Goal: Task Accomplishment & Management: Manage account settings

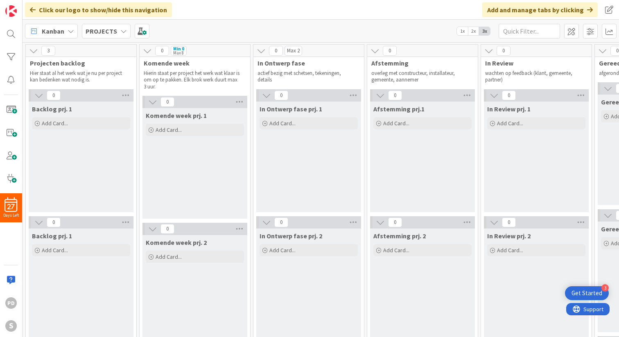
click at [148, 51] on icon at bounding box center [147, 50] width 9 height 9
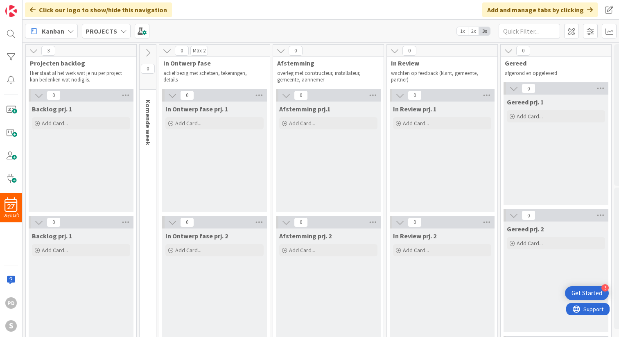
click at [166, 51] on icon at bounding box center [166, 50] width 9 height 9
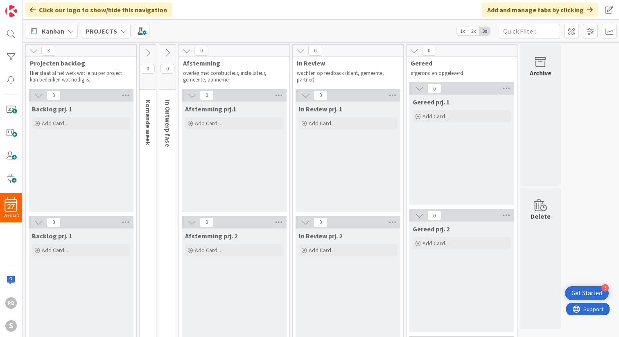
click at [189, 51] on icon at bounding box center [186, 50] width 9 height 9
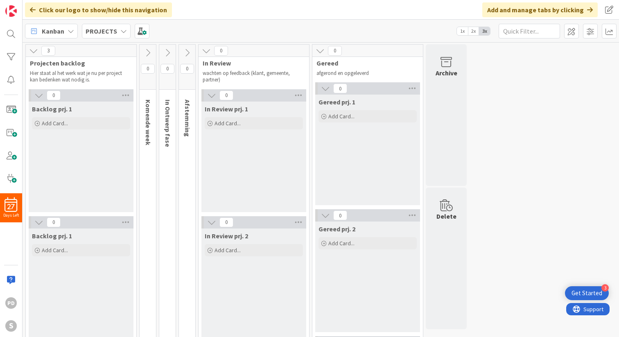
click at [204, 51] on icon at bounding box center [206, 50] width 9 height 9
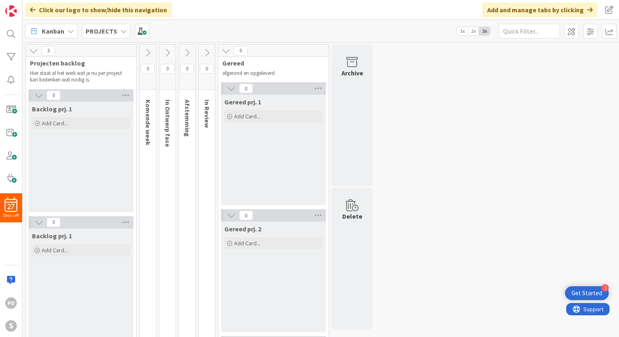
click at [223, 50] on icon at bounding box center [225, 50] width 9 height 9
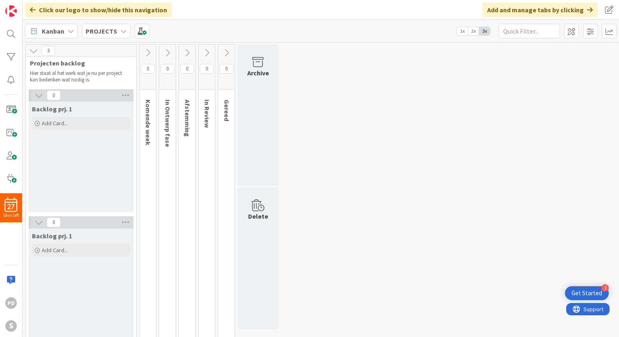
click at [32, 51] on icon at bounding box center [33, 50] width 9 height 9
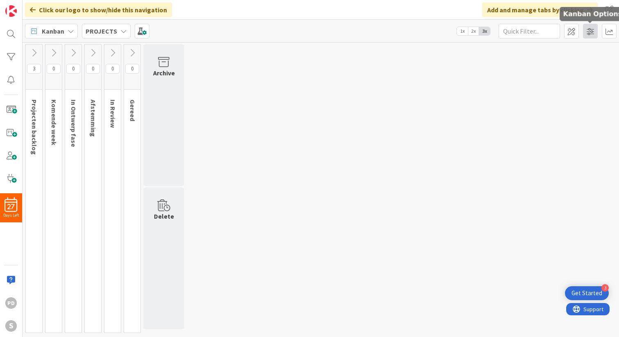
click at [589, 32] on span at bounding box center [590, 31] width 15 height 15
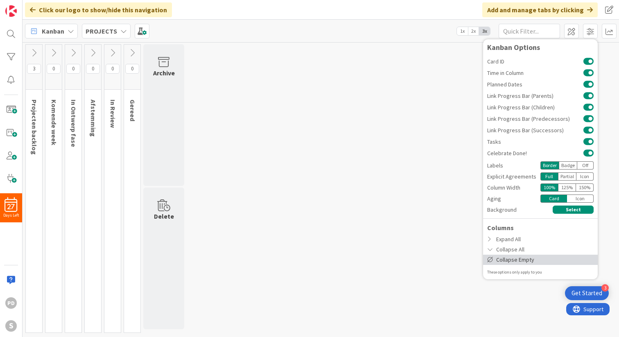
click at [515, 259] on div "Collapse Empty" at bounding box center [540, 259] width 115 height 10
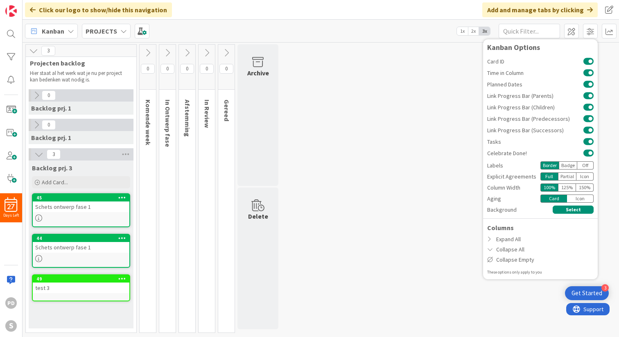
click at [350, 119] on div "3 Projecten backlog Hier staat al het werk wat je nu per project kan bedenken w…" at bounding box center [320, 190] width 593 height 292
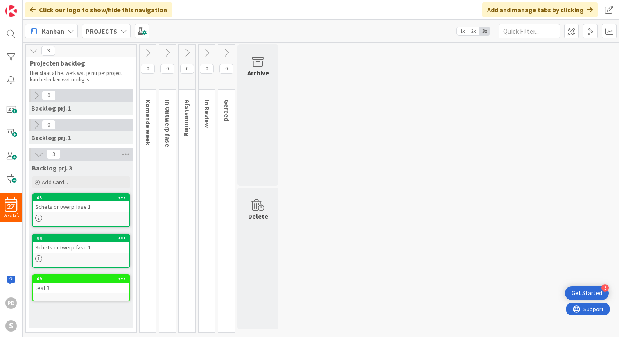
click at [472, 31] on span "2x" at bounding box center [473, 31] width 11 height 8
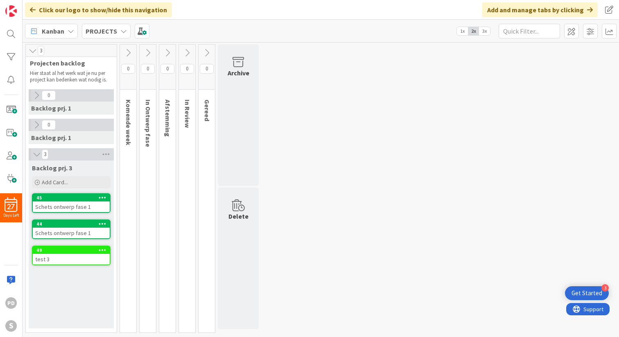
click at [461, 31] on span "1x" at bounding box center [462, 31] width 11 height 8
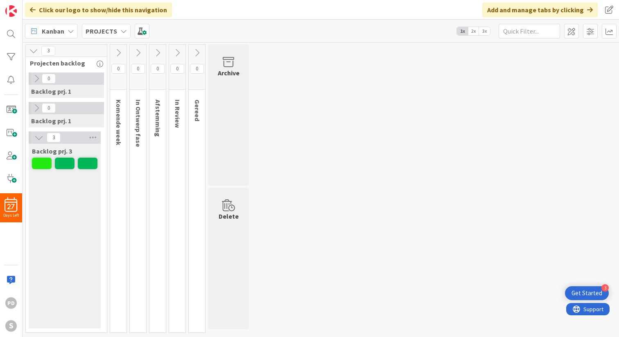
click at [486, 32] on span "3x" at bounding box center [484, 31] width 11 height 8
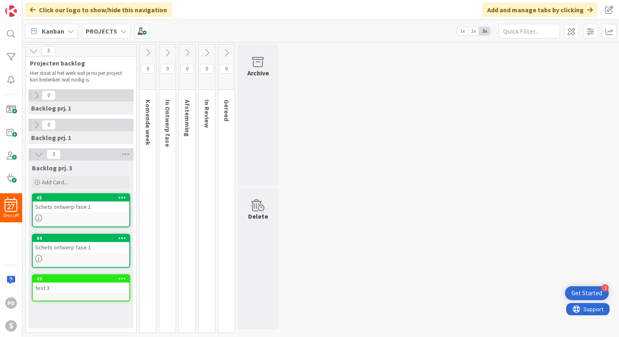
click at [33, 50] on icon at bounding box center [33, 50] width 9 height 9
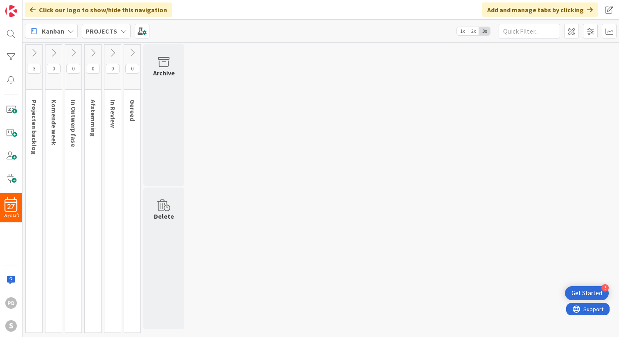
click at [33, 50] on icon at bounding box center [33, 52] width 9 height 9
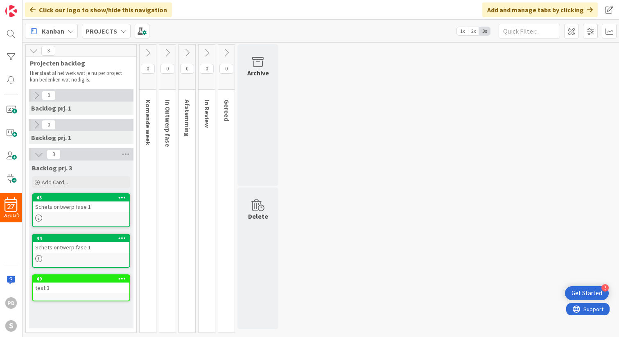
click at [149, 55] on icon at bounding box center [147, 52] width 9 height 9
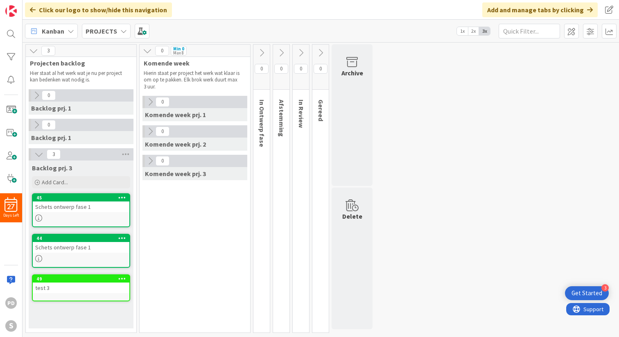
click at [259, 54] on icon at bounding box center [261, 52] width 9 height 9
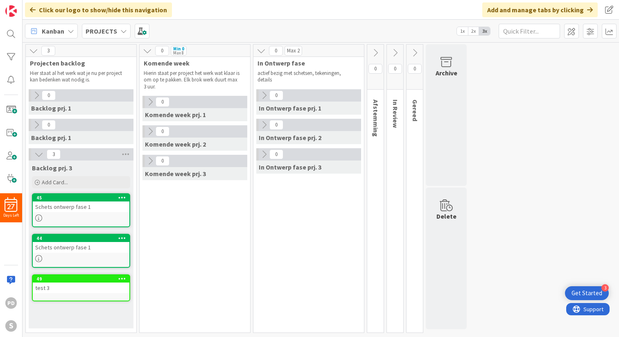
click at [375, 52] on icon at bounding box center [375, 52] width 9 height 9
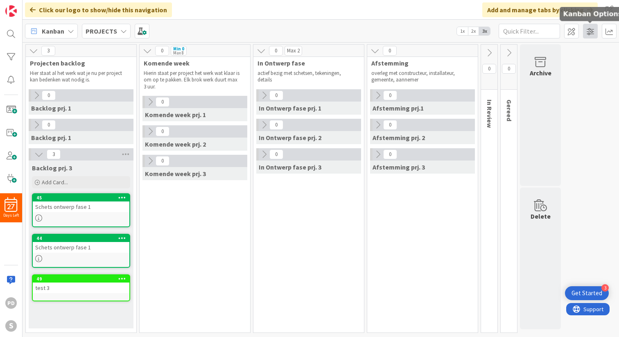
click at [592, 32] on span at bounding box center [590, 31] width 15 height 15
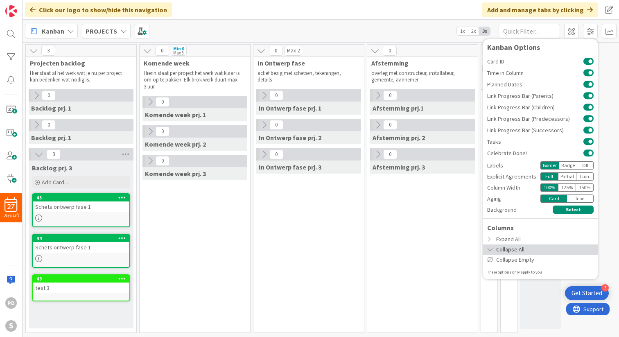
click at [508, 248] on div "Collapse All" at bounding box center [540, 249] width 115 height 10
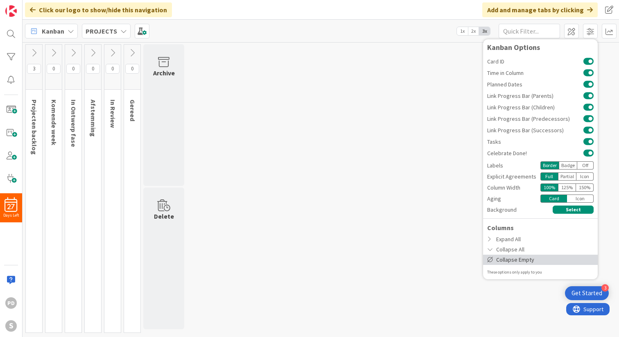
click at [505, 258] on div "Collapse Empty" at bounding box center [540, 259] width 115 height 10
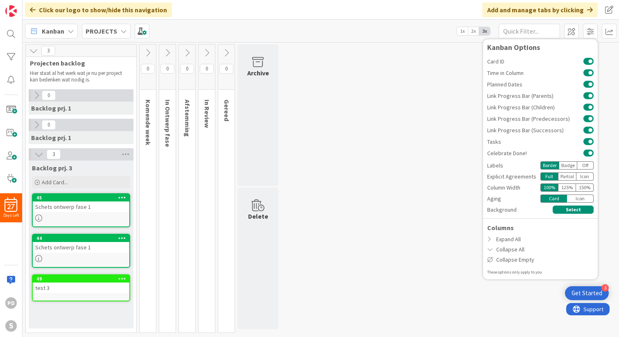
click at [408, 109] on div "3 Projecten backlog Hier staat al het werk wat je nu per project kan bedenken w…" at bounding box center [320, 190] width 593 height 292
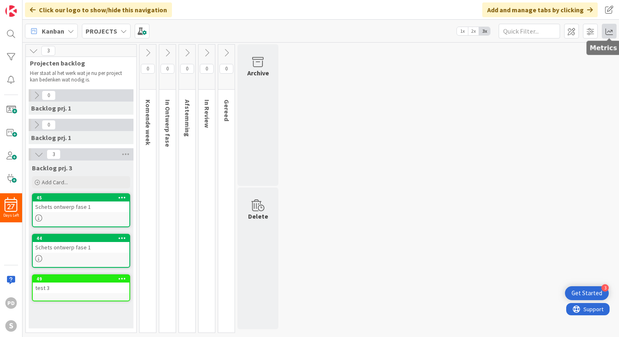
click at [608, 26] on span at bounding box center [608, 31] width 15 height 15
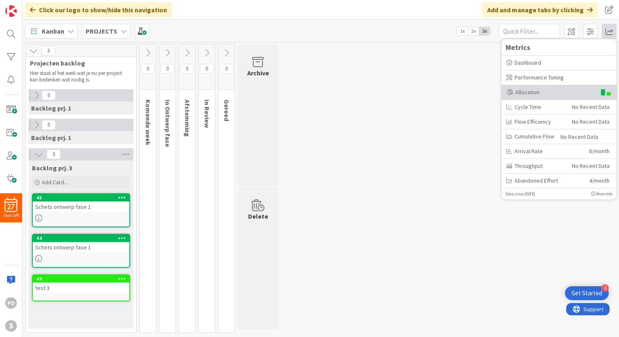
click at [545, 92] on div "Allocation" at bounding box center [551, 92] width 90 height 9
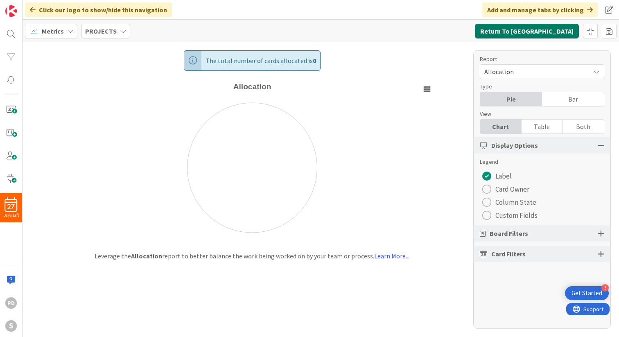
click at [538, 32] on button "Return To [GEOGRAPHIC_DATA]" at bounding box center [527, 31] width 104 height 15
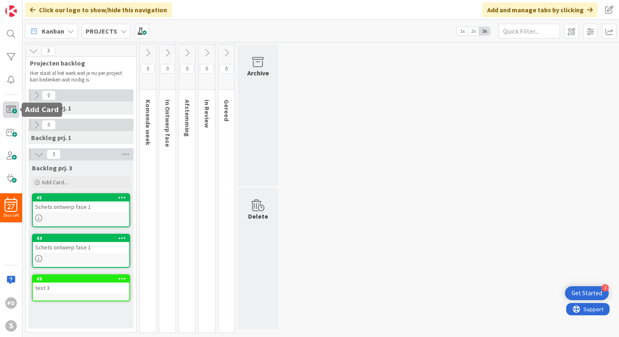
click at [12, 110] on span at bounding box center [11, 109] width 16 height 16
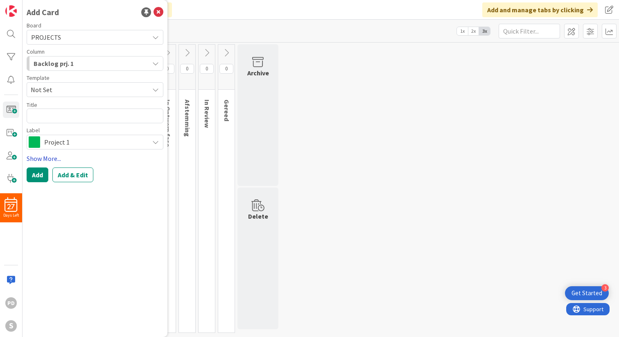
click at [41, 159] on link "Show More..." at bounding box center [95, 158] width 137 height 10
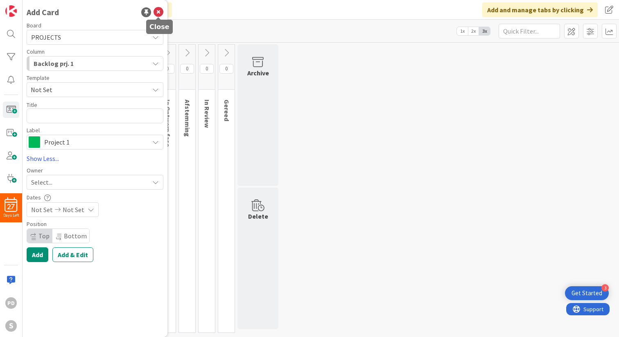
click at [160, 14] on icon at bounding box center [158, 12] width 10 height 10
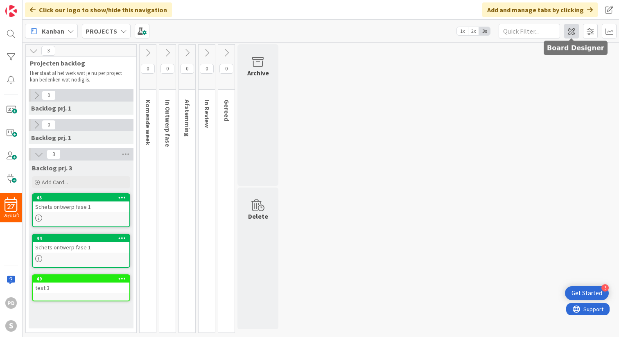
click at [572, 31] on span at bounding box center [571, 31] width 15 height 15
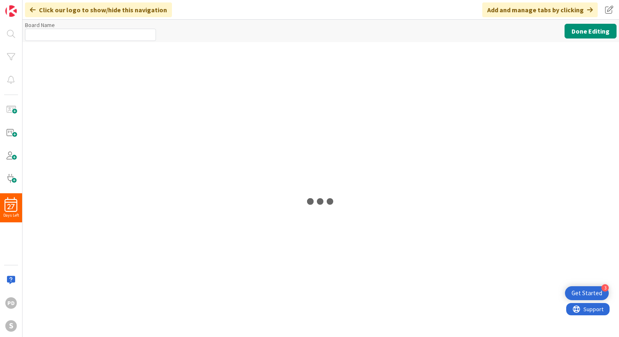
type input "PROJECTS"
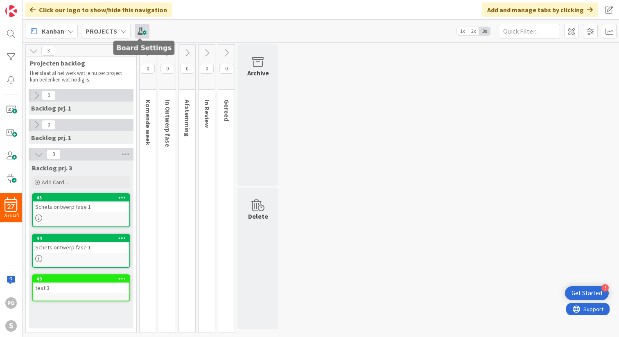
click at [139, 31] on span at bounding box center [142, 31] width 15 height 15
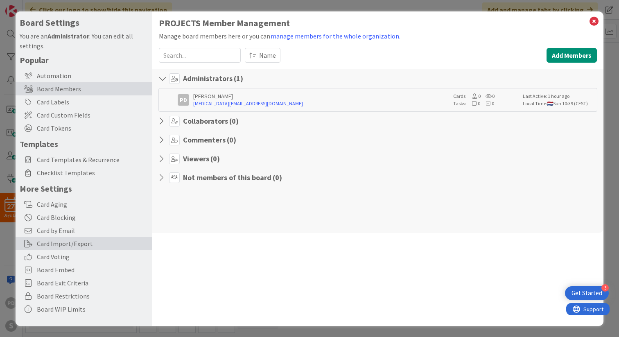
click at [54, 243] on div "Card Import/Export" at bounding box center [84, 243] width 137 height 13
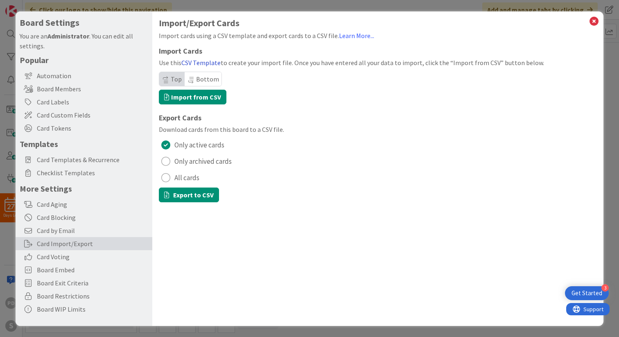
click at [198, 62] on link "CSV Template" at bounding box center [200, 62] width 39 height 8
click at [592, 22] on icon at bounding box center [593, 21] width 11 height 11
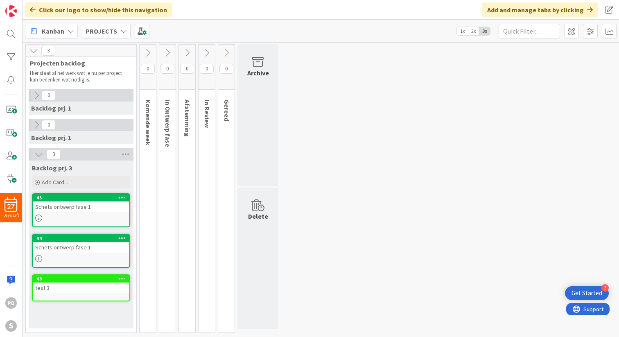
click at [337, 7] on div "Click our logo to show/hide this navigation Add and manage tabs by clicking" at bounding box center [320, 10] width 596 height 20
click at [140, 34] on span at bounding box center [142, 31] width 15 height 15
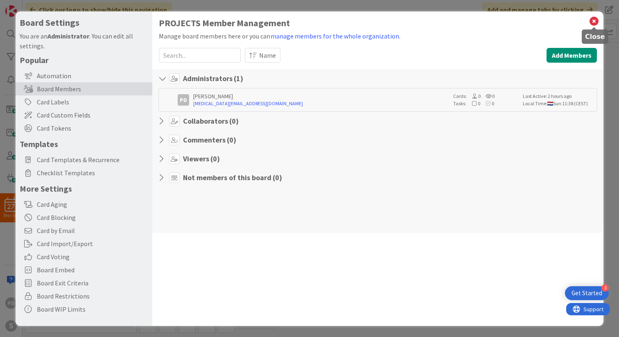
click at [592, 21] on icon at bounding box center [593, 21] width 11 height 11
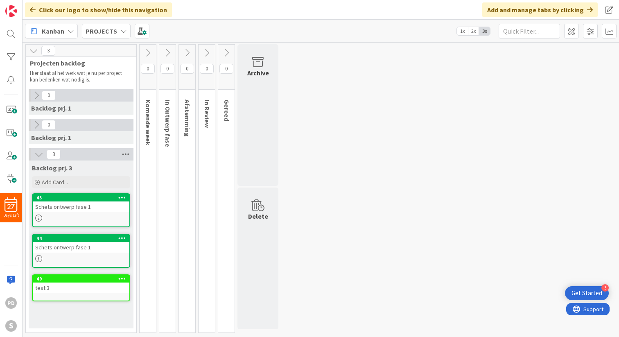
click at [127, 153] on icon at bounding box center [125, 154] width 11 height 12
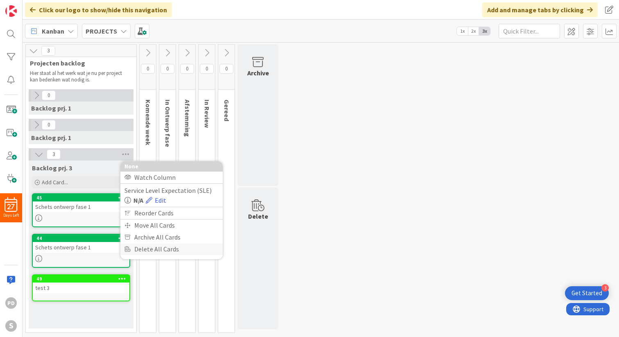
click at [138, 247] on div "Delete All Cards" at bounding box center [171, 249] width 102 height 12
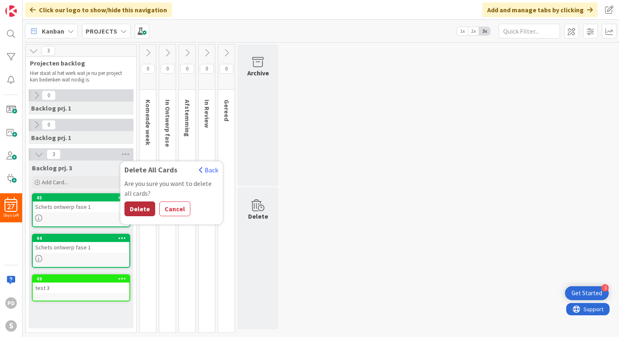
click at [139, 209] on button "Delete" at bounding box center [139, 208] width 31 height 15
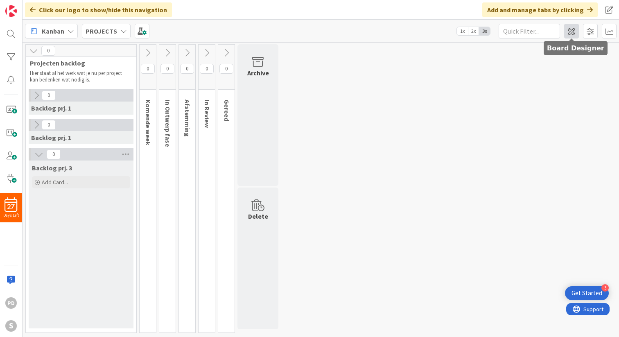
click at [573, 33] on span at bounding box center [571, 31] width 15 height 15
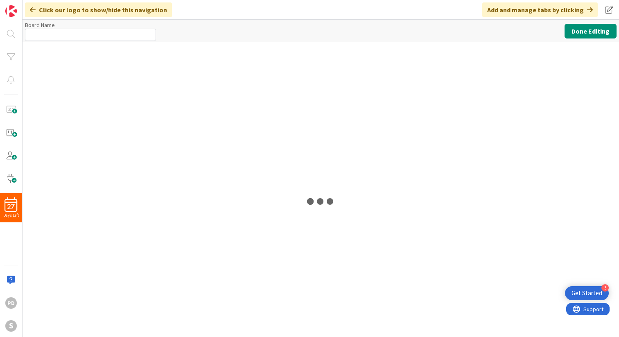
type input "PROJECTS"
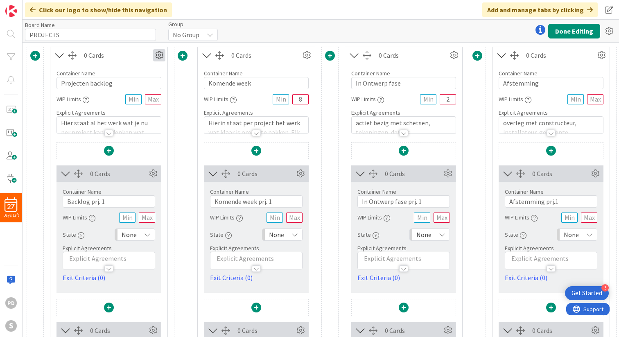
click at [157, 56] on icon at bounding box center [159, 55] width 12 height 12
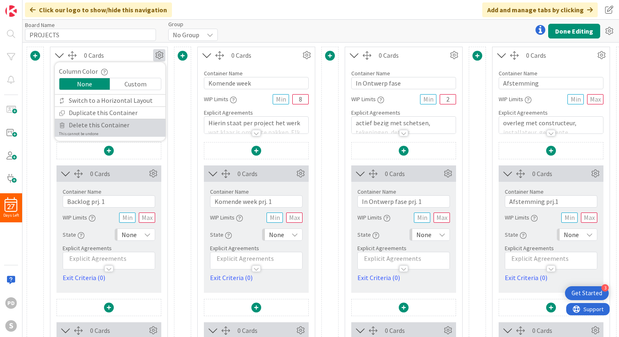
click at [104, 128] on span "Delete this Container" at bounding box center [99, 125] width 61 height 12
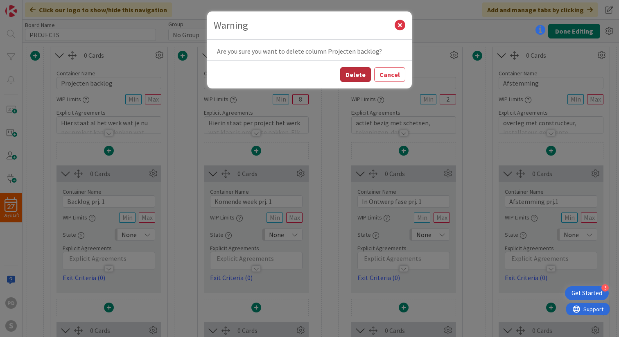
click at [351, 81] on button "Delete" at bounding box center [355, 74] width 31 height 15
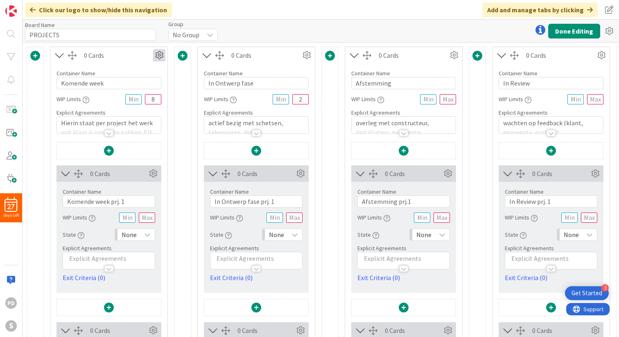
click at [160, 55] on icon at bounding box center [159, 55] width 12 height 12
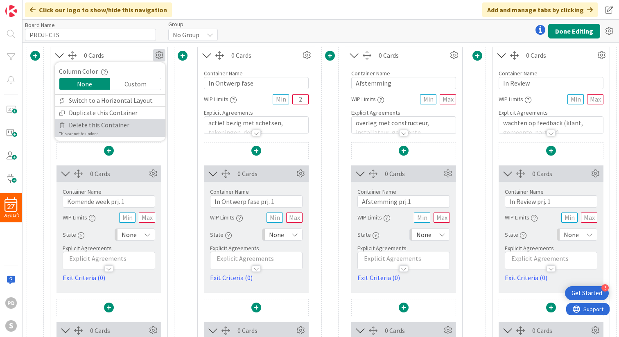
click at [118, 128] on span "Delete this Container" at bounding box center [99, 125] width 61 height 12
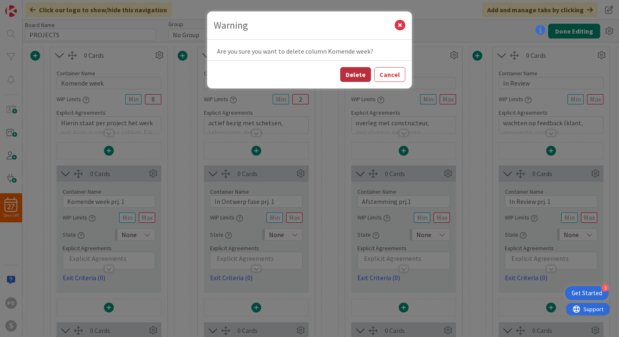
click at [348, 76] on button "Delete" at bounding box center [355, 74] width 31 height 15
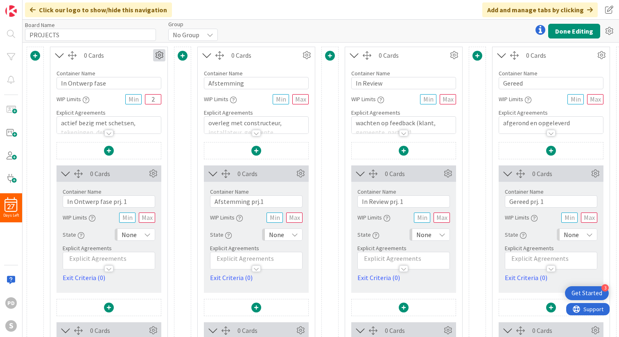
click at [160, 56] on icon at bounding box center [159, 55] width 12 height 12
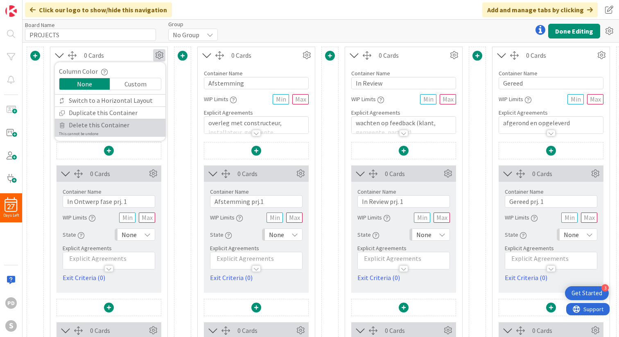
click at [130, 129] on link "Delete this Container This cannot be undone" at bounding box center [110, 128] width 110 height 18
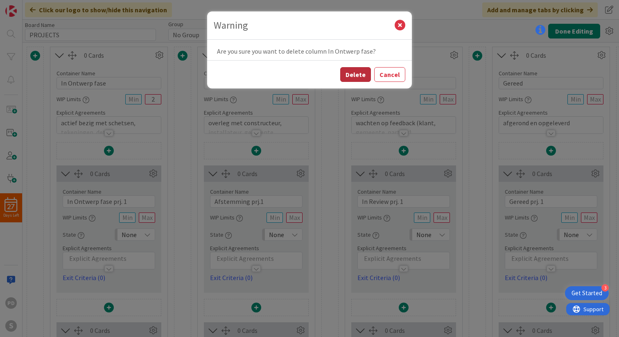
click at [354, 76] on button "Delete" at bounding box center [355, 74] width 31 height 15
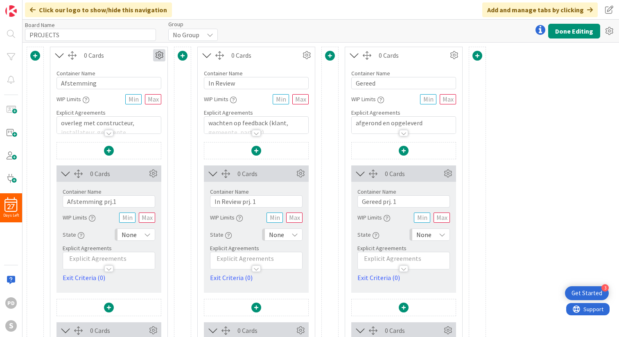
click at [161, 56] on icon at bounding box center [159, 55] width 12 height 12
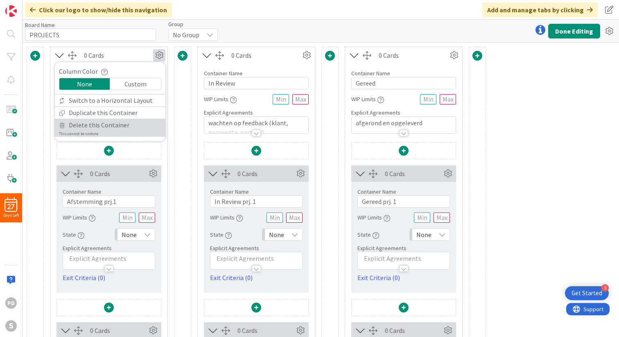
click at [127, 131] on link "Delete this Container This cannot be undone" at bounding box center [110, 128] width 110 height 18
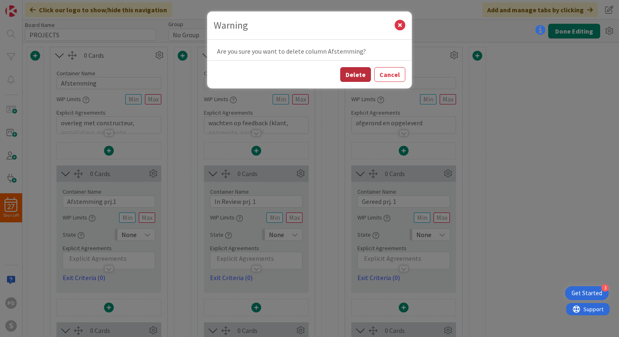
click at [357, 75] on button "Delete" at bounding box center [355, 74] width 31 height 15
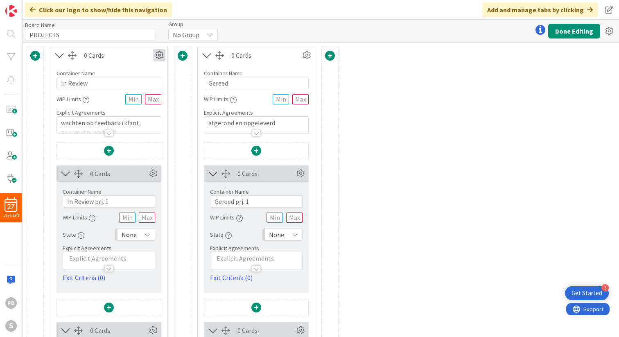
click at [157, 55] on icon at bounding box center [159, 55] width 12 height 12
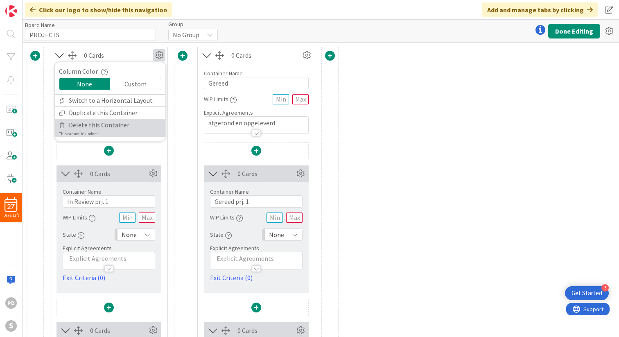
click at [114, 127] on span "Delete this Container" at bounding box center [99, 125] width 61 height 12
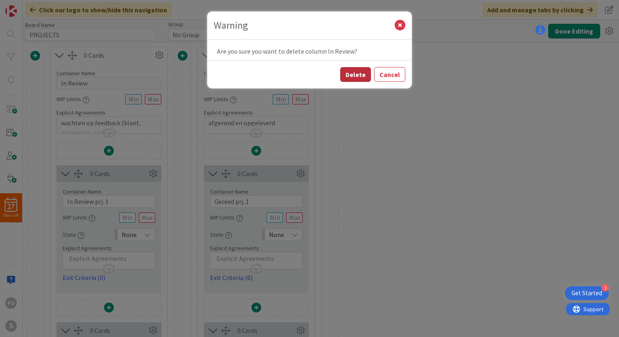
click at [353, 76] on button "Delete" at bounding box center [355, 74] width 31 height 15
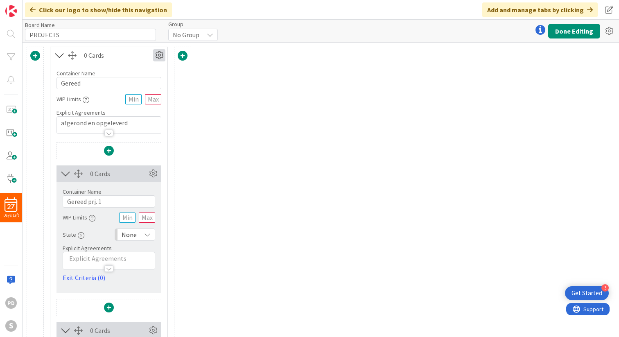
click at [159, 56] on icon at bounding box center [159, 55] width 12 height 12
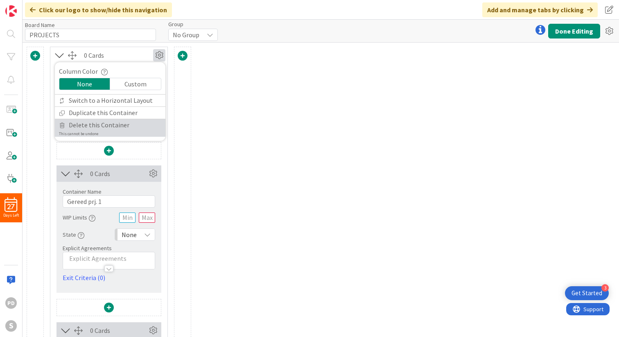
click at [122, 128] on span "Delete this Container" at bounding box center [99, 125] width 61 height 12
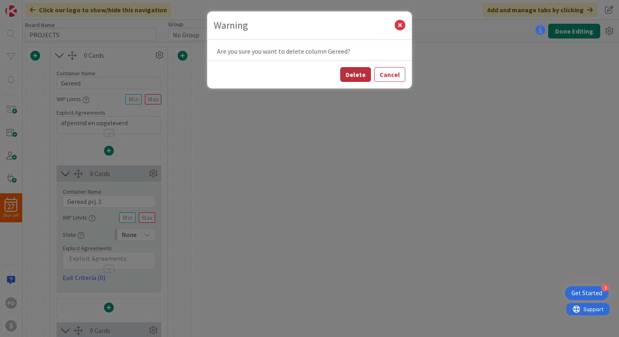
click at [356, 74] on button "Delete" at bounding box center [355, 74] width 31 height 15
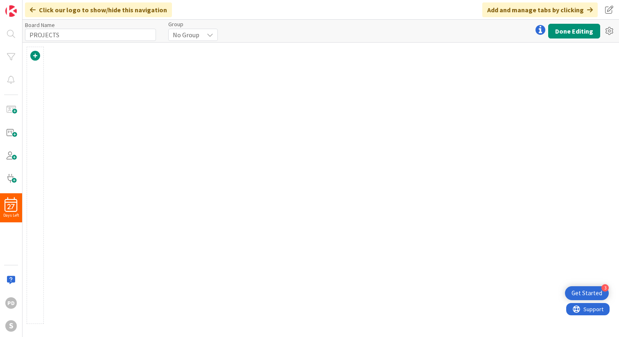
click at [36, 55] on span at bounding box center [35, 56] width 10 height 10
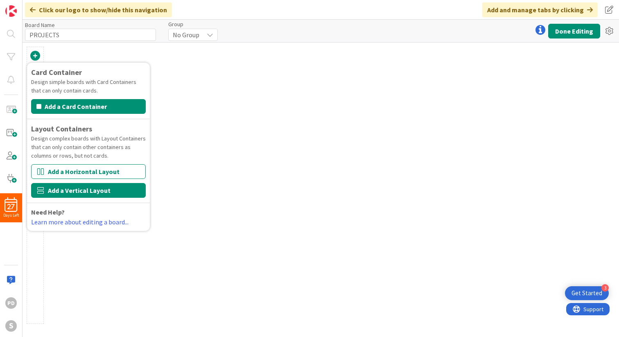
click at [73, 188] on button "Add a Vertical Layout" at bounding box center [88, 190] width 115 height 15
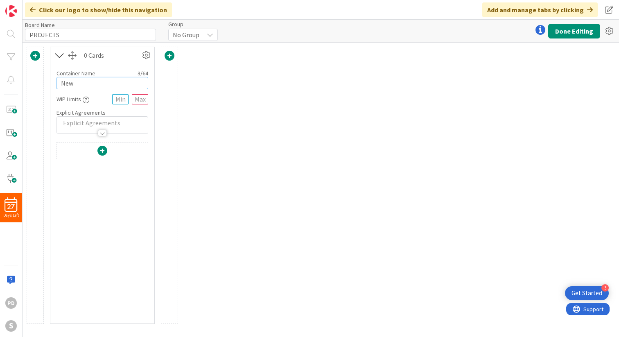
click at [85, 85] on input "New" at bounding box center [102, 83] width 92 height 12
type input "[PERSON_NAME]"
click at [90, 189] on div at bounding box center [102, 232] width 92 height 181
click at [103, 149] on span at bounding box center [102, 151] width 10 height 10
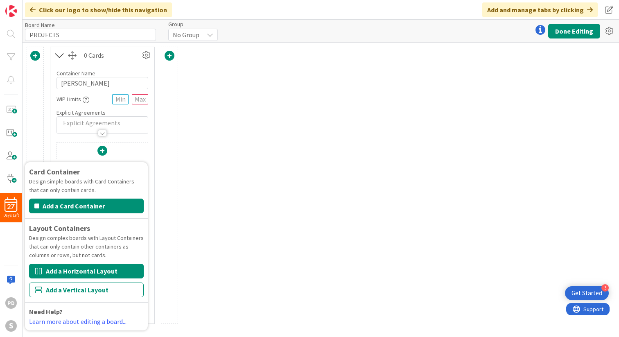
click at [76, 272] on button "Add a Horizontal Layout" at bounding box center [86, 270] width 115 height 15
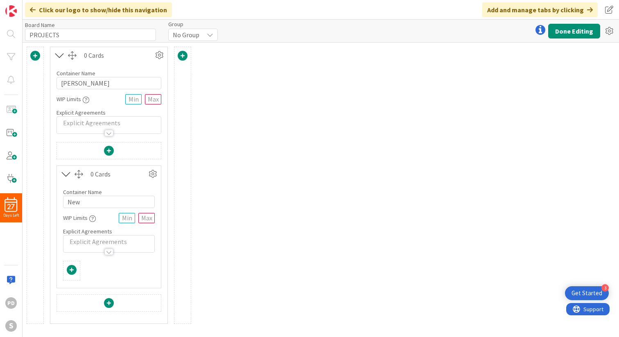
click at [72, 272] on span at bounding box center [72, 270] width 10 height 10
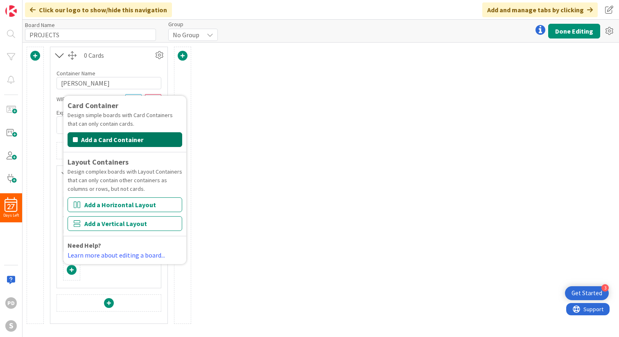
click at [119, 142] on button "Add a Card Container" at bounding box center [124, 139] width 115 height 15
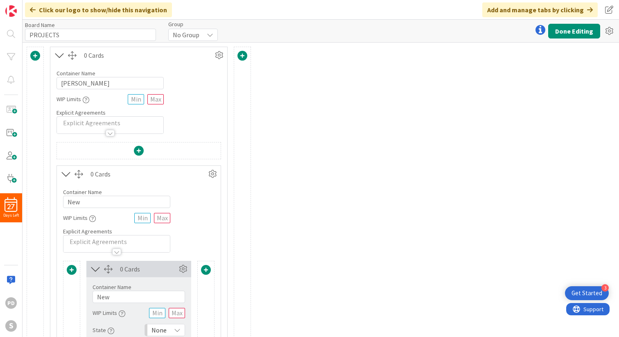
click at [207, 268] on span at bounding box center [206, 270] width 10 height 10
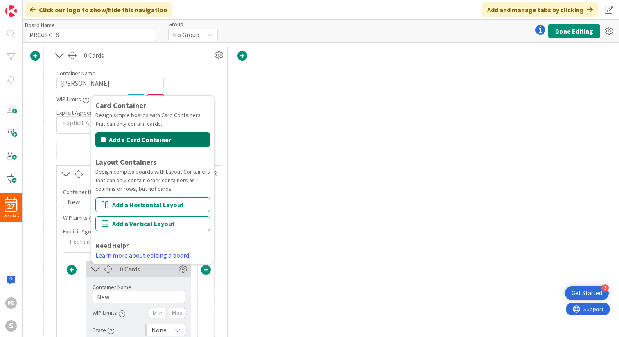
click at [151, 137] on button "Add a Card Container" at bounding box center [152, 139] width 115 height 15
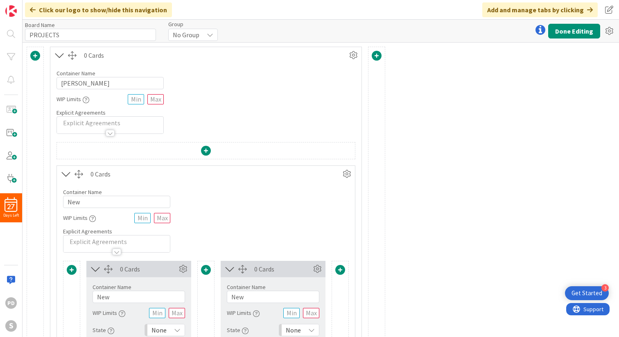
click at [342, 269] on span at bounding box center [340, 270] width 10 height 10
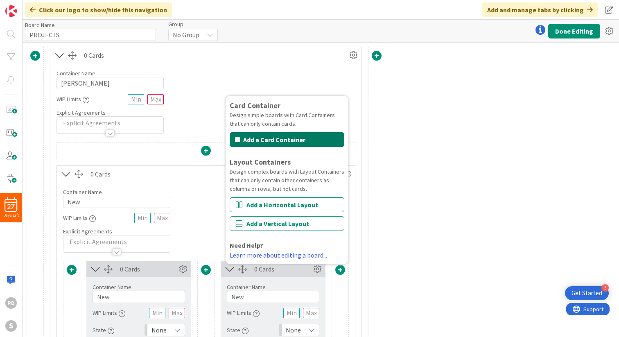
click at [285, 139] on button "Add a Card Container" at bounding box center [286, 139] width 115 height 15
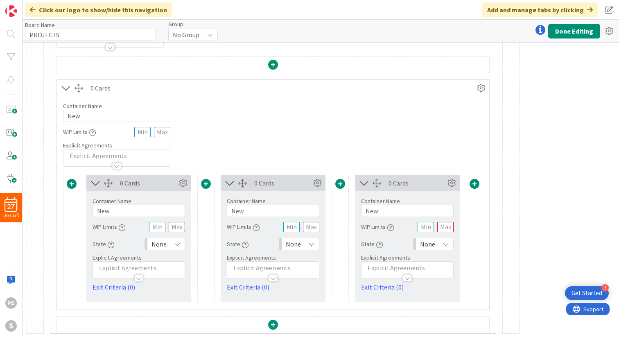
scroll to position [87, 0]
click at [147, 210] on input "New" at bounding box center [138, 210] width 92 height 12
type input "New leads"
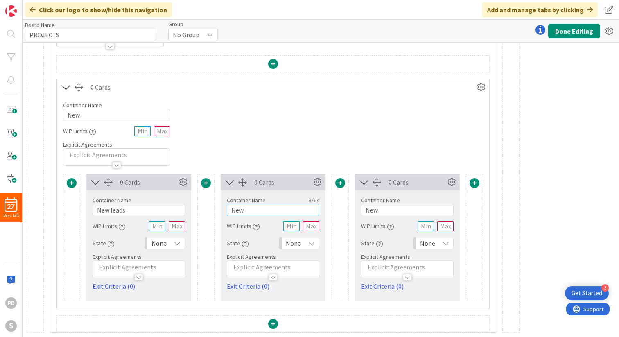
click at [257, 209] on input "New" at bounding box center [273, 210] width 92 height 12
type input "Actieve opdracht"
click at [387, 210] on input "New" at bounding box center [407, 210] width 92 height 12
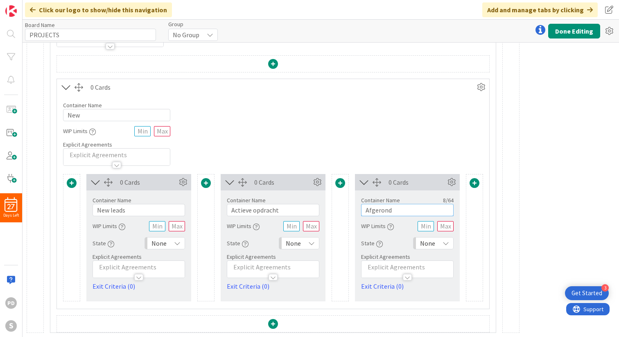
type input "Afgerond"
click at [440, 131] on div "Container Name 3 / 64 New WIP Limits Explicit Agreements" at bounding box center [273, 130] width 432 height 70
click at [90, 114] on input "New" at bounding box center [116, 115] width 107 height 12
type input "Projecten"
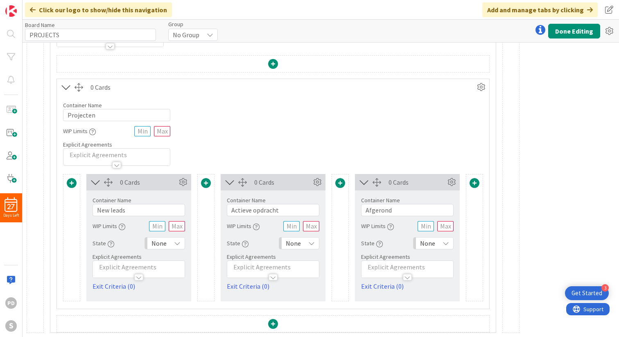
click at [268, 127] on div "Container Name 9 / 64 Projecten WIP Limits Explicit Agreements" at bounding box center [273, 130] width 432 height 70
click at [570, 31] on button "Done Editing" at bounding box center [574, 31] width 52 height 15
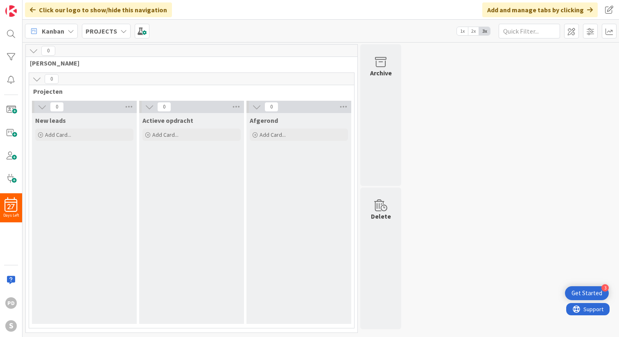
click at [38, 81] on icon at bounding box center [36, 78] width 9 height 9
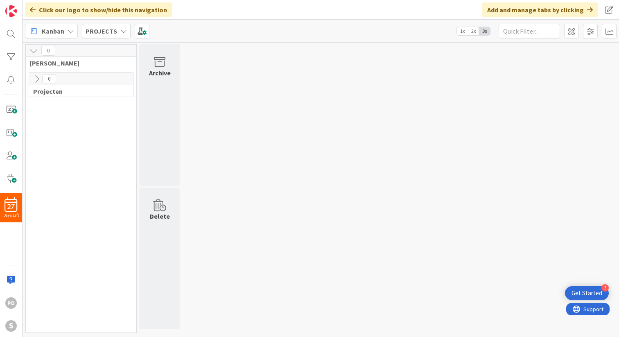
click at [35, 79] on icon at bounding box center [36, 78] width 9 height 9
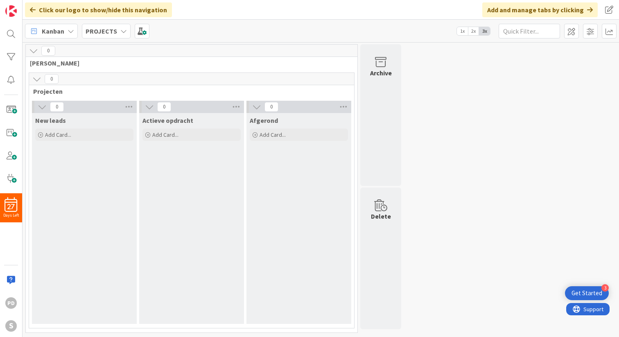
click at [35, 79] on icon at bounding box center [36, 78] width 9 height 9
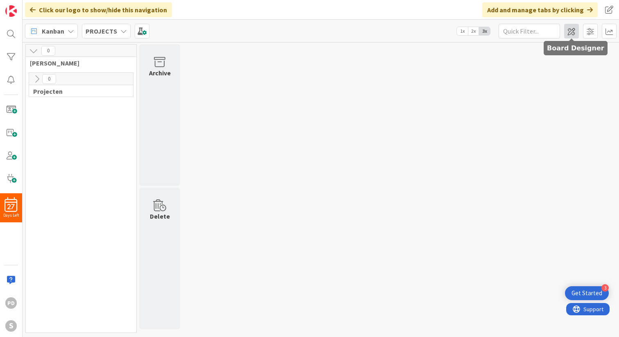
click at [572, 29] on span at bounding box center [571, 31] width 15 height 15
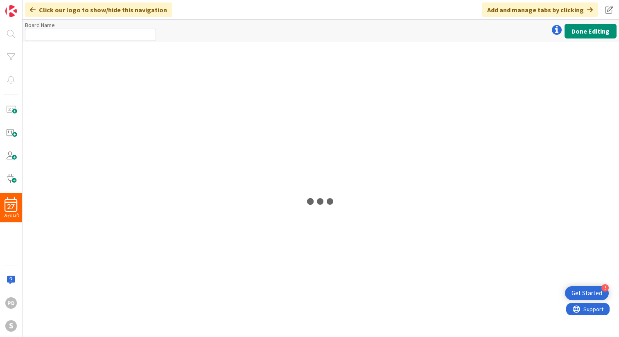
type input "PROJECTS"
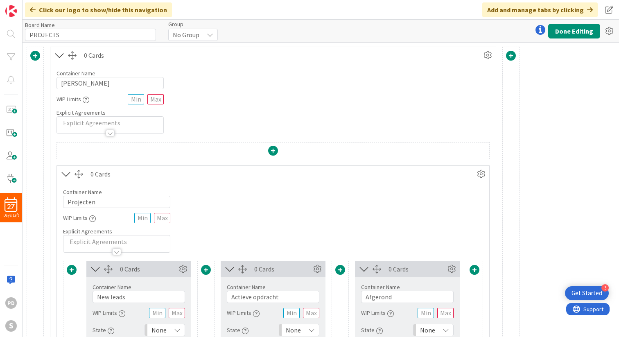
click at [509, 56] on span at bounding box center [511, 56] width 10 height 10
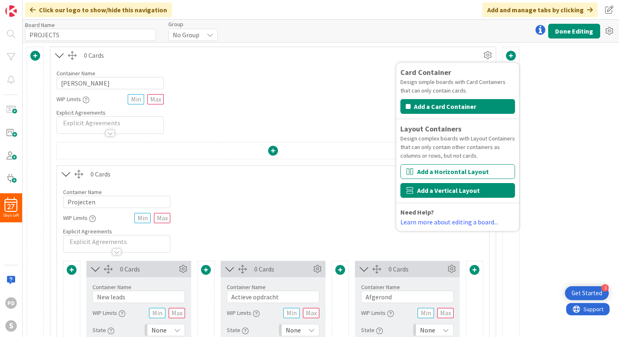
click at [432, 191] on button "Add a Vertical Layout" at bounding box center [457, 190] width 115 height 15
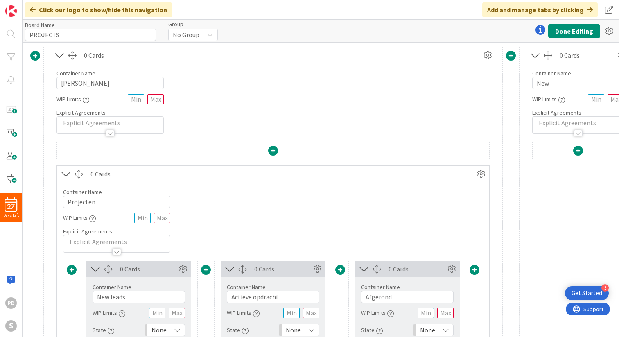
scroll to position [0, 39]
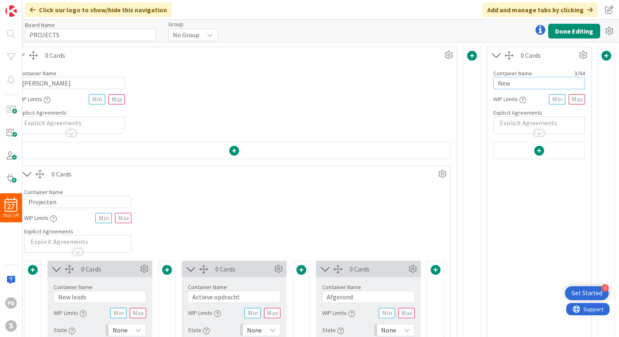
click at [513, 83] on input "New" at bounding box center [539, 83] width 92 height 12
type input "Projecten"
click at [540, 146] on span at bounding box center [539, 151] width 10 height 10
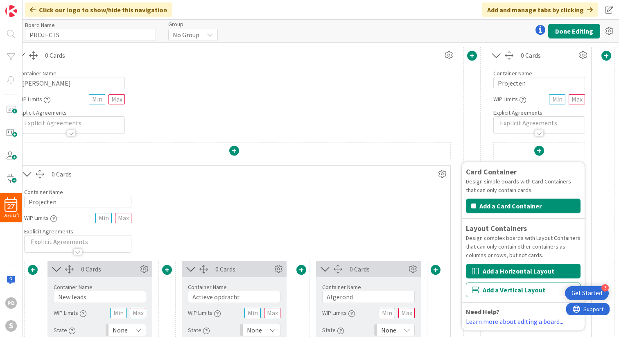
click at [490, 272] on button "Add a Horizontal Layout" at bounding box center [523, 270] width 115 height 15
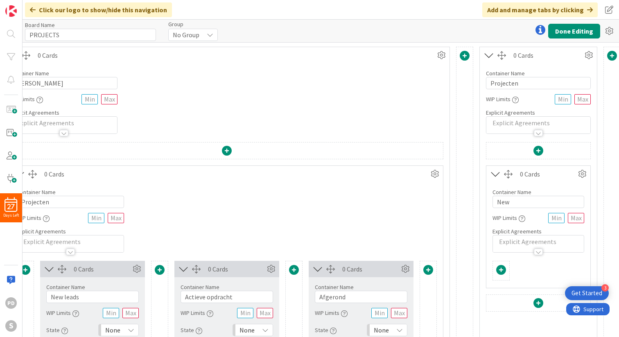
scroll to position [0, 52]
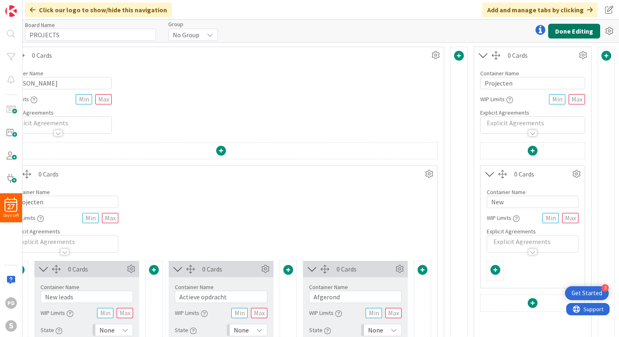
click at [568, 31] on button "Done Editing" at bounding box center [574, 31] width 52 height 15
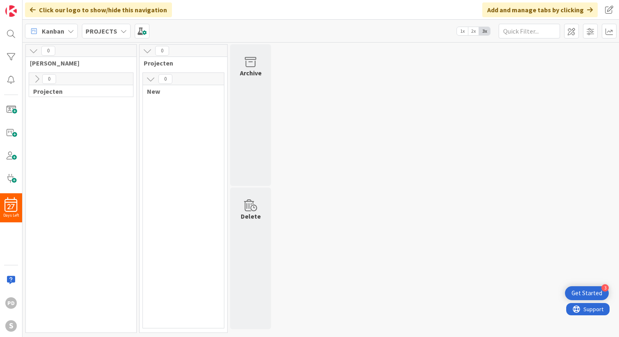
click at [36, 81] on icon at bounding box center [36, 78] width 9 height 9
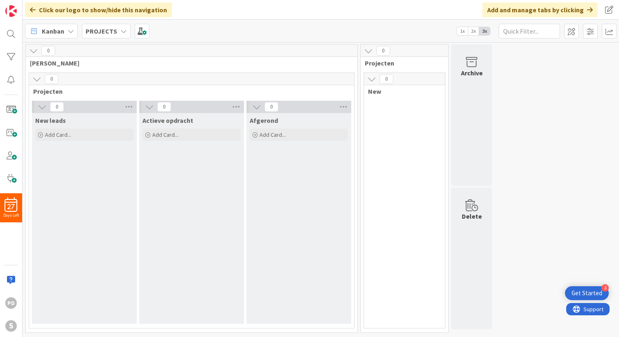
click at [36, 81] on icon at bounding box center [36, 78] width 9 height 9
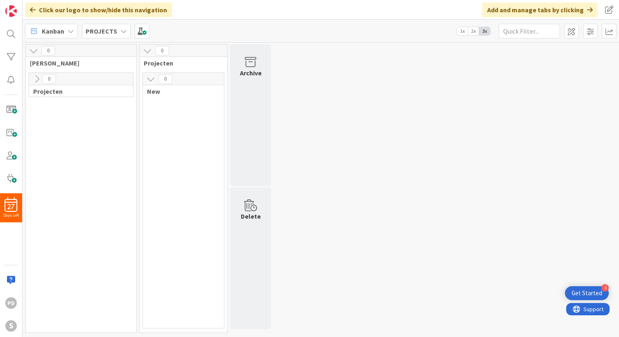
click at [149, 78] on icon at bounding box center [150, 78] width 9 height 9
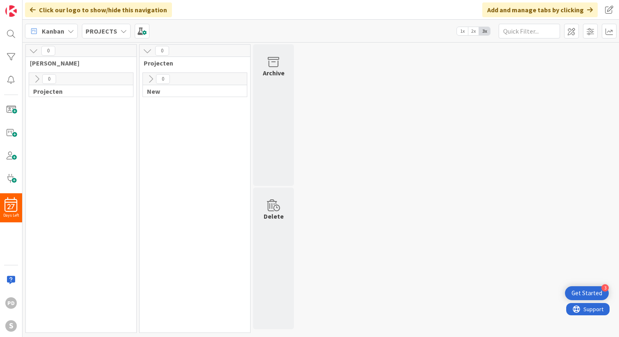
click at [149, 78] on icon at bounding box center [150, 78] width 9 height 9
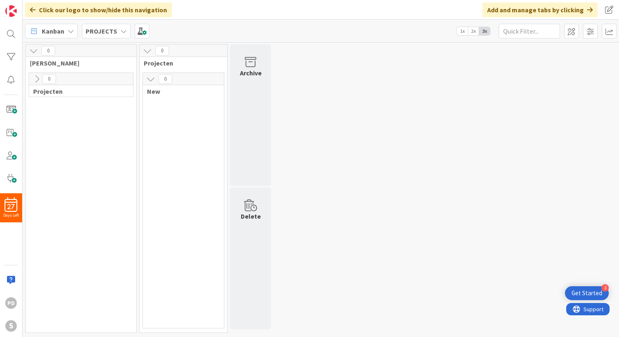
click at [149, 79] on icon at bounding box center [150, 78] width 9 height 9
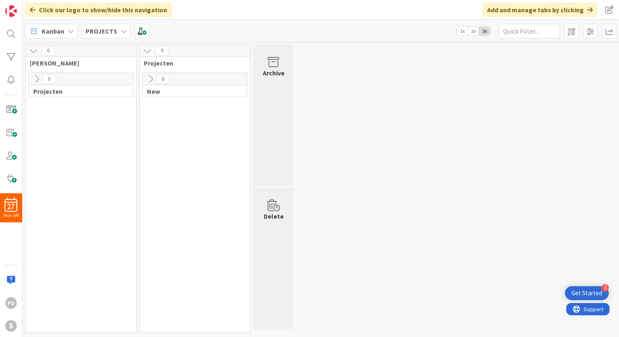
click at [149, 79] on icon at bounding box center [150, 78] width 9 height 9
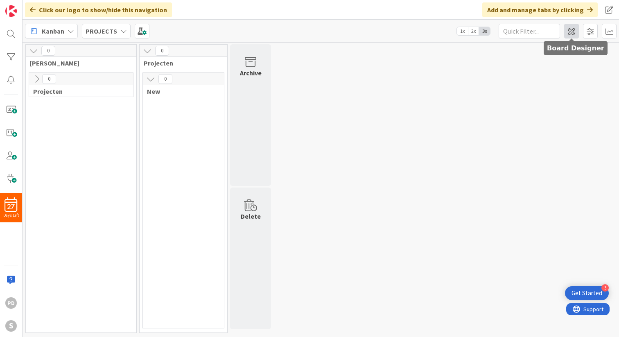
click at [571, 30] on span at bounding box center [571, 31] width 15 height 15
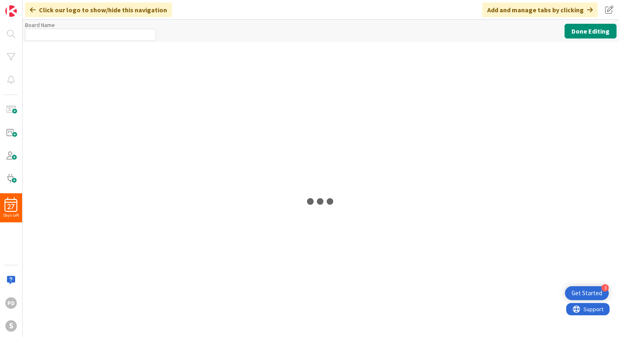
type input "PROJECTS"
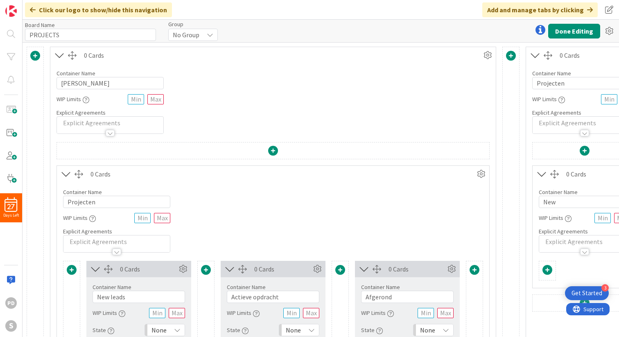
scroll to position [0, 52]
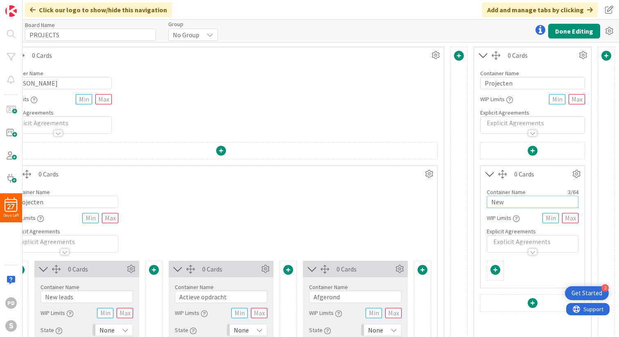
click at [509, 202] on input "New" at bounding box center [532, 202] width 92 height 12
type input "Project 1"
click at [533, 151] on span at bounding box center [532, 151] width 10 height 10
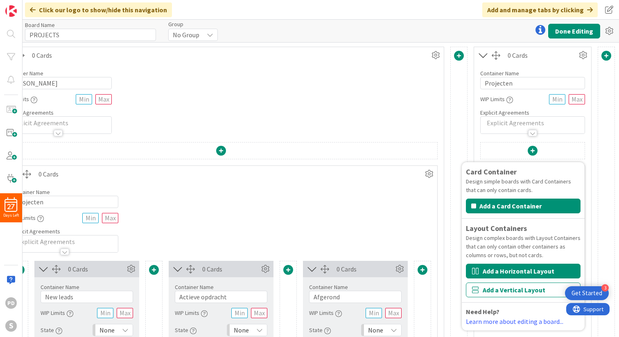
click at [502, 273] on button "Add a Horizontal Layout" at bounding box center [523, 270] width 115 height 15
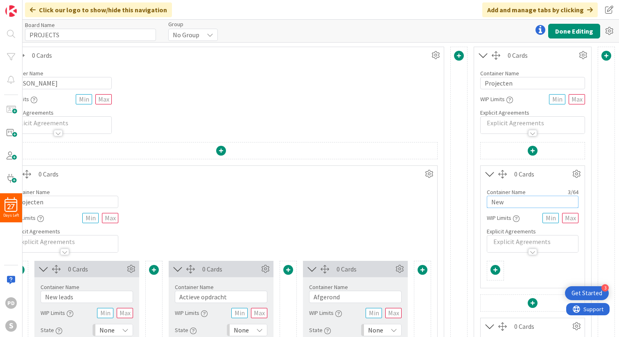
click at [511, 199] on input "New" at bounding box center [532, 202] width 92 height 12
type input "Project 2"
click at [532, 151] on span at bounding box center [532, 151] width 10 height 10
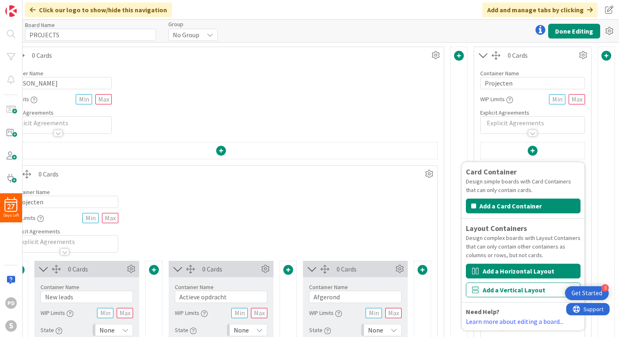
click at [501, 274] on button "Add a Horizontal Layout" at bounding box center [523, 270] width 115 height 15
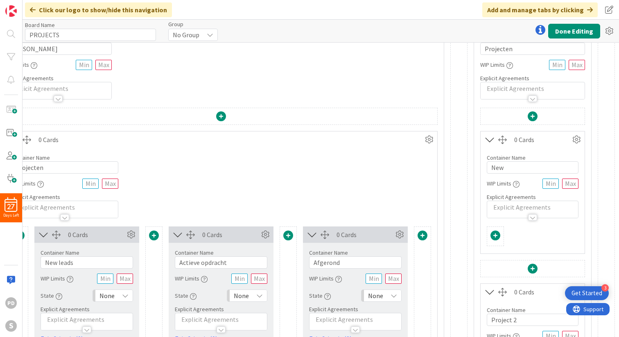
scroll to position [22, 52]
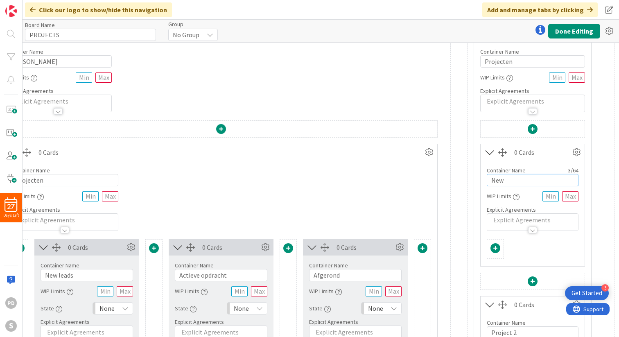
click at [513, 179] on input "New" at bounding box center [532, 180] width 92 height 12
type input "Project 3"
click at [603, 160] on div at bounding box center [605, 309] width 17 height 569
click at [570, 34] on button "Done Editing" at bounding box center [574, 31] width 52 height 15
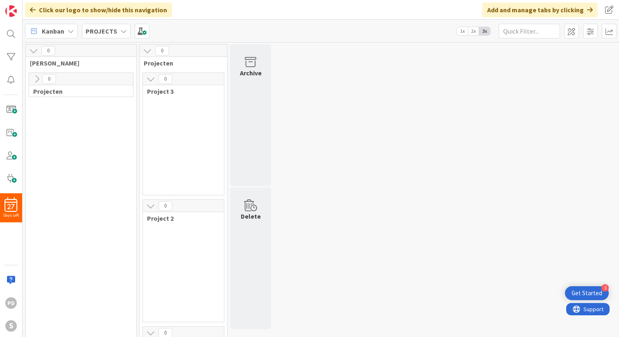
click at [149, 80] on icon at bounding box center [150, 78] width 9 height 9
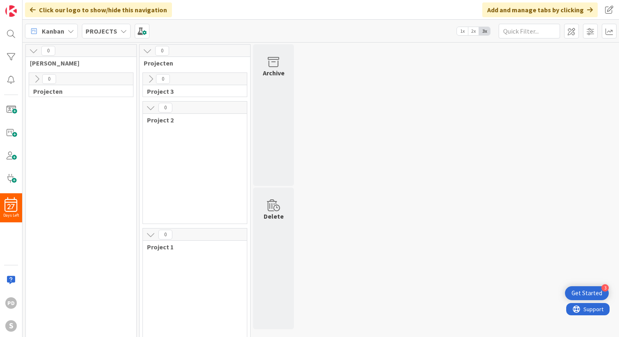
click at [150, 108] on icon at bounding box center [150, 107] width 9 height 9
click at [148, 137] on icon at bounding box center [150, 136] width 9 height 9
click at [569, 35] on span at bounding box center [571, 31] width 15 height 15
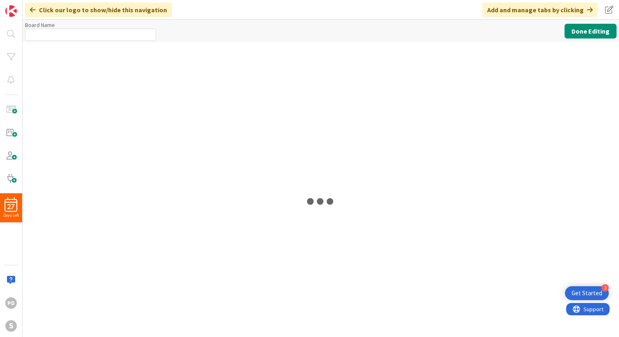
type input "PROJECTS"
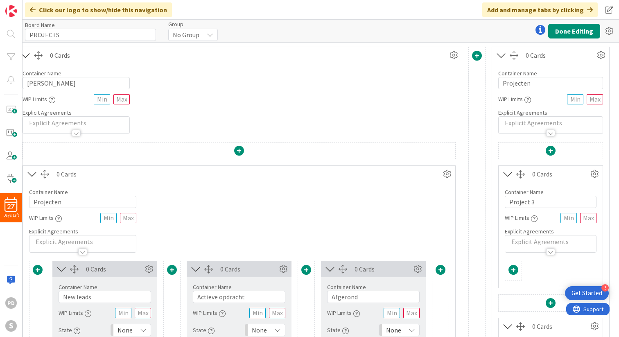
scroll to position [0, 52]
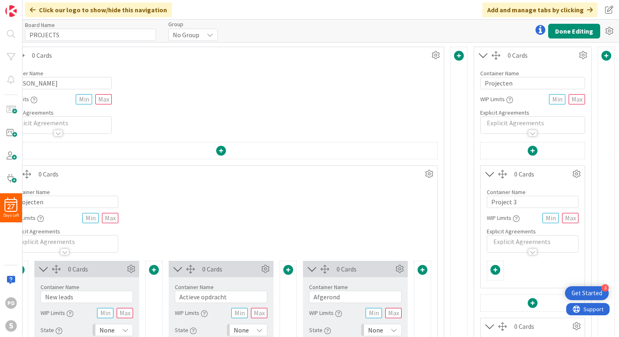
click at [495, 265] on span at bounding box center [495, 270] width 10 height 10
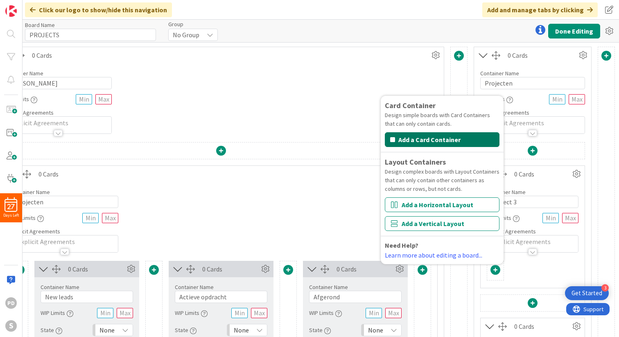
click at [451, 139] on button "Add a Card Container" at bounding box center [442, 139] width 115 height 15
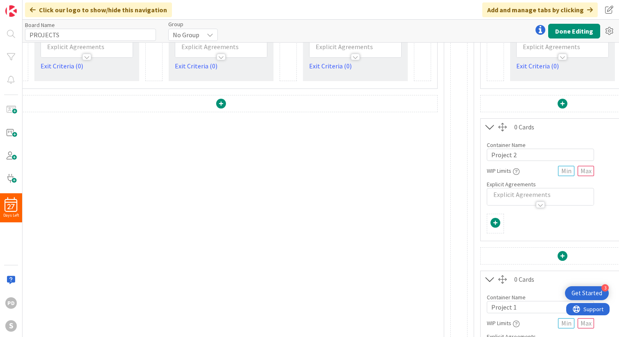
scroll to position [317, 52]
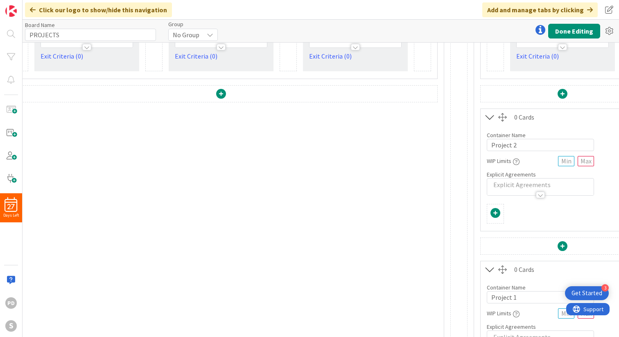
click at [494, 212] on span at bounding box center [495, 213] width 10 height 10
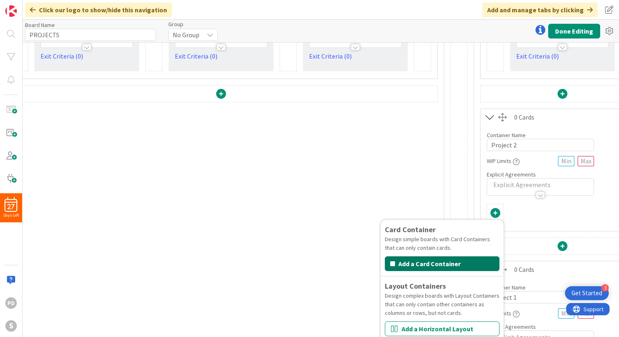
click at [447, 263] on button "Add a Card Container" at bounding box center [442, 263] width 115 height 15
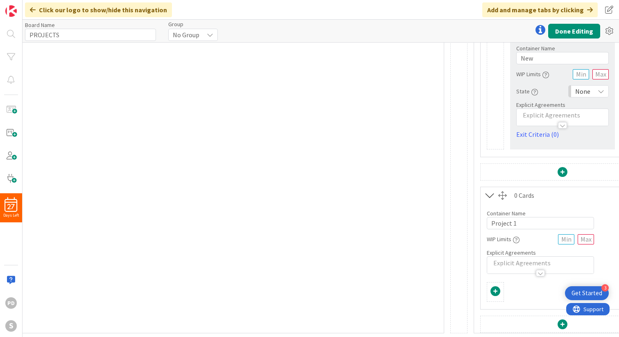
scroll to position [499, 52]
click at [493, 291] on span at bounding box center [495, 291] width 10 height 10
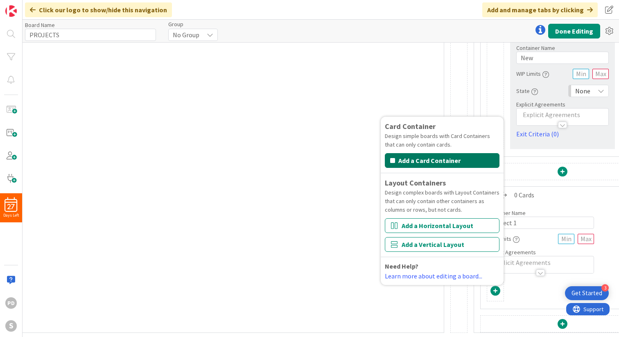
click at [427, 161] on button "Add a Card Container" at bounding box center [442, 160] width 115 height 15
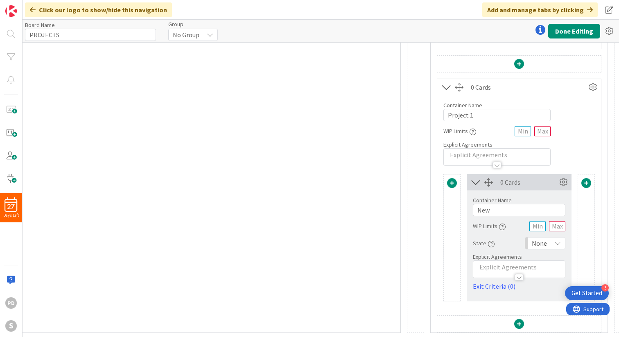
scroll to position [606, 112]
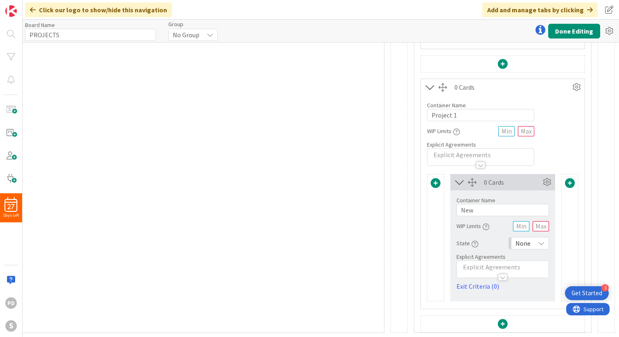
click at [570, 184] on span at bounding box center [570, 183] width 10 height 10
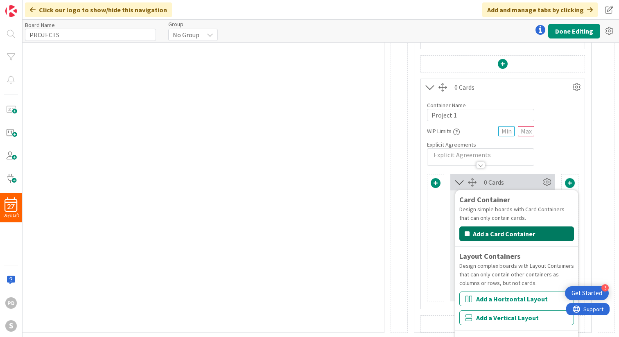
click at [509, 235] on button "Add a Card Container" at bounding box center [516, 233] width 115 height 15
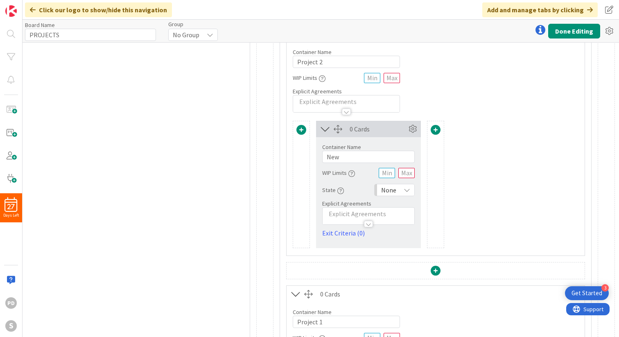
scroll to position [391, 246]
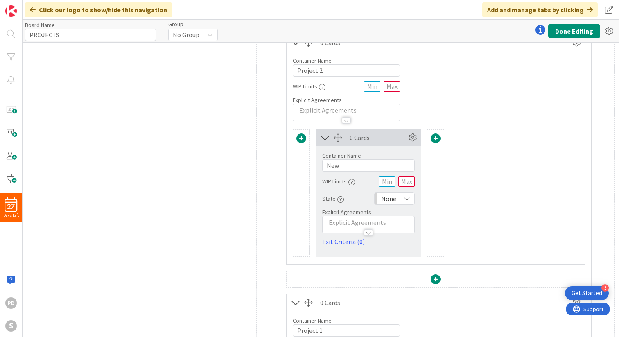
click at [437, 137] on span at bounding box center [435, 138] width 10 height 10
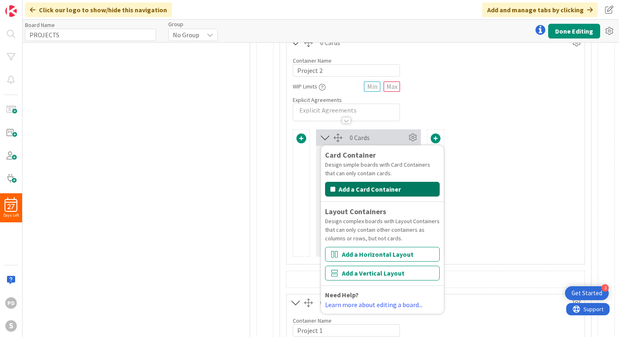
click at [394, 191] on button "Add a Card Container" at bounding box center [382, 189] width 115 height 15
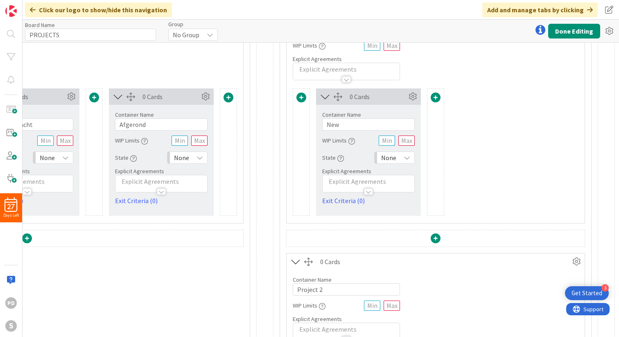
scroll to position [136, 246]
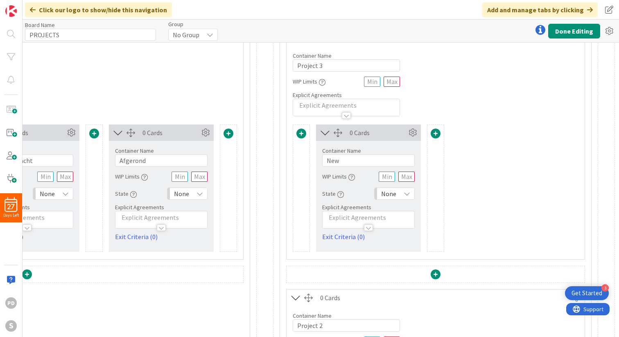
click at [436, 133] on span at bounding box center [435, 133] width 10 height 10
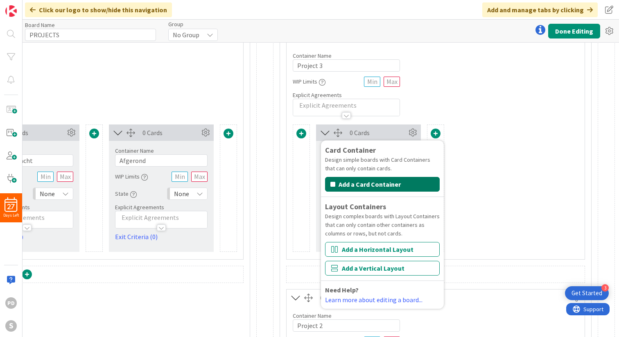
click at [397, 182] on button "Add a Card Container" at bounding box center [382, 184] width 115 height 15
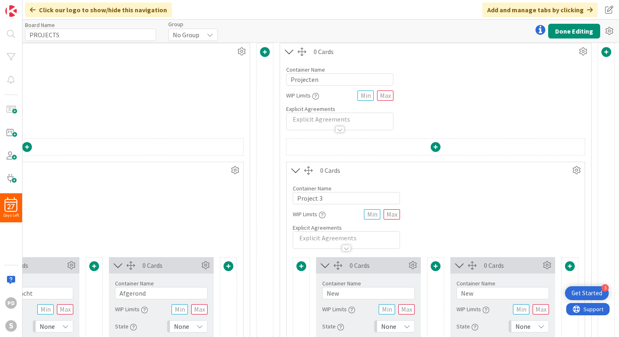
scroll to position [0, 246]
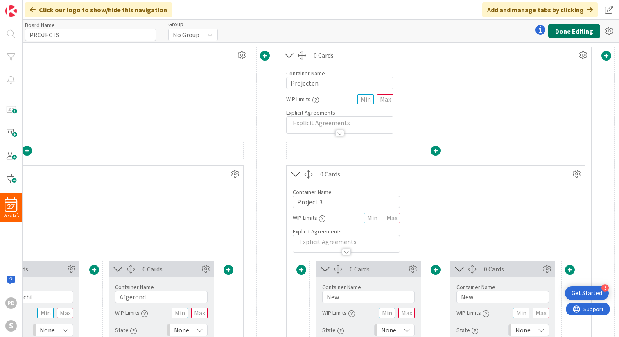
click at [569, 32] on button "Done Editing" at bounding box center [574, 31] width 52 height 15
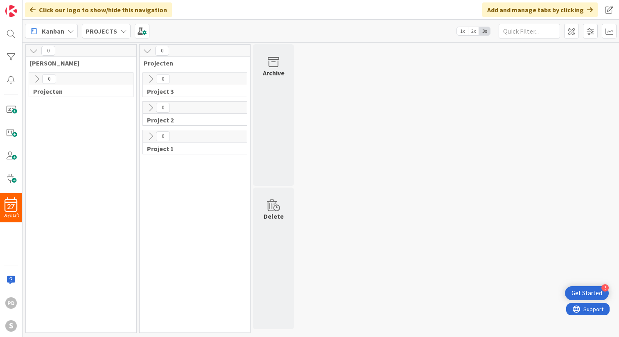
click at [150, 77] on icon at bounding box center [150, 78] width 9 height 9
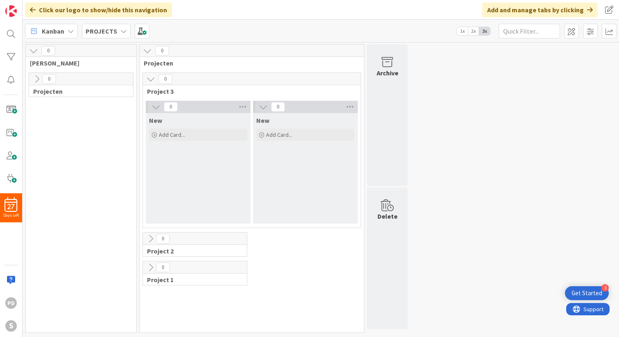
click at [150, 77] on icon at bounding box center [150, 78] width 9 height 9
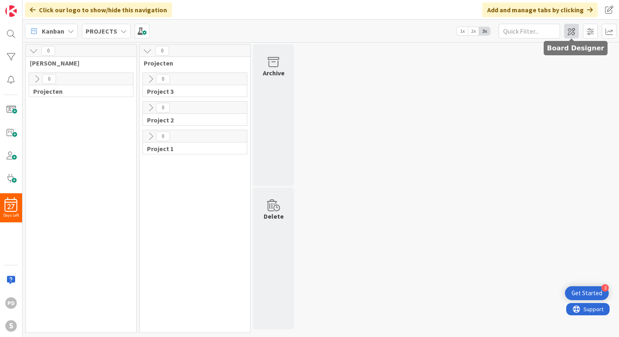
click at [569, 34] on span at bounding box center [571, 31] width 15 height 15
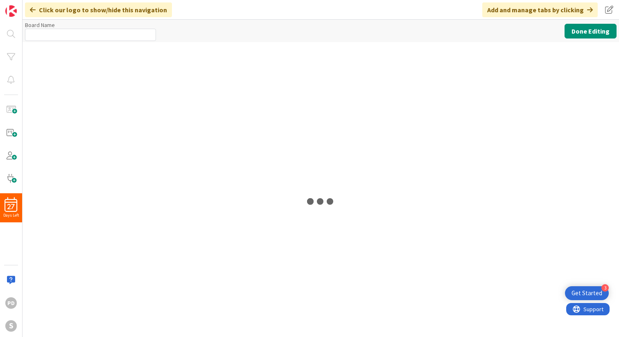
type input "PROJECTS"
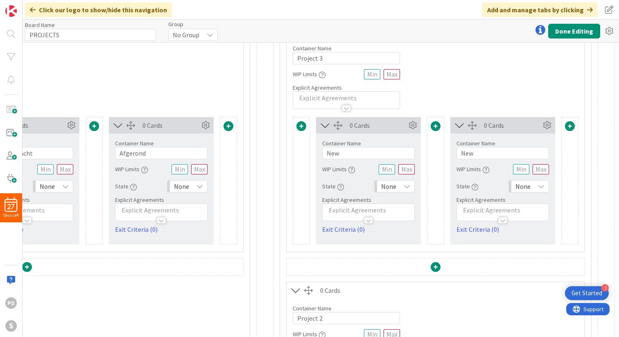
scroll to position [145, 246]
click at [347, 153] on input "New" at bounding box center [368, 151] width 92 height 12
type input "Backlog"
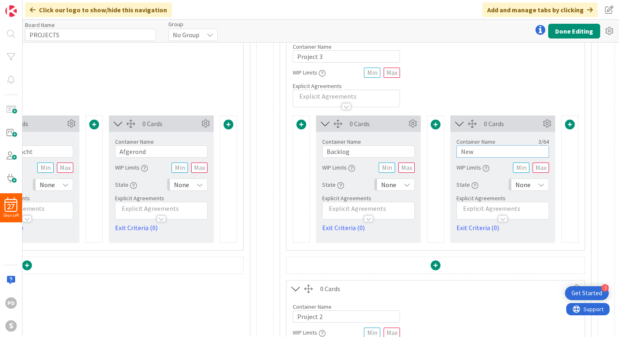
click at [481, 151] on input "New" at bounding box center [502, 151] width 92 height 12
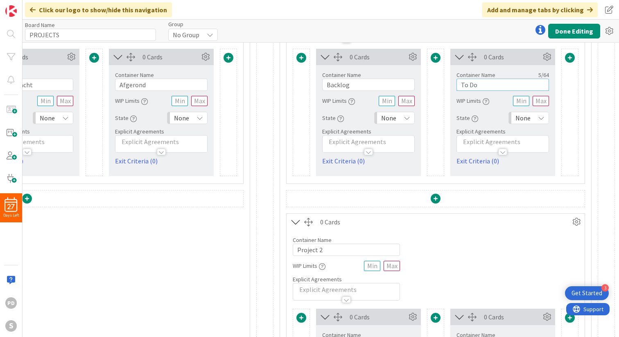
scroll to position [161, 246]
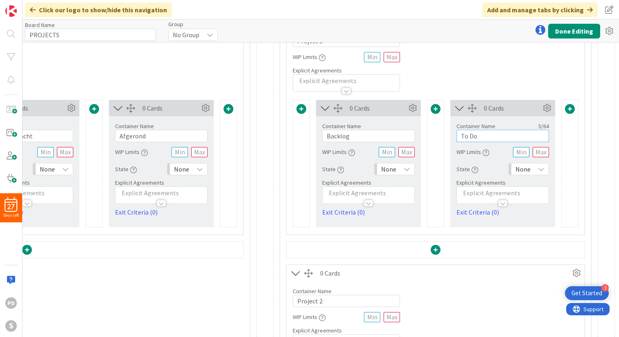
type input "To Do"
click at [355, 136] on input "Backlog" at bounding box center [368, 136] width 92 height 12
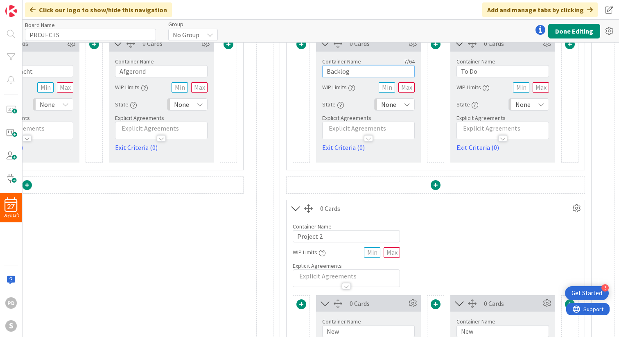
scroll to position [309, 246]
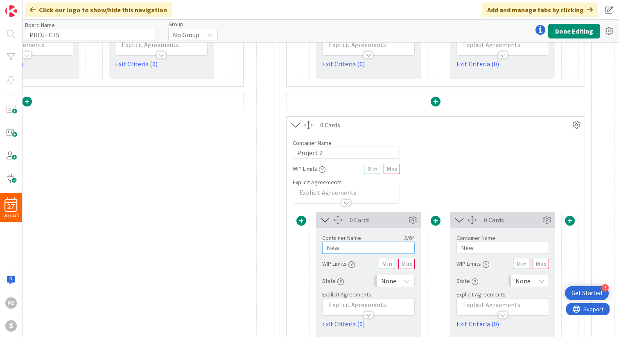
click at [344, 248] on input "New" at bounding box center [368, 247] width 92 height 12
paste input "Backlog"
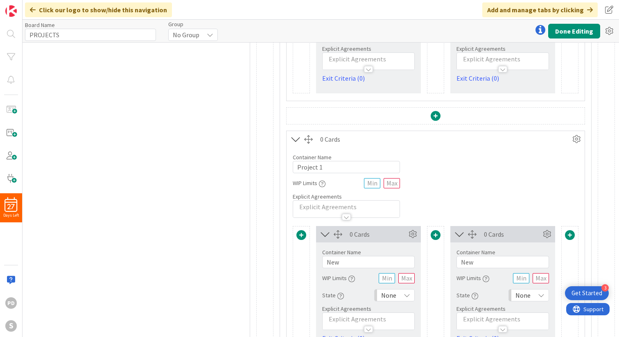
scroll to position [606, 246]
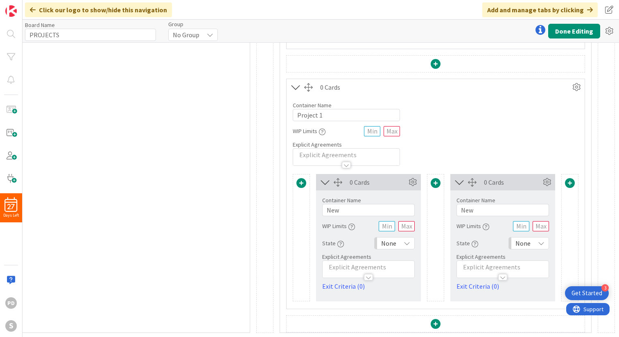
type input "Backlog"
click at [345, 211] on input "New" at bounding box center [368, 210] width 92 height 12
paste input "Backlog"
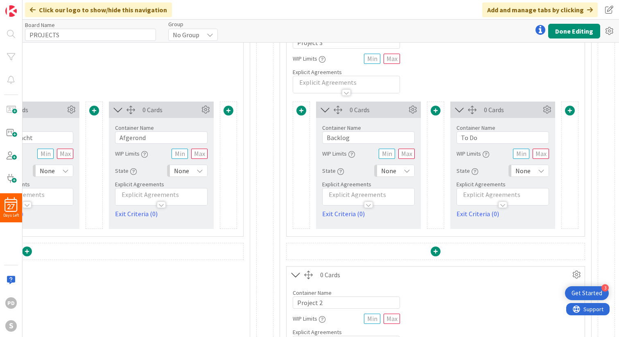
scroll to position [159, 246]
type input "Backlog"
click at [483, 135] on input "To Do" at bounding box center [502, 138] width 92 height 12
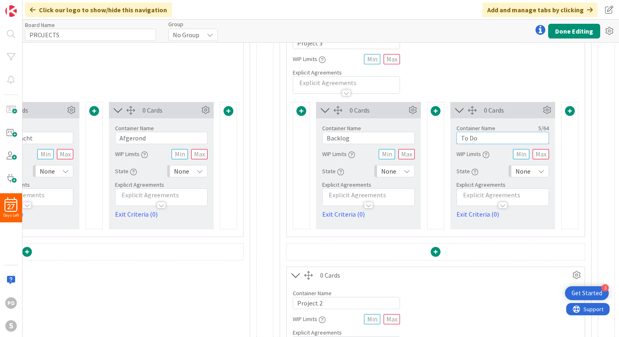
click at [483, 135] on input "To Do" at bounding box center [502, 138] width 92 height 12
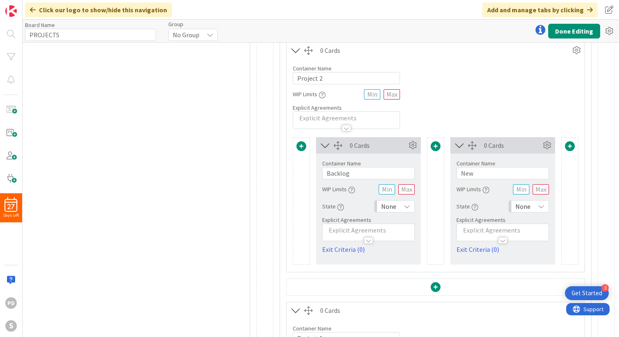
scroll to position [390, 246]
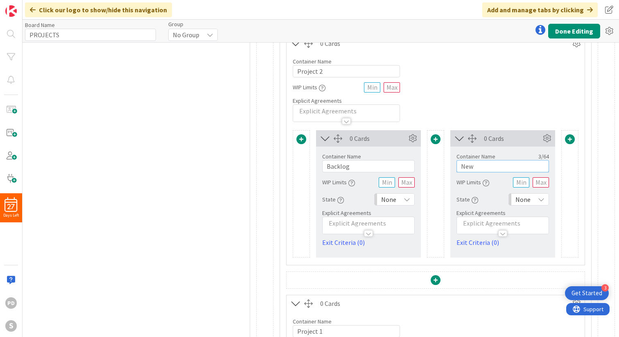
click at [482, 162] on input "New" at bounding box center [502, 166] width 92 height 12
paste input "To Do"
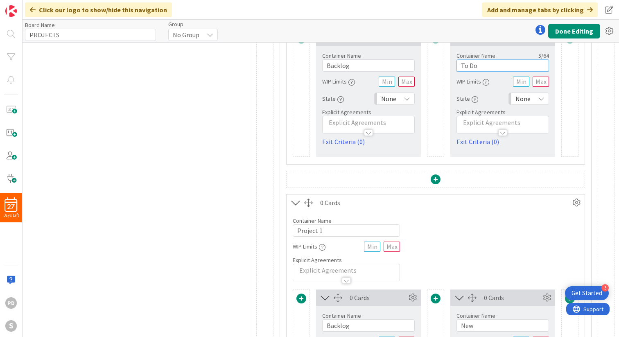
scroll to position [574, 246]
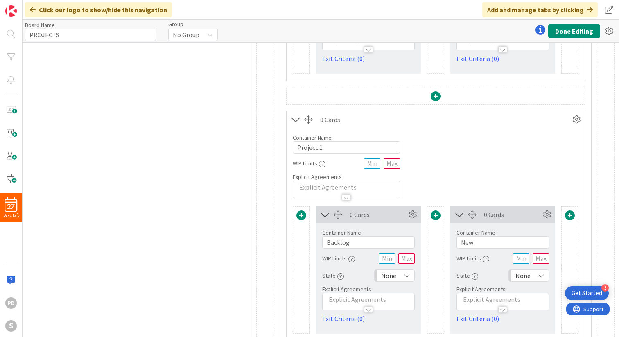
type input "To Do"
click at [485, 239] on input "New" at bounding box center [502, 242] width 92 height 12
paste input "To Do"
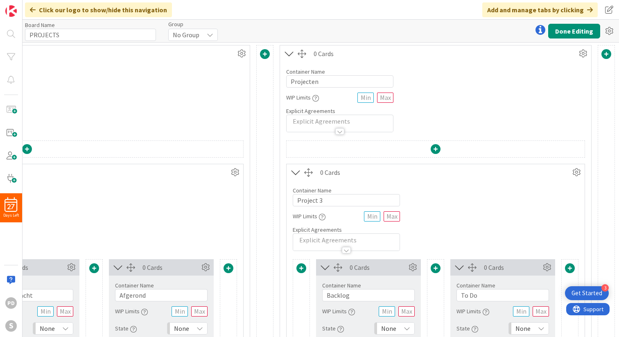
scroll to position [0, 246]
type input "To Do"
click at [332, 86] on input "Projecten" at bounding box center [339, 83] width 107 height 12
click at [290, 83] on input "Projecten" at bounding box center [339, 83] width 107 height 12
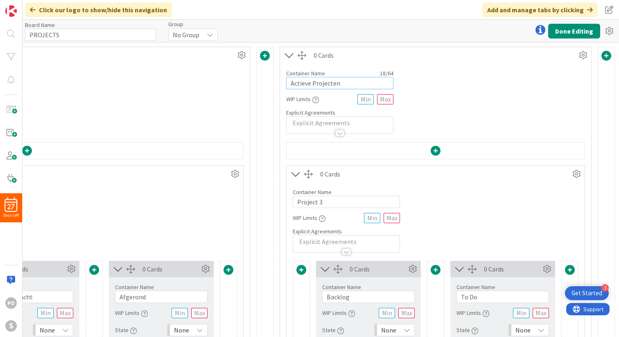
type input "Actieve Projecten"
click at [464, 97] on div "Container Name 18 / 64 Actieve Projecten WIP Limits Explicit Agreements" at bounding box center [435, 98] width 311 height 70
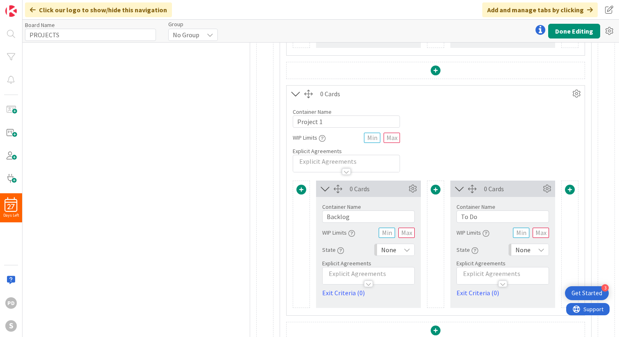
scroll to position [606, 246]
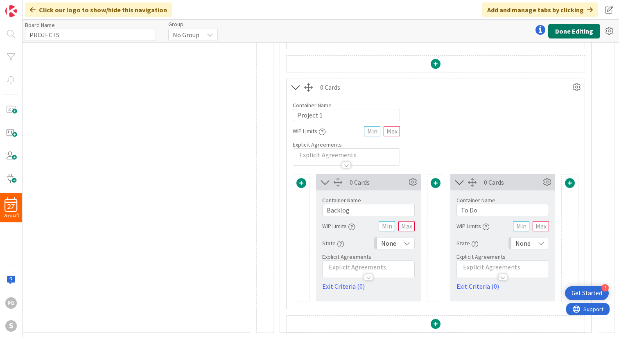
click at [575, 31] on button "Done Editing" at bounding box center [574, 31] width 52 height 15
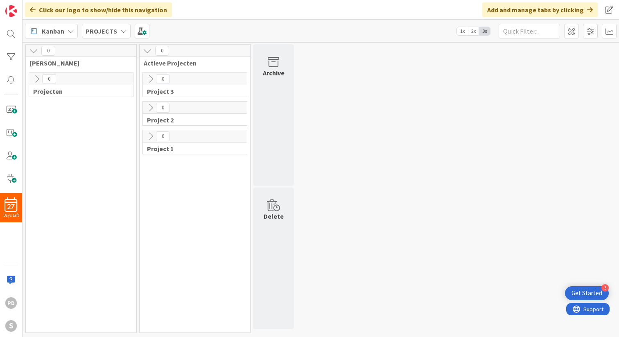
click at [149, 78] on icon at bounding box center [150, 78] width 9 height 9
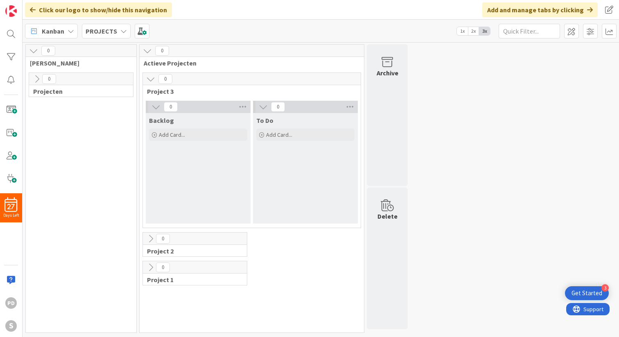
click at [148, 80] on icon at bounding box center [150, 78] width 9 height 9
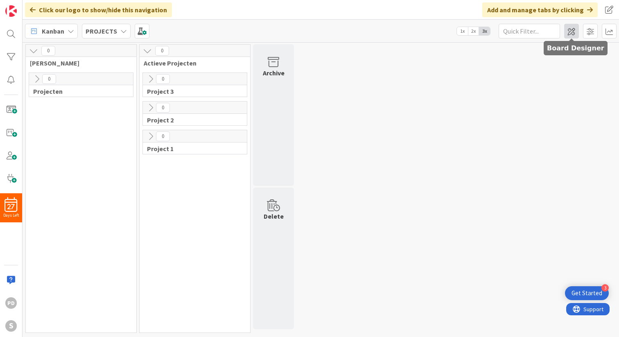
click at [571, 32] on span at bounding box center [571, 31] width 15 height 15
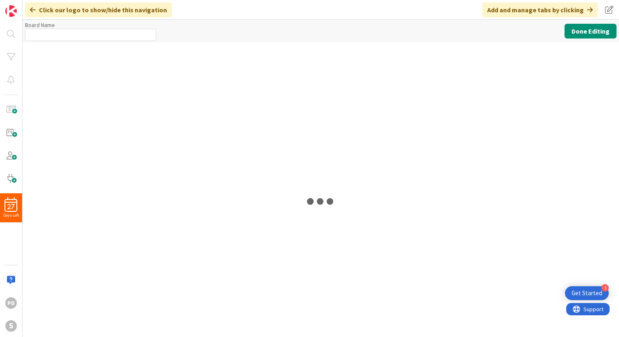
type input "PROJECTS"
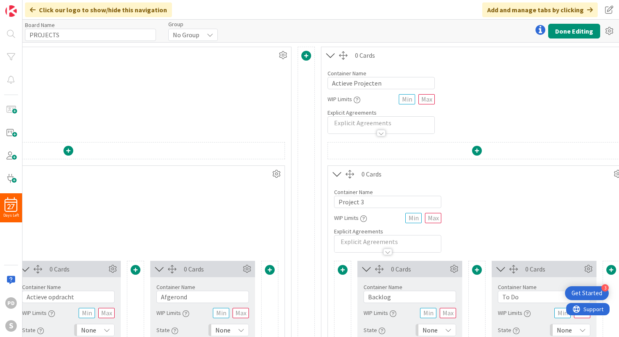
scroll to position [0, 246]
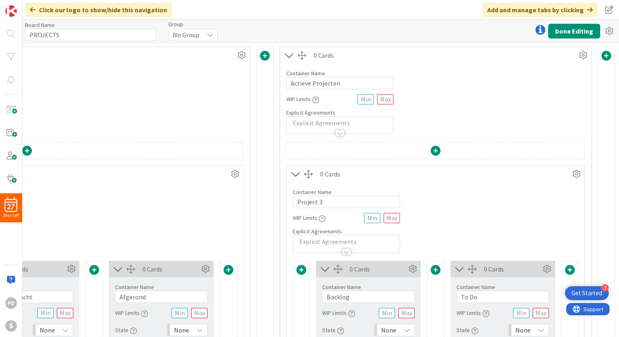
click at [607, 55] on span at bounding box center [606, 56] width 10 height 10
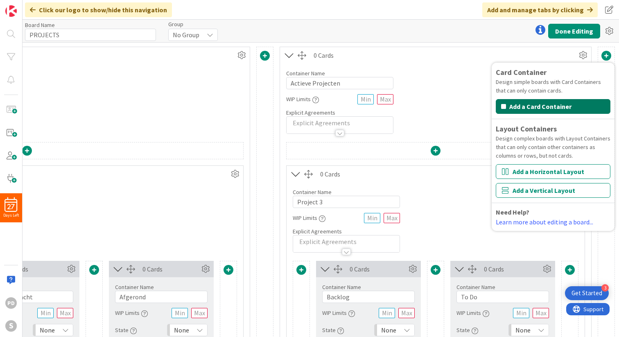
click at [535, 106] on button "Add a Card Container" at bounding box center [552, 106] width 115 height 15
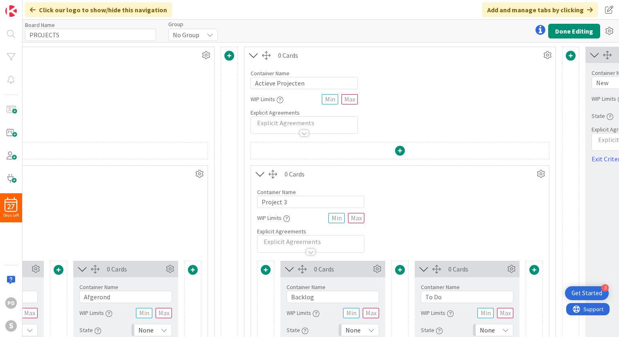
scroll to position [0, 380]
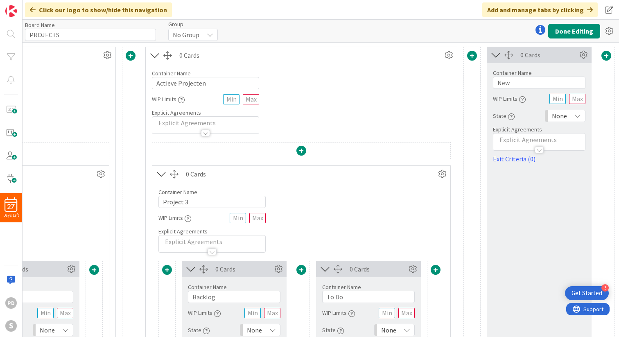
click at [605, 56] on span at bounding box center [606, 56] width 10 height 10
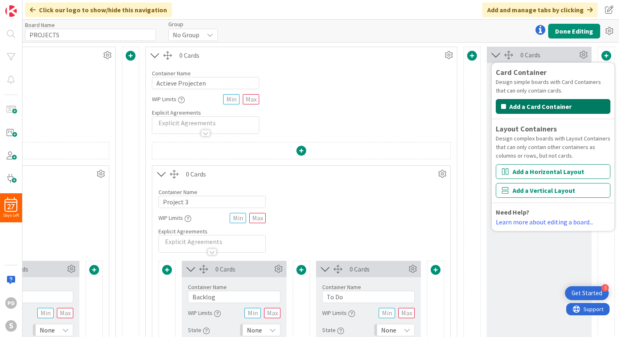
click at [541, 108] on button "Add a Card Container" at bounding box center [552, 106] width 115 height 15
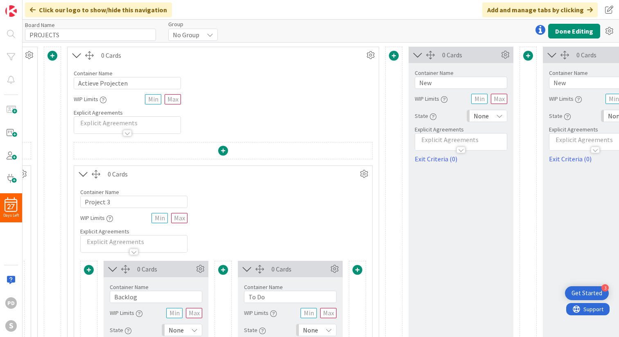
scroll to position [0, 514]
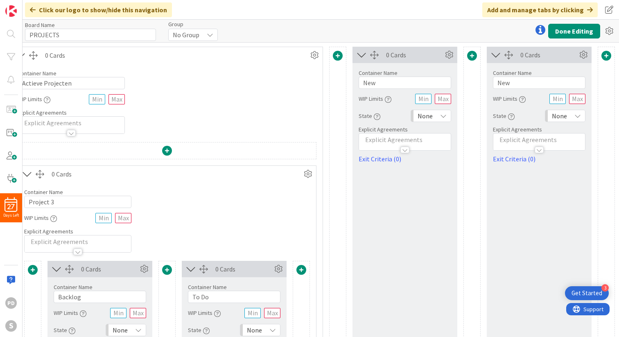
click at [606, 56] on span at bounding box center [606, 56] width 10 height 10
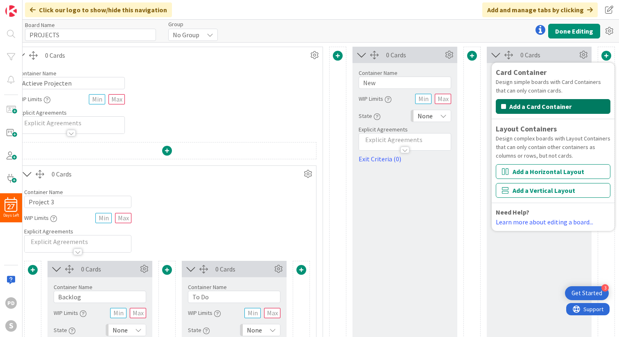
click at [537, 107] on button "Add a Card Container" at bounding box center [552, 106] width 115 height 15
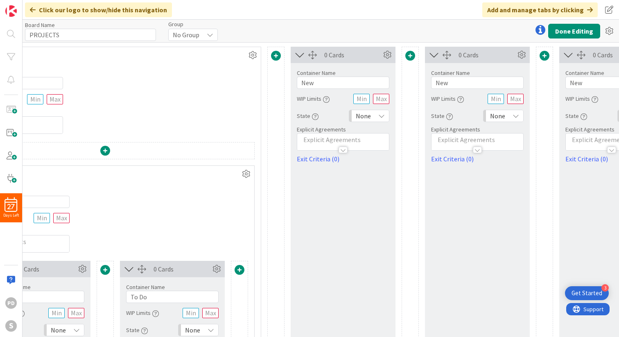
scroll to position [0, 648]
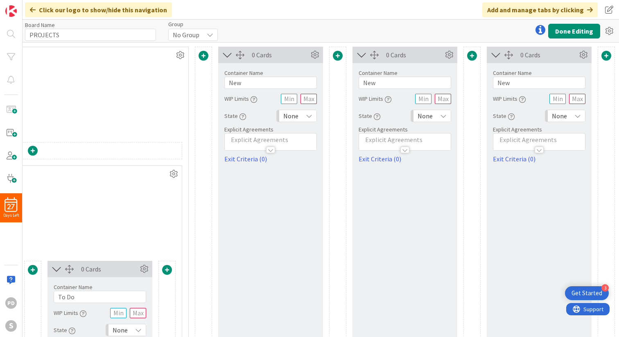
click at [610, 52] on span at bounding box center [606, 56] width 10 height 10
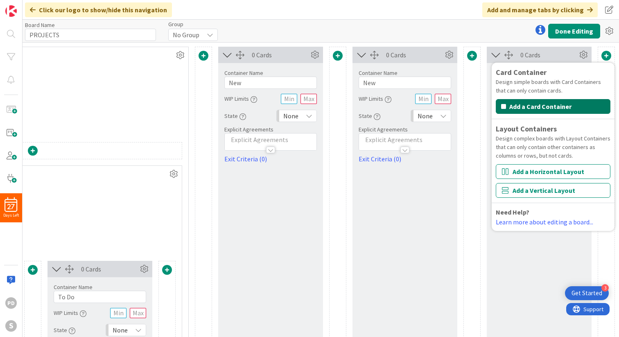
click at [533, 107] on button "Add a Card Container" at bounding box center [552, 106] width 115 height 15
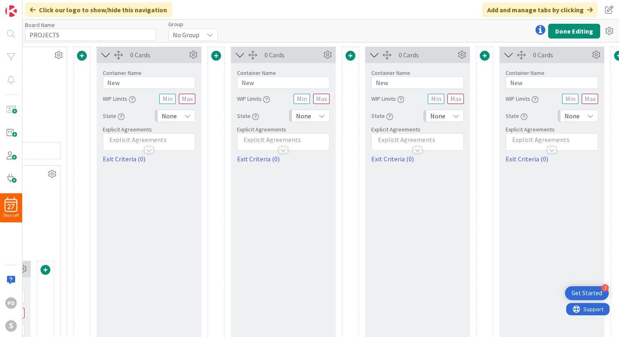
scroll to position [0, 783]
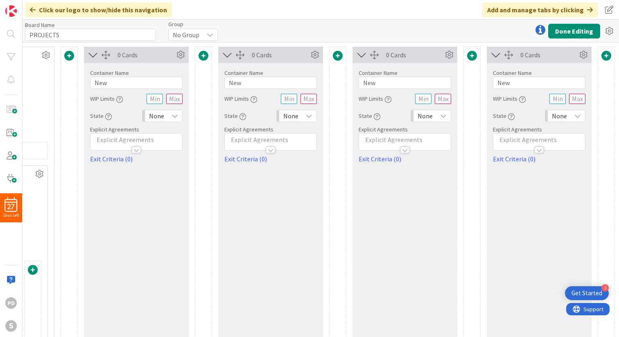
click at [604, 56] on span at bounding box center [606, 56] width 10 height 10
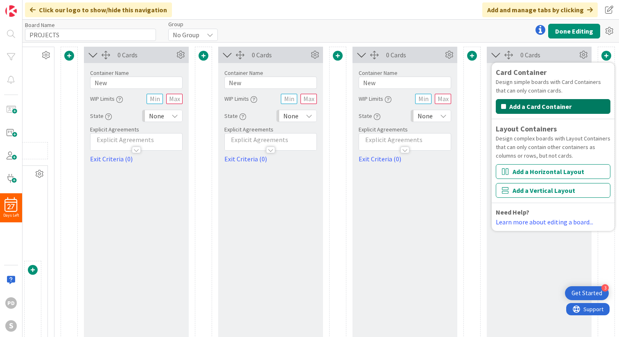
click at [521, 106] on button "Add a Card Container" at bounding box center [552, 106] width 115 height 15
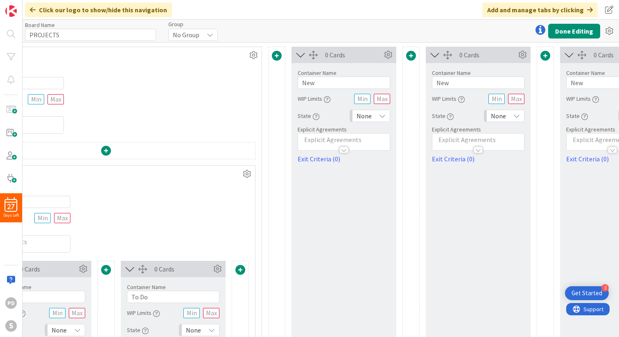
scroll to position [0, 568]
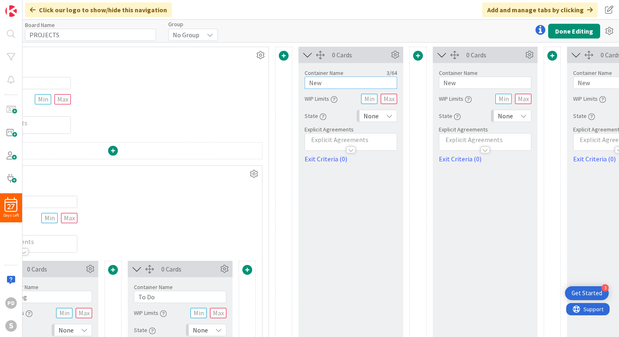
click at [325, 85] on input "New" at bounding box center [350, 82] width 92 height 12
type input "To Do"
click at [455, 81] on input "New" at bounding box center [485, 82] width 92 height 12
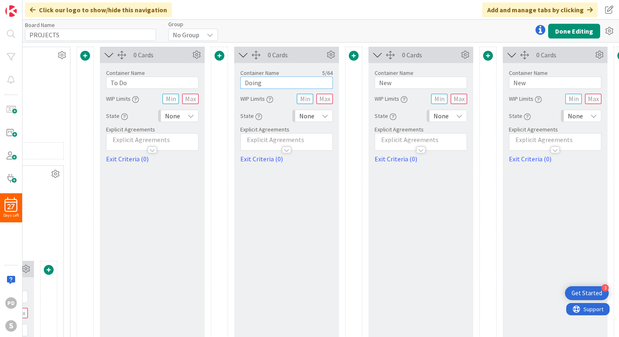
scroll to position [0, 790]
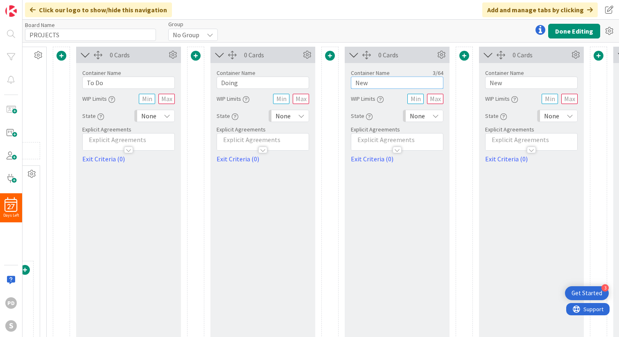
click at [383, 82] on input "New" at bounding box center [397, 82] width 92 height 12
click at [247, 84] on input "Doing" at bounding box center [262, 82] width 92 height 12
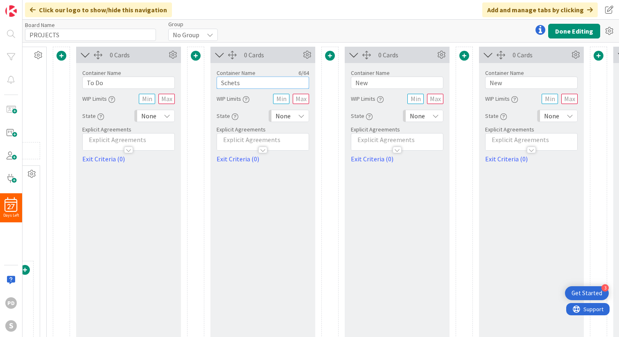
type input "Schets"
click at [374, 85] on input "New" at bounding box center [397, 82] width 92 height 12
type input "Definitief"
click at [517, 80] on input "New" at bounding box center [531, 82] width 92 height 12
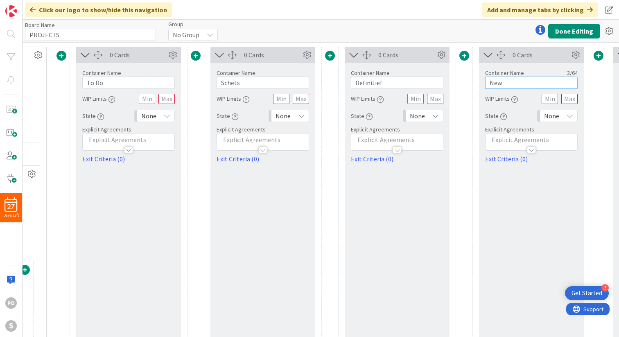
click at [517, 80] on input "New" at bounding box center [531, 82] width 92 height 12
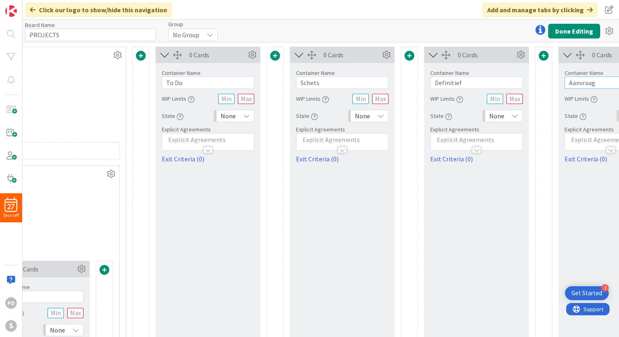
scroll to position [0, 710]
type input "Aanvraag"
click at [274, 52] on span at bounding box center [276, 56] width 10 height 10
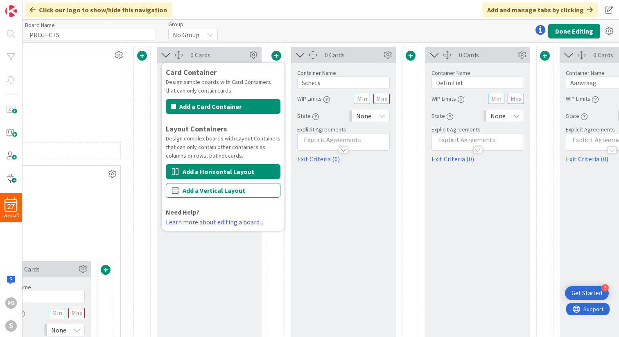
click at [213, 171] on button "Add a Horizontal Layout" at bounding box center [223, 171] width 115 height 15
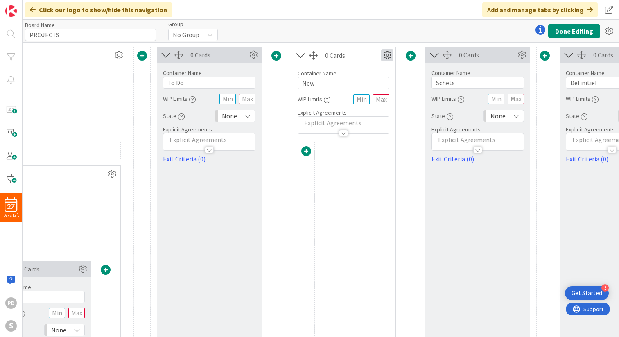
click at [390, 55] on icon at bounding box center [387, 55] width 12 height 12
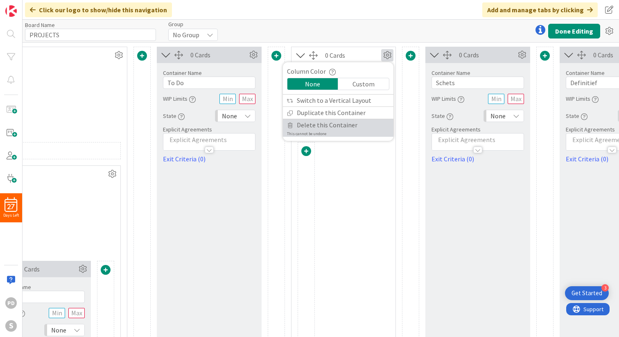
click at [319, 126] on span "Delete this Container" at bounding box center [327, 125] width 61 height 12
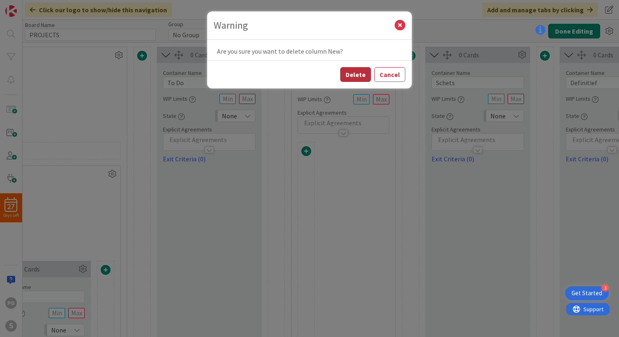
click at [359, 74] on button "Delete" at bounding box center [355, 74] width 31 height 15
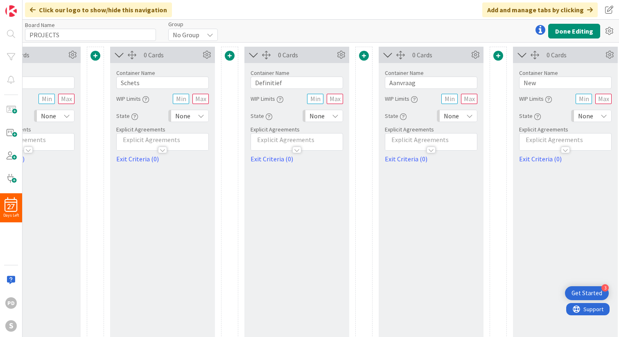
scroll to position [0, 917]
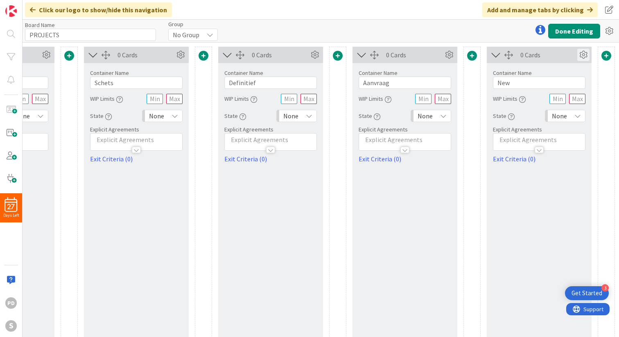
click at [581, 54] on icon at bounding box center [583, 55] width 12 height 12
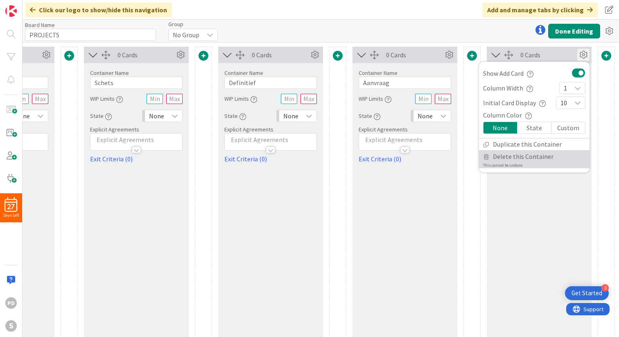
click at [522, 158] on span "Delete this Container" at bounding box center [523, 157] width 61 height 12
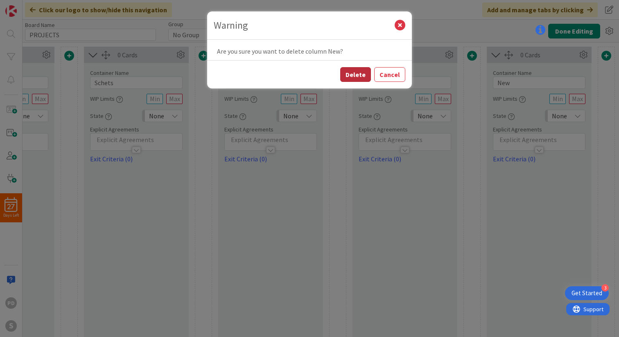
click at [362, 72] on button "Delete" at bounding box center [355, 74] width 31 height 15
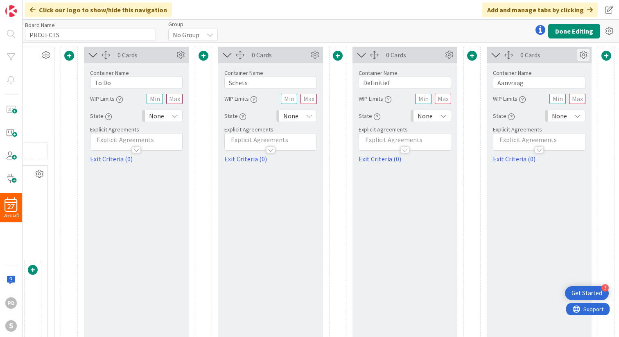
click at [584, 56] on icon at bounding box center [583, 55] width 12 height 12
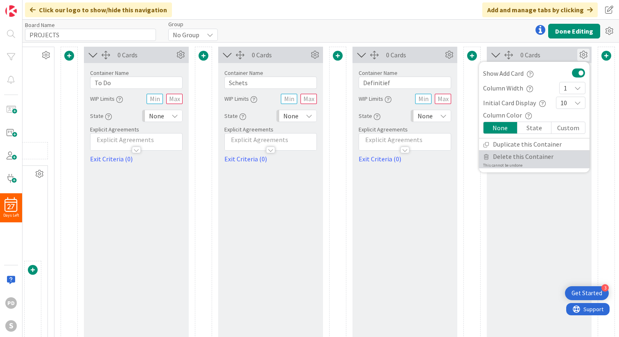
click at [519, 160] on span "Delete this Container" at bounding box center [523, 157] width 61 height 12
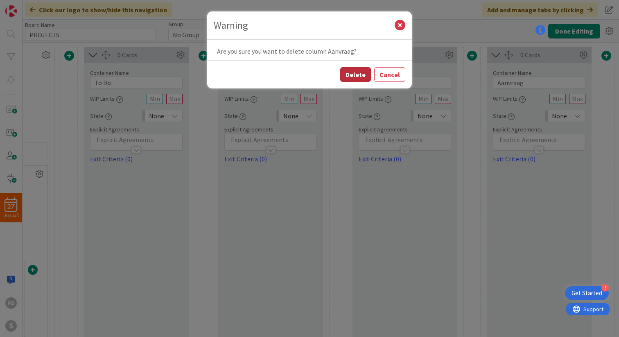
click at [356, 70] on button "Delete" at bounding box center [355, 74] width 31 height 15
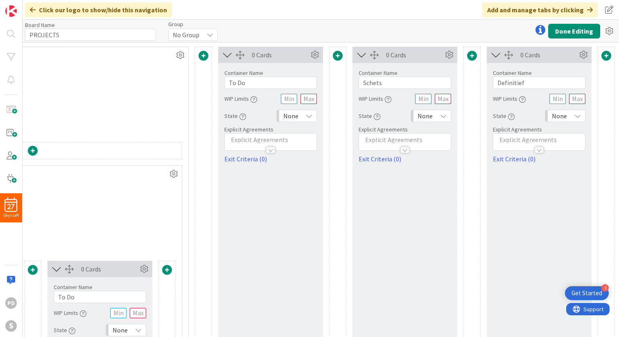
scroll to position [0, 648]
click at [582, 55] on icon at bounding box center [583, 55] width 12 height 12
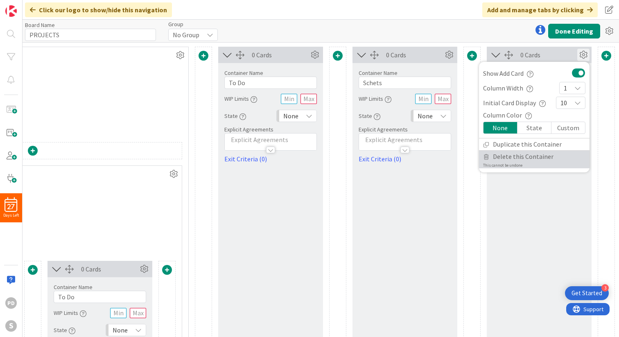
click at [510, 157] on span "Delete this Container" at bounding box center [523, 157] width 61 height 12
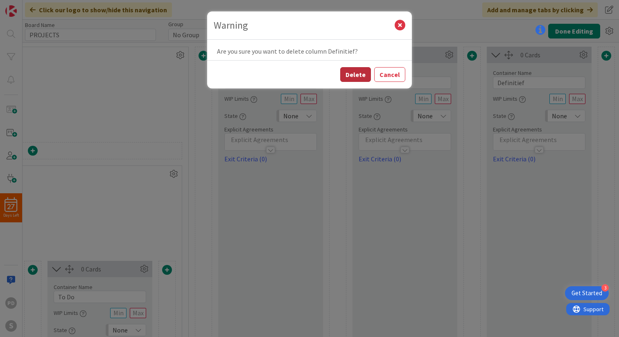
click at [356, 74] on button "Delete" at bounding box center [355, 74] width 31 height 15
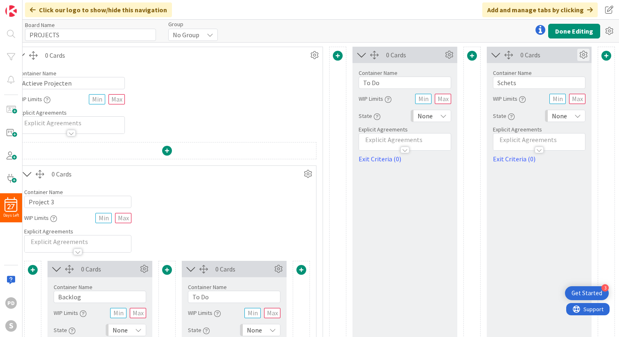
click at [579, 55] on icon at bounding box center [583, 55] width 12 height 12
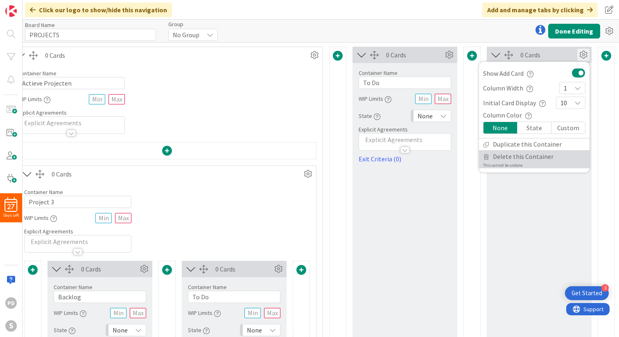
click at [510, 159] on span "Delete this Container" at bounding box center [523, 157] width 61 height 12
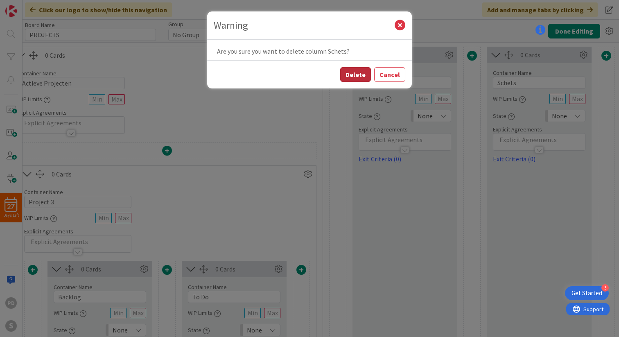
click at [358, 74] on button "Delete" at bounding box center [355, 74] width 31 height 15
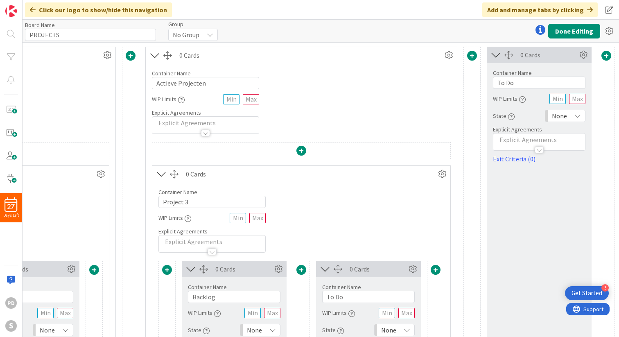
click at [606, 58] on span at bounding box center [606, 56] width 10 height 10
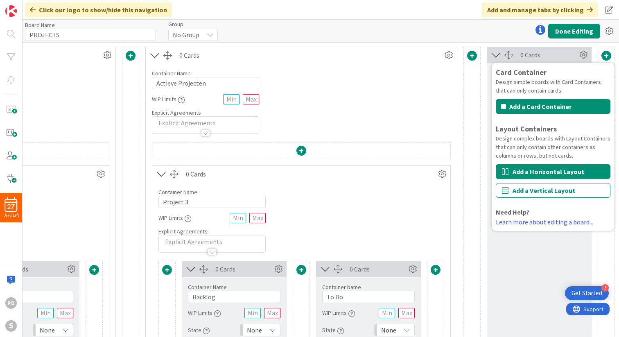
click at [533, 170] on button "Add a Horizontal Layout" at bounding box center [552, 171] width 115 height 15
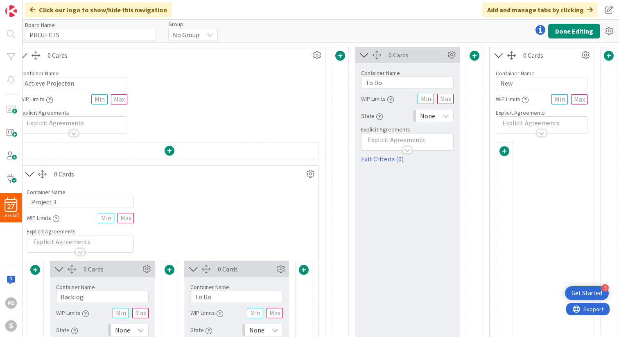
scroll to position [0, 514]
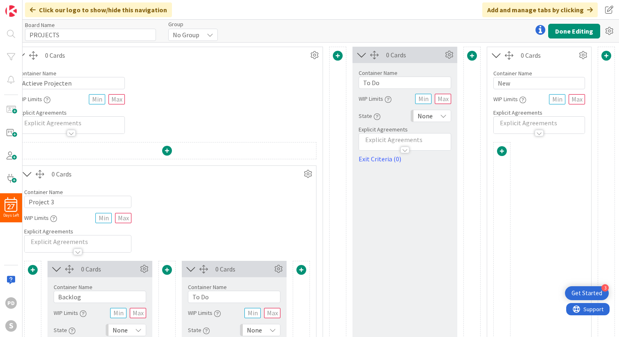
click at [501, 150] on span at bounding box center [502, 151] width 10 height 10
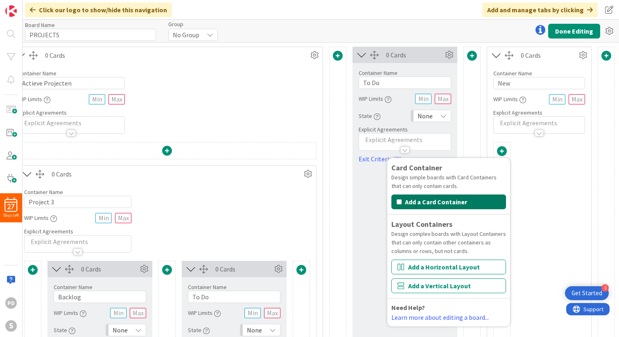
click at [453, 204] on button "Add a Card Container" at bounding box center [448, 201] width 115 height 15
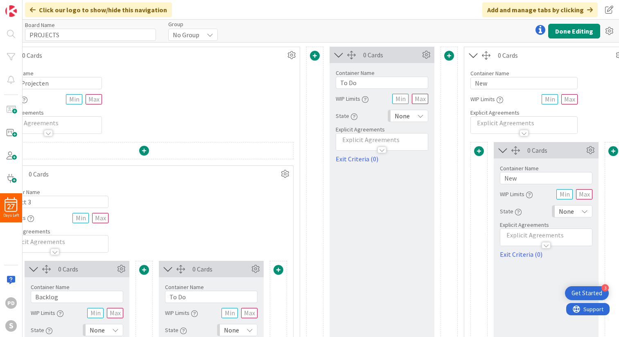
scroll to position [0, 574]
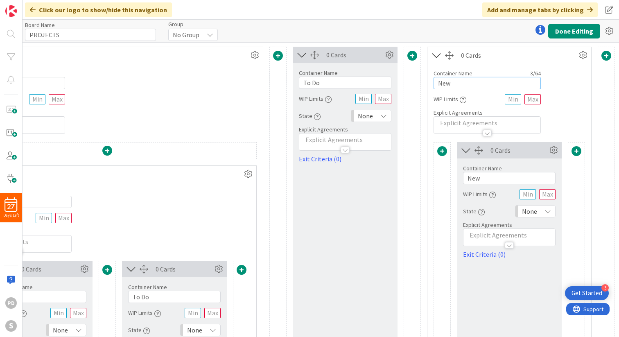
click at [457, 83] on input "New" at bounding box center [486, 83] width 107 height 12
type input "S"
type input "Klant contact"
click at [605, 58] on span at bounding box center [606, 56] width 10 height 10
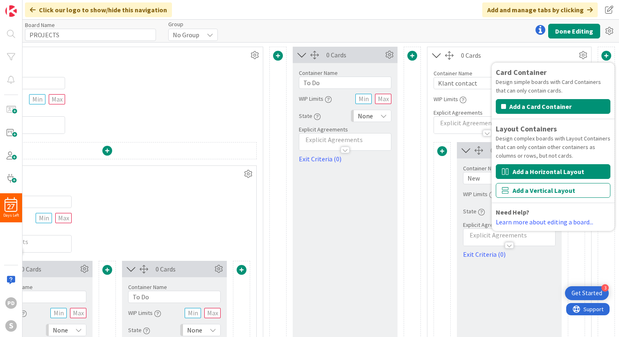
click at [540, 172] on button "Add a Horizontal Layout" at bounding box center [552, 171] width 115 height 15
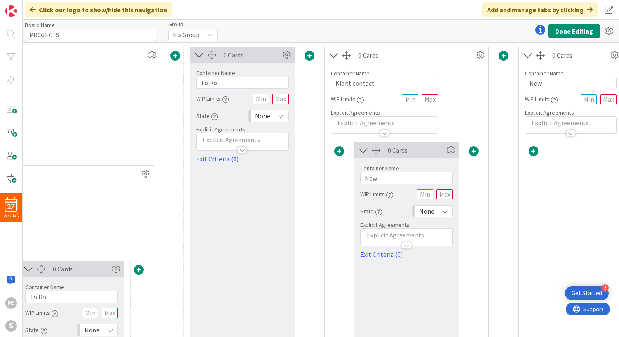
scroll to position [0, 708]
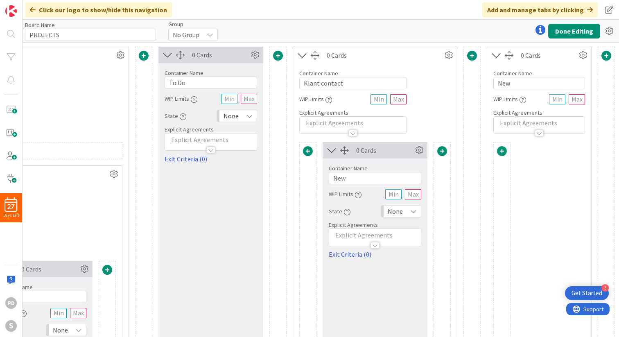
click at [502, 150] on span at bounding box center [502, 151] width 10 height 10
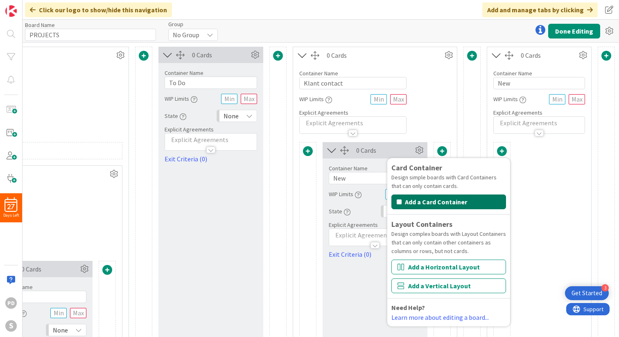
click at [436, 204] on button "Add a Card Container" at bounding box center [448, 201] width 115 height 15
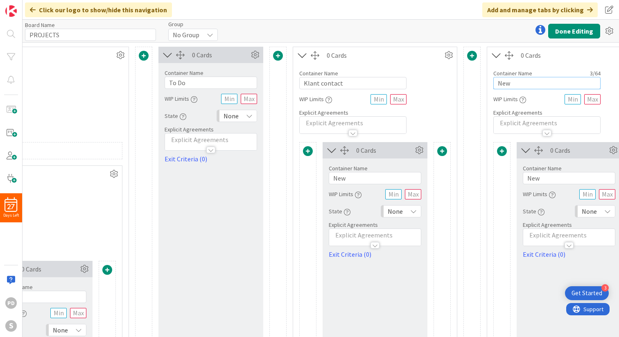
click at [524, 83] on input "New" at bounding box center [546, 83] width 107 height 12
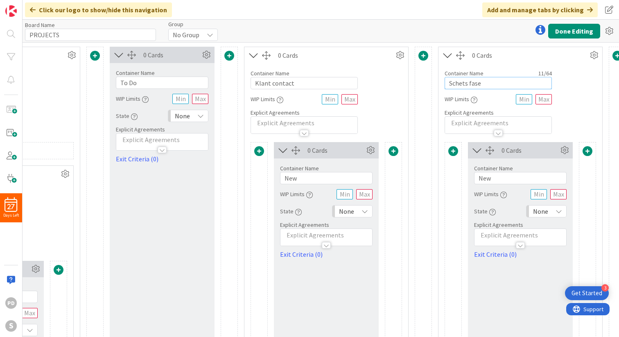
scroll to position [0, 768]
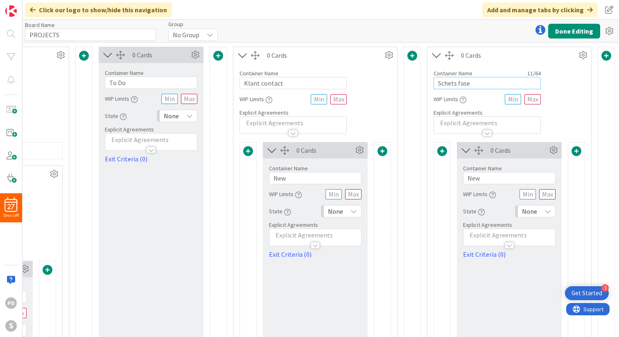
type input "Schets fase"
click at [605, 56] on span at bounding box center [606, 56] width 10 height 10
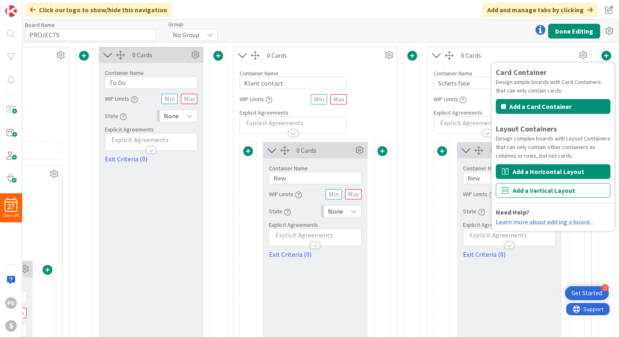
click at [531, 174] on button "Add a Horizontal Layout" at bounding box center [552, 171] width 115 height 15
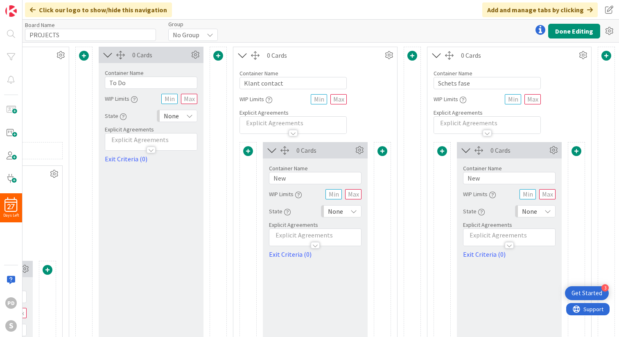
scroll to position [0, 902]
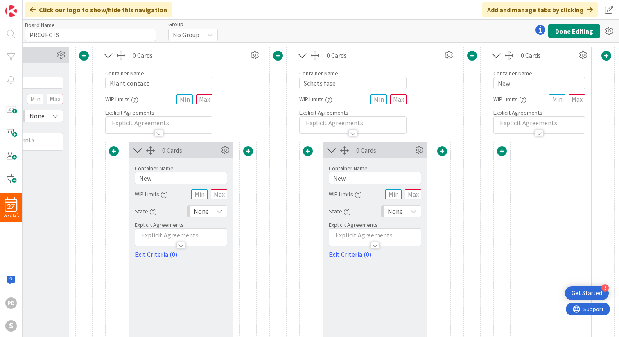
click at [501, 153] on span at bounding box center [502, 151] width 10 height 10
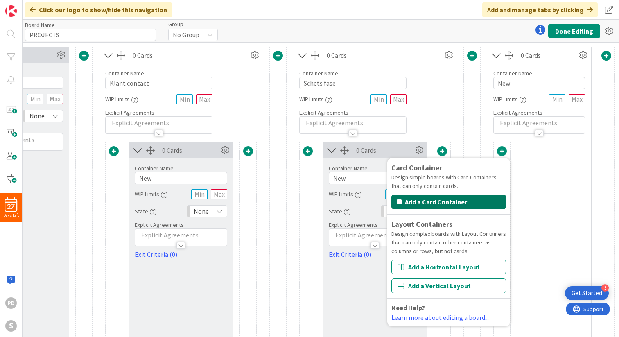
click at [453, 206] on button "Add a Card Container" at bounding box center [448, 201] width 115 height 15
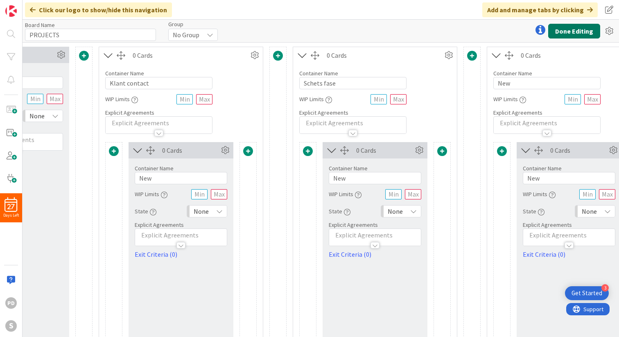
click at [571, 31] on button "Done Editing" at bounding box center [574, 31] width 52 height 15
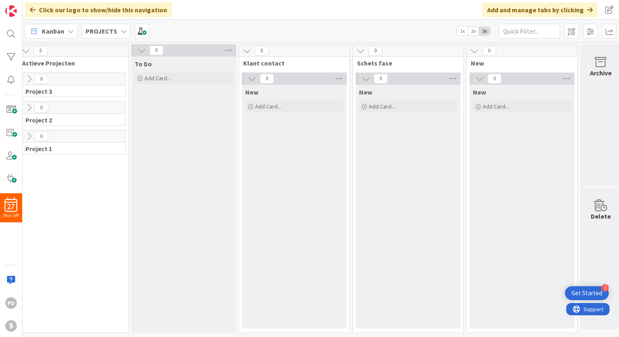
scroll to position [0, 126]
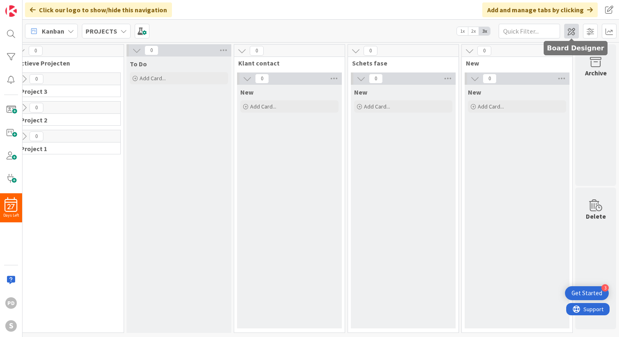
click at [572, 30] on span at bounding box center [571, 31] width 15 height 15
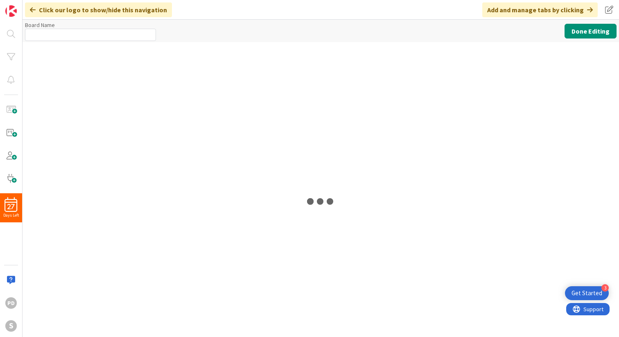
type input "PROJECTS"
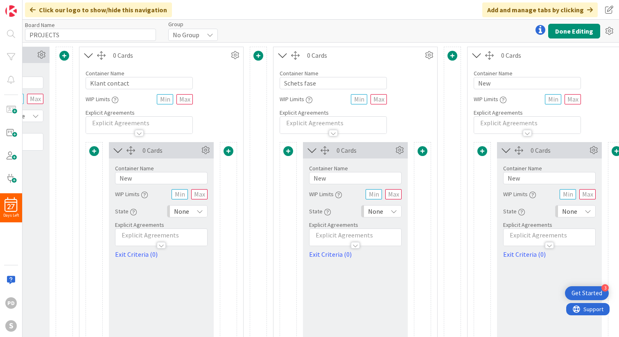
scroll to position [0, 962]
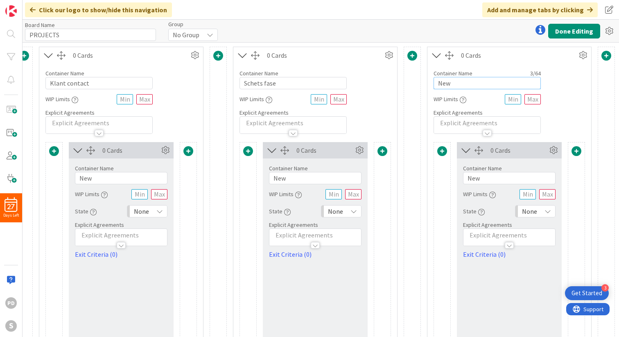
click at [458, 83] on input "New" at bounding box center [486, 83] width 107 height 12
type input "Aanvraag fase"
click at [606, 56] on span at bounding box center [606, 56] width 10 height 10
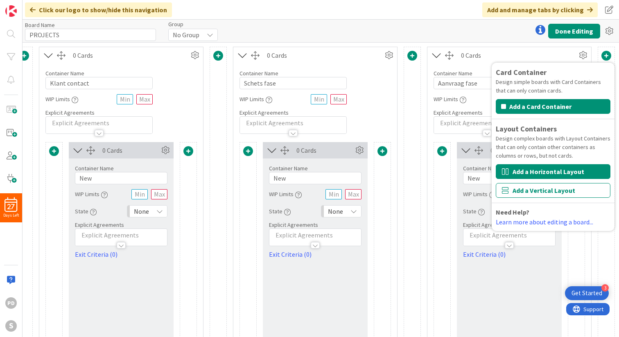
click at [528, 172] on button "Add a Horizontal Layout" at bounding box center [552, 171] width 115 height 15
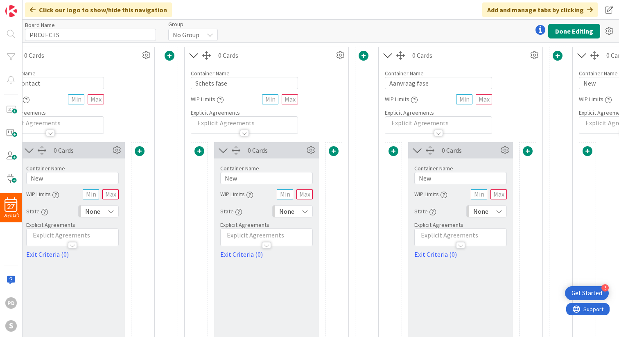
scroll to position [0, 1096]
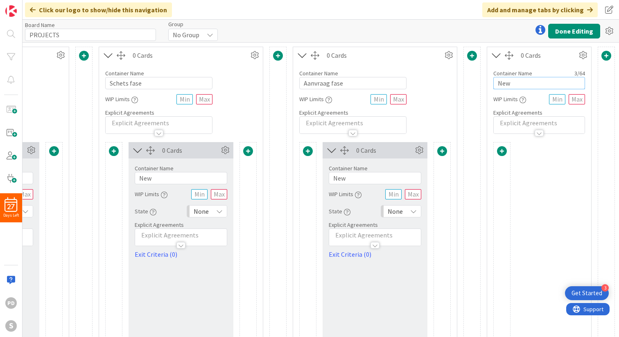
click at [523, 81] on input "New" at bounding box center [539, 83] width 92 height 12
type input "Definitief"
click at [501, 150] on span at bounding box center [502, 151] width 10 height 10
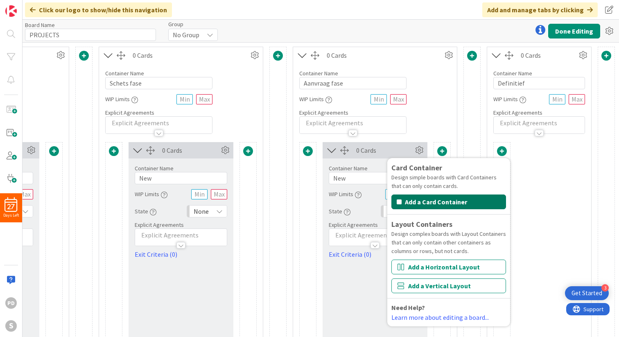
click at [461, 201] on button "Add a Card Container" at bounding box center [448, 201] width 115 height 15
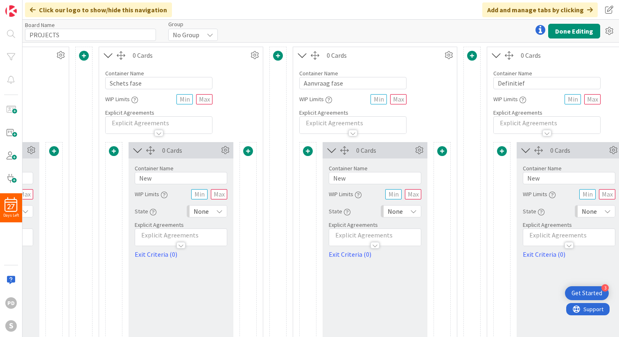
scroll to position [0, 1156]
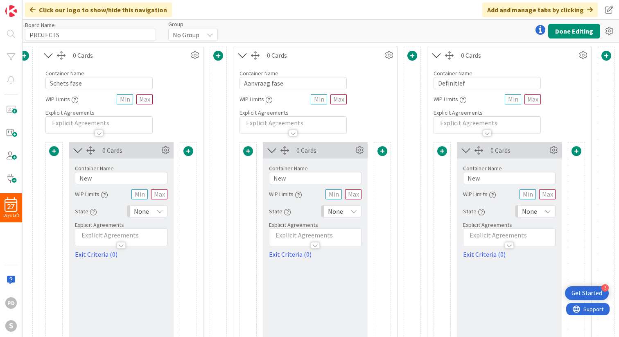
click at [606, 58] on span at bounding box center [606, 56] width 10 height 10
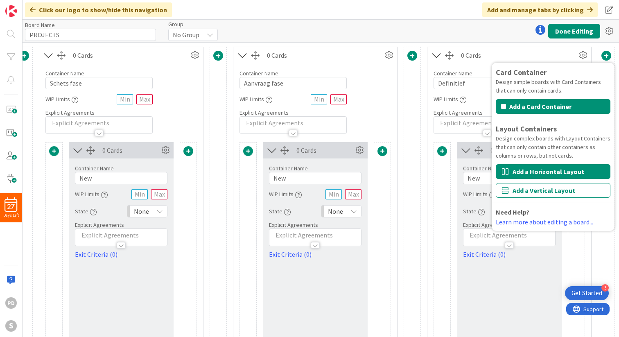
click at [543, 170] on button "Add a Horizontal Layout" at bounding box center [552, 171] width 115 height 15
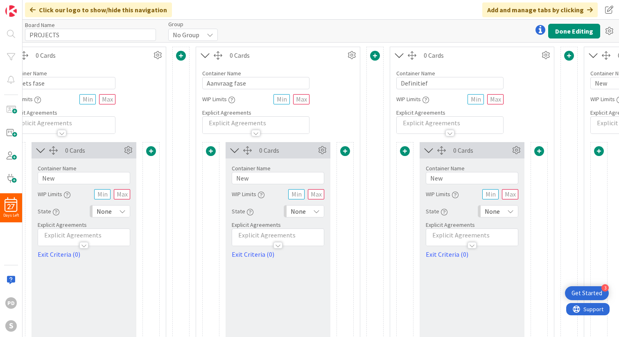
scroll to position [0, 1290]
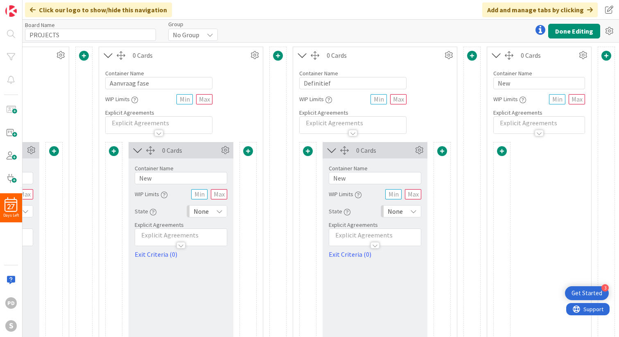
click at [501, 149] on span at bounding box center [502, 151] width 10 height 10
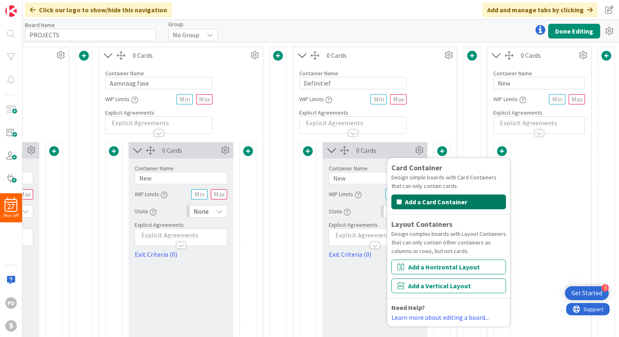
click at [457, 199] on button "Add a Card Container" at bounding box center [448, 201] width 115 height 15
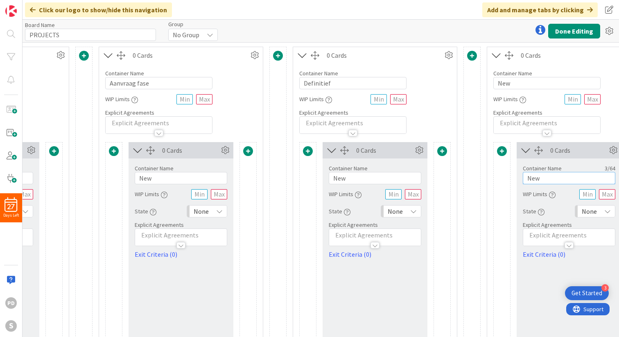
click at [542, 175] on input "New" at bounding box center [568, 178] width 92 height 12
type input "A"
type input "s"
type input "bouw start"
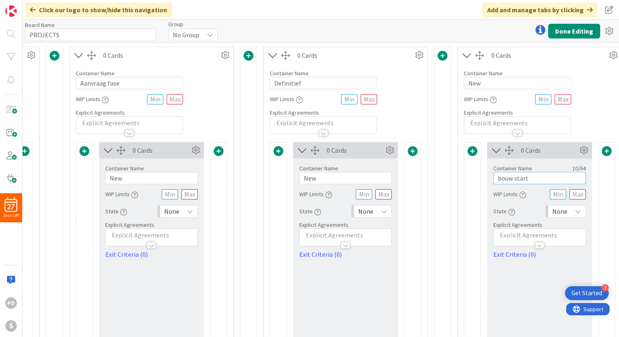
scroll to position [0, 1349]
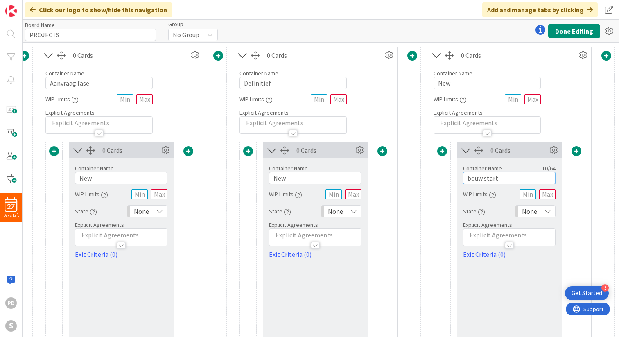
click at [479, 177] on input "bouw start" at bounding box center [509, 178] width 92 height 12
click at [446, 83] on input "New" at bounding box center [486, 83] width 107 height 12
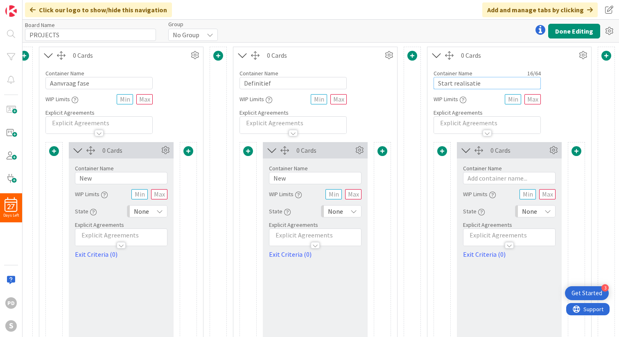
type input "Start realisatie"
click at [604, 56] on span at bounding box center [606, 56] width 10 height 10
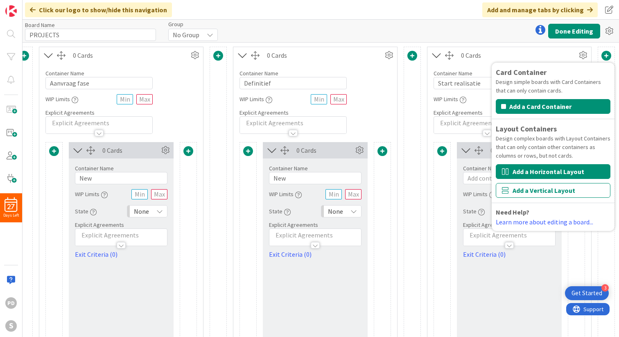
click at [535, 172] on button "Add a Horizontal Layout" at bounding box center [552, 171] width 115 height 15
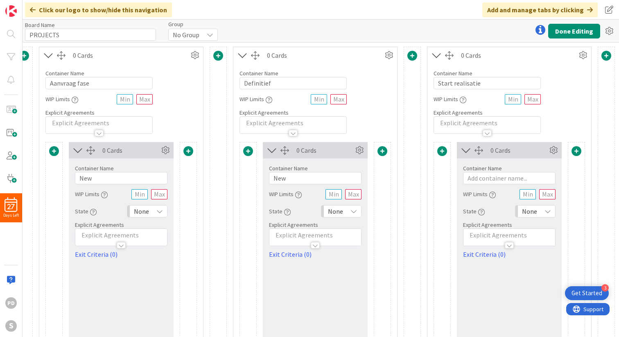
scroll to position [0, 1484]
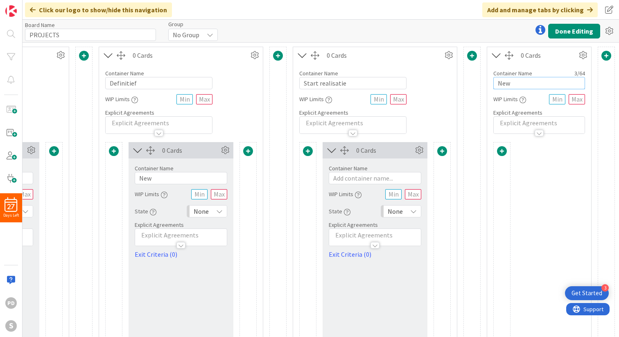
click at [514, 83] on input "New" at bounding box center [539, 83] width 92 height 12
type input "Realisatie"
click at [502, 151] on span at bounding box center [502, 151] width 10 height 10
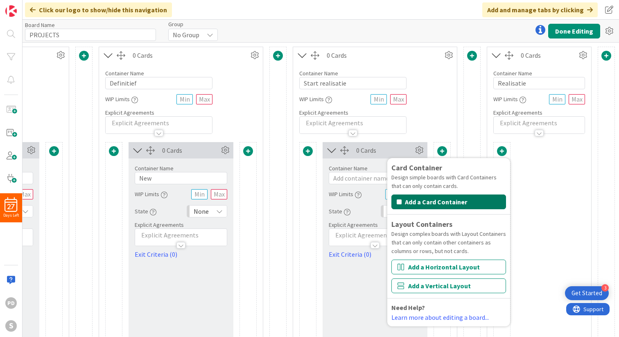
click at [463, 203] on button "Add a Card Container" at bounding box center [448, 201] width 115 height 15
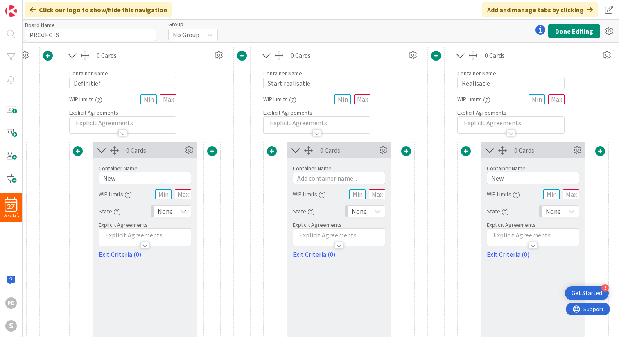
scroll to position [0, 1543]
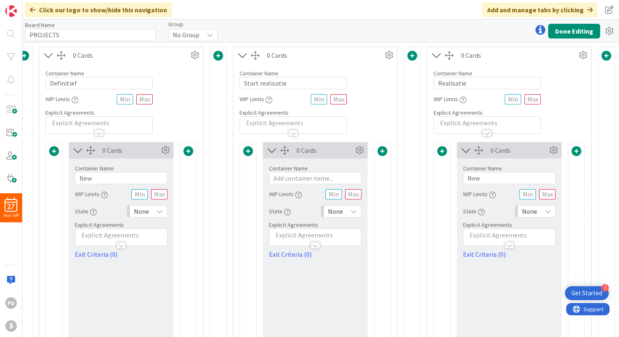
click at [605, 57] on span at bounding box center [606, 56] width 10 height 10
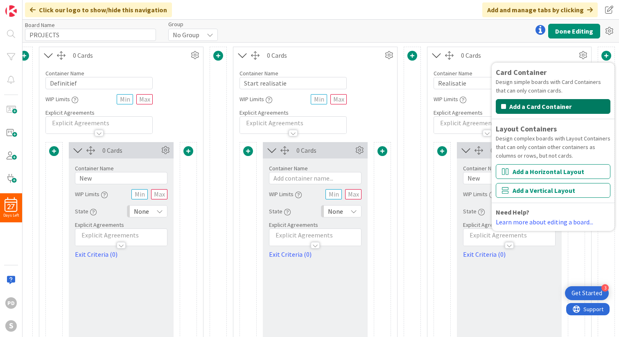
click at [547, 108] on button "Add a Card Container" at bounding box center [552, 106] width 115 height 15
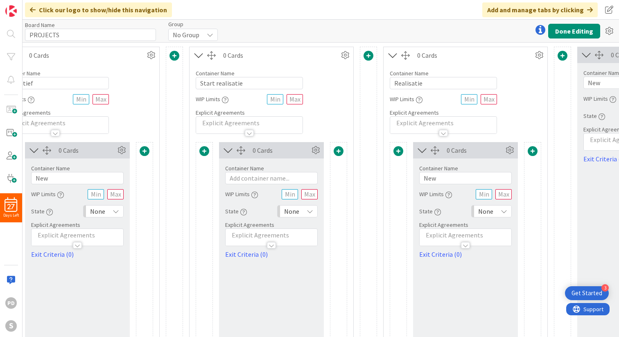
scroll to position [0, 1678]
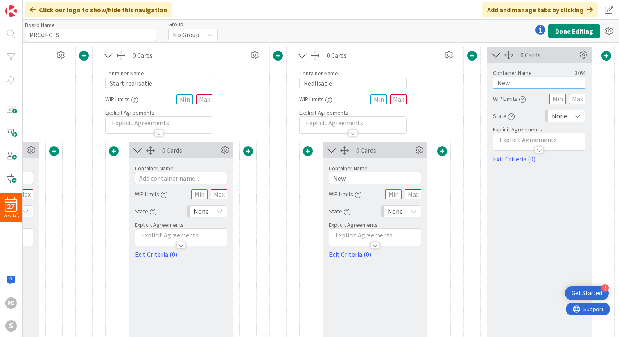
click at [517, 85] on input "New" at bounding box center [539, 82] width 92 height 12
type input "Done"
click at [567, 29] on button "Done Editing" at bounding box center [574, 31] width 52 height 15
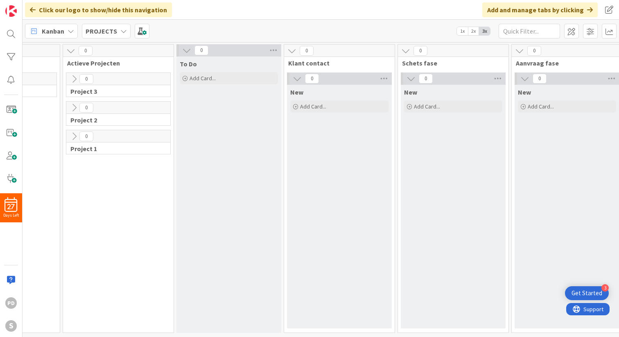
scroll to position [0, 52]
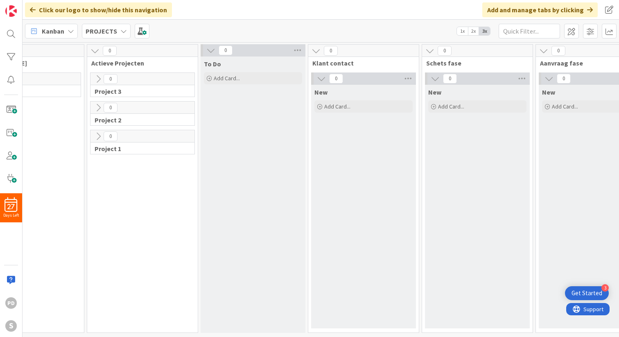
click at [316, 51] on icon at bounding box center [315, 50] width 9 height 9
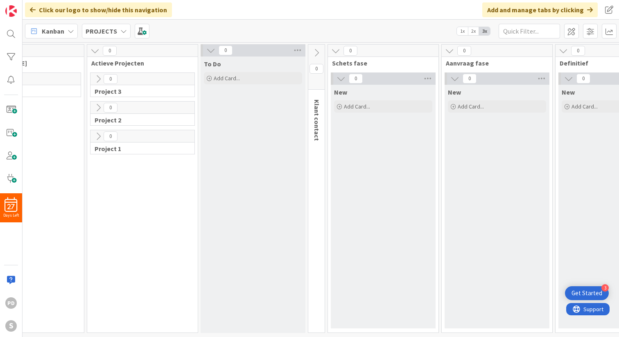
click at [333, 51] on icon at bounding box center [335, 50] width 9 height 9
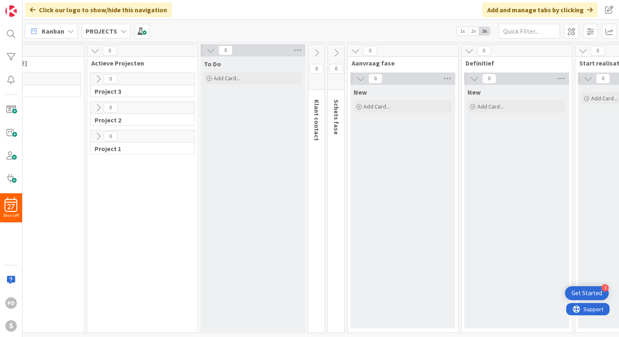
click at [355, 51] on icon at bounding box center [355, 50] width 9 height 9
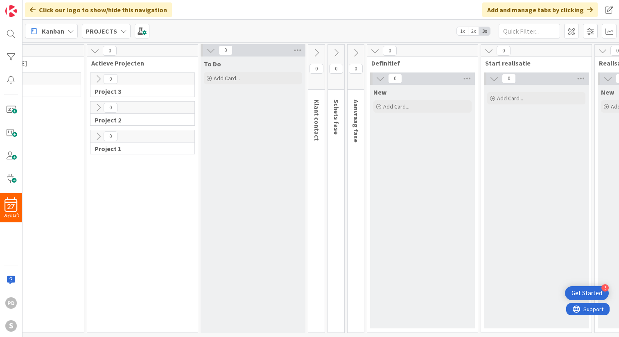
click at [376, 51] on icon at bounding box center [374, 50] width 9 height 9
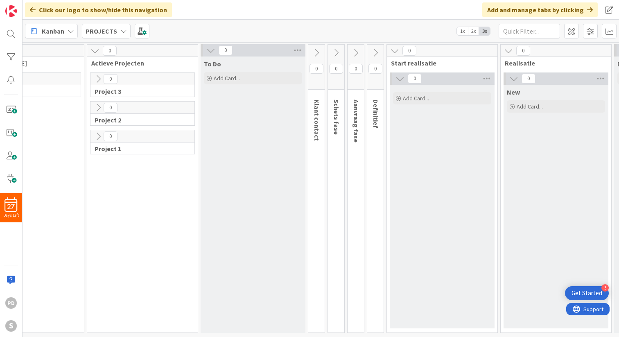
click at [394, 50] on icon at bounding box center [394, 50] width 9 height 9
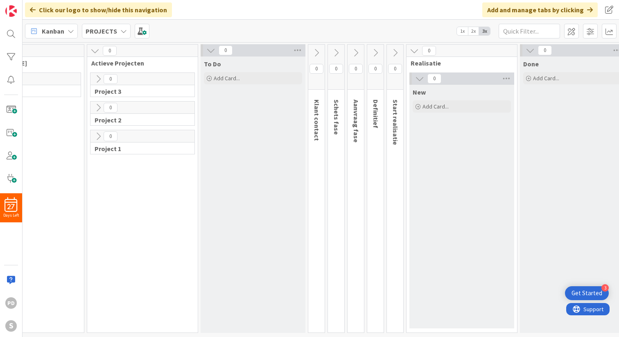
click at [415, 52] on icon at bounding box center [413, 50] width 9 height 9
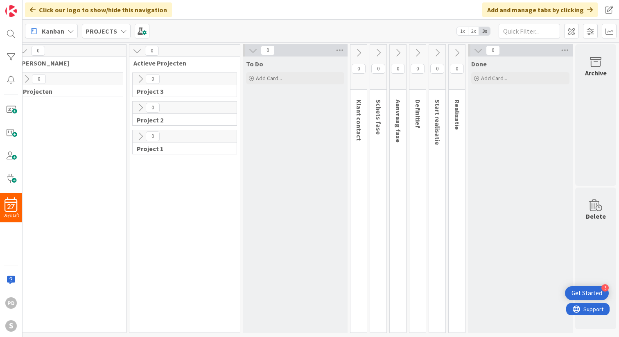
scroll to position [0, 0]
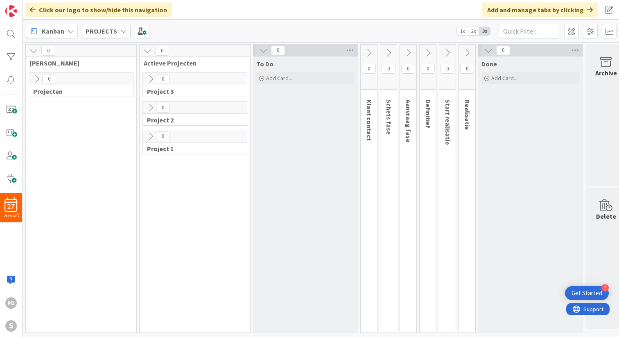
click at [37, 79] on icon at bounding box center [36, 78] width 9 height 9
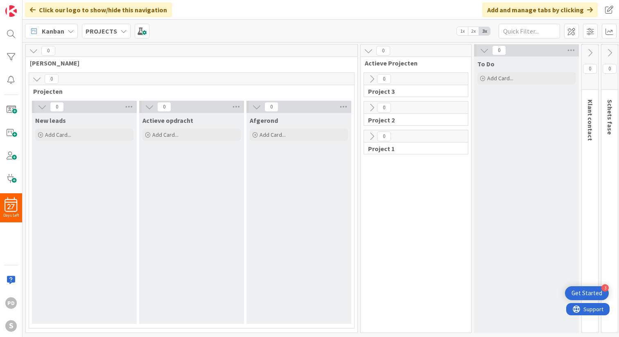
click at [36, 80] on icon at bounding box center [36, 78] width 9 height 9
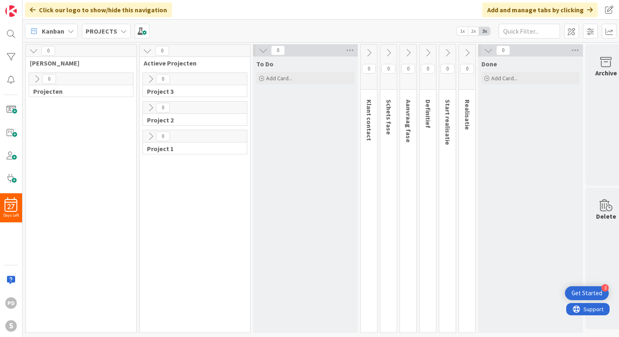
click at [148, 80] on icon at bounding box center [150, 78] width 9 height 9
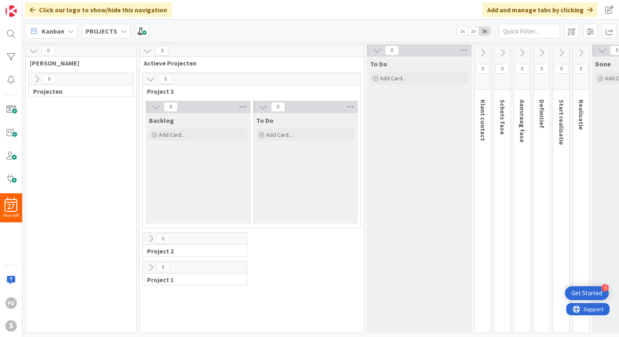
click at [148, 80] on icon at bounding box center [150, 78] width 9 height 9
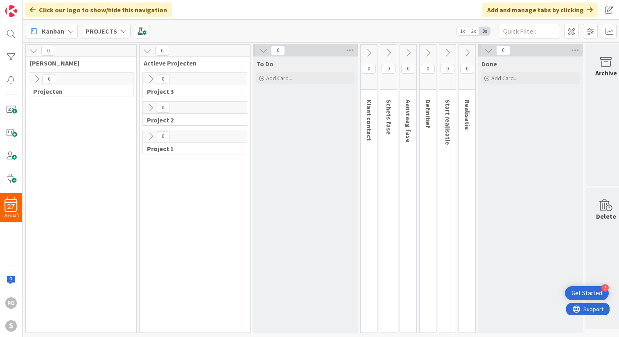
click at [149, 109] on icon at bounding box center [150, 107] width 9 height 9
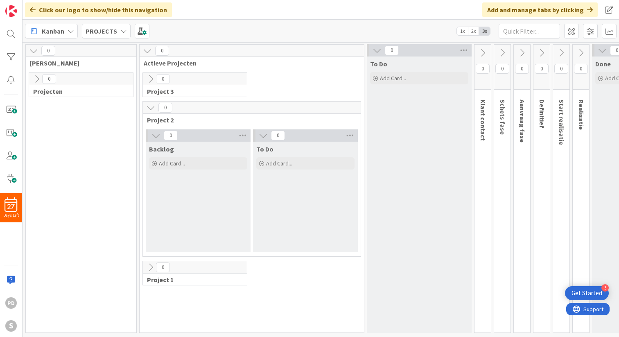
click at [149, 109] on icon at bounding box center [150, 107] width 9 height 9
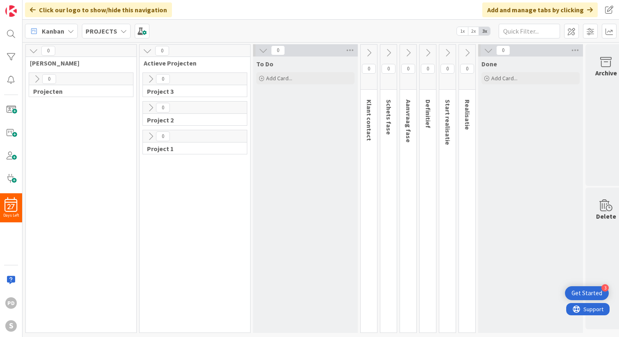
click at [151, 135] on icon at bounding box center [150, 136] width 9 height 9
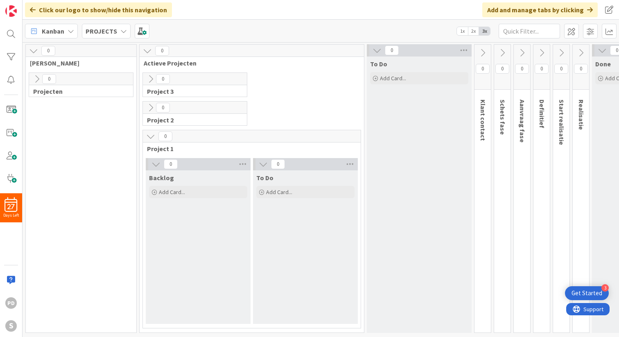
click at [151, 135] on icon at bounding box center [150, 136] width 9 height 9
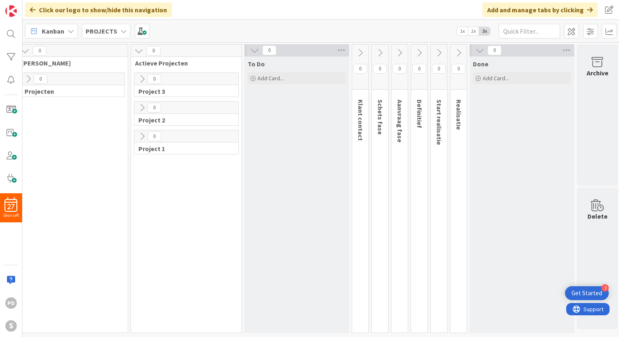
scroll to position [0, 10]
click at [375, 52] on icon at bounding box center [377, 52] width 9 height 9
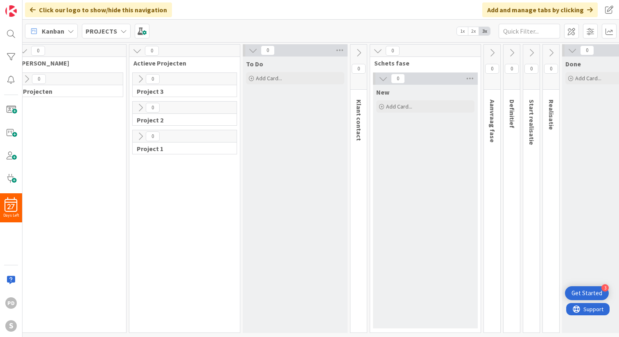
click at [375, 52] on icon at bounding box center [377, 50] width 9 height 9
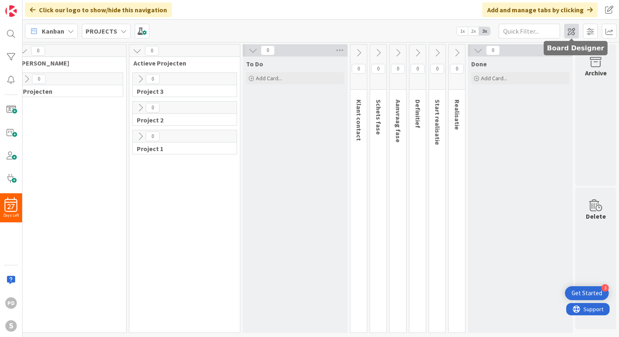
click at [569, 33] on span at bounding box center [571, 31] width 15 height 15
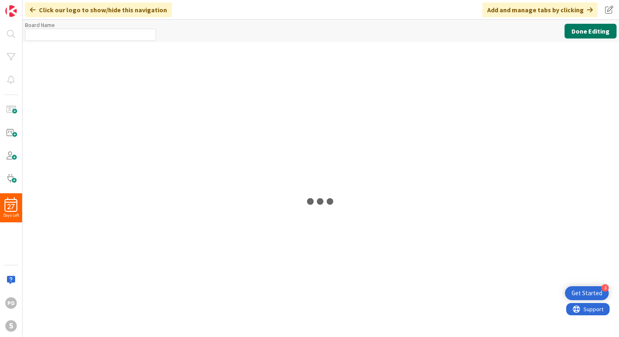
type input "PROJECTS"
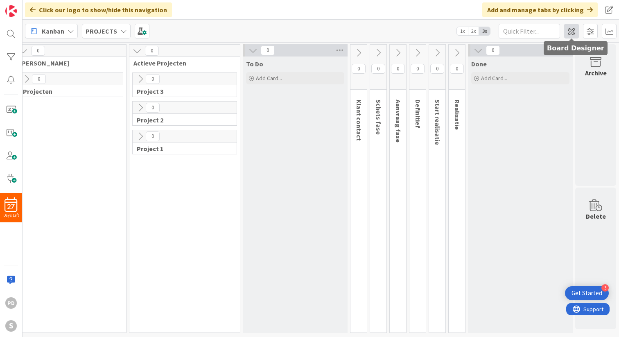
click at [575, 32] on span at bounding box center [571, 31] width 15 height 15
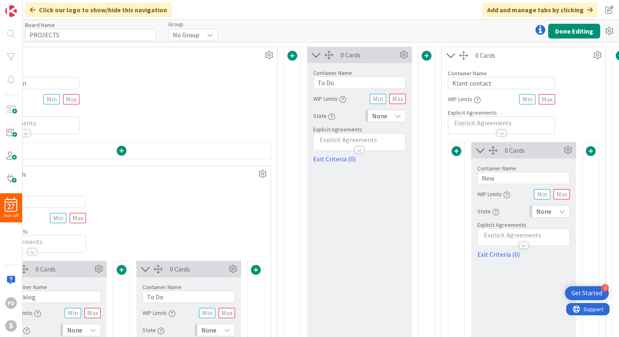
scroll to position [0, 565]
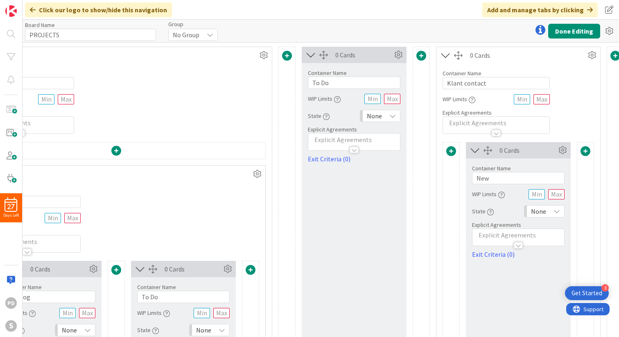
click at [420, 55] on span at bounding box center [421, 56] width 10 height 10
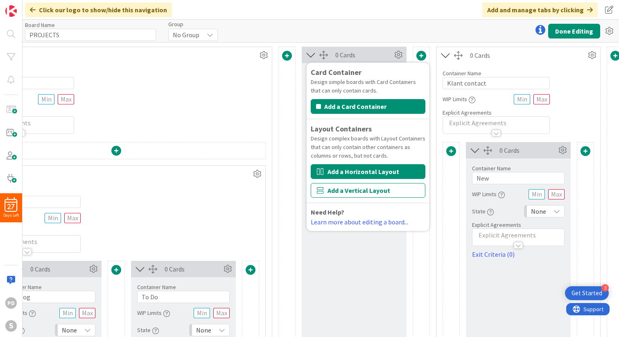
click at [366, 171] on button "Add a Horizontal Layout" at bounding box center [367, 171] width 115 height 15
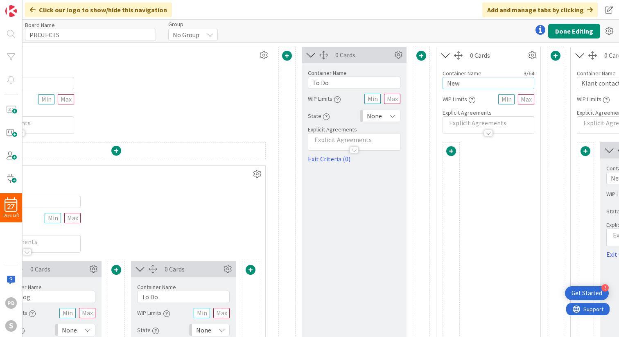
click at [468, 83] on input "New" at bounding box center [488, 83] width 92 height 12
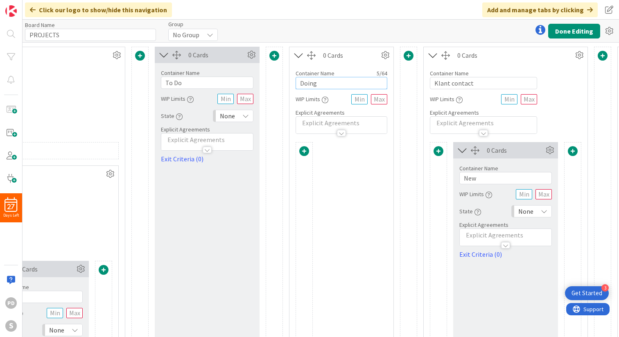
scroll to position [0, 716]
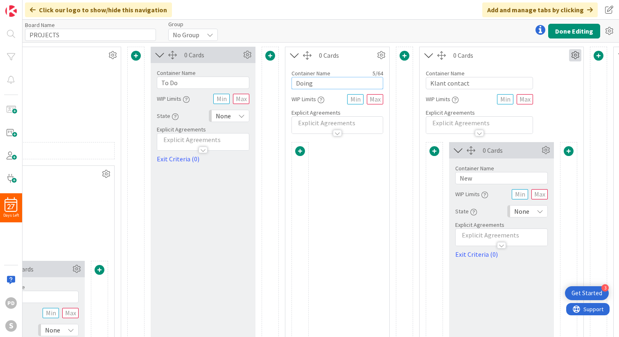
type input "Doing"
click at [574, 56] on icon at bounding box center [575, 55] width 12 height 12
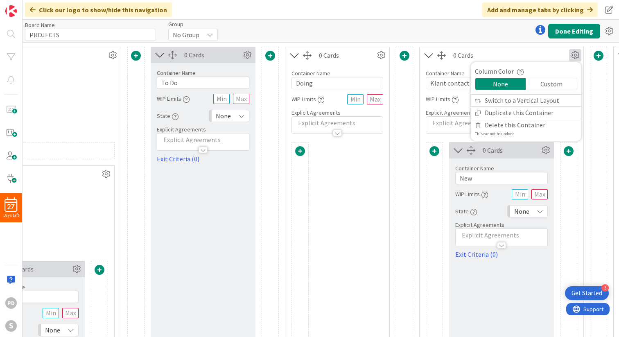
click at [576, 54] on icon at bounding box center [575, 55] width 12 height 12
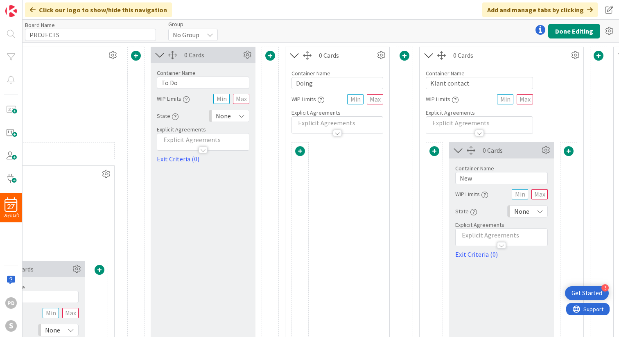
drag, startPoint x: 528, startPoint y: 53, endPoint x: 482, endPoint y: 85, distance: 55.5
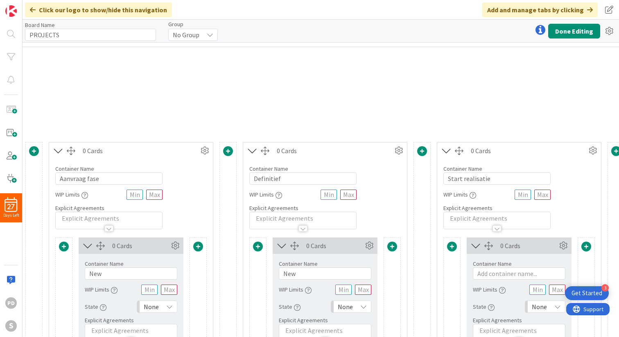
scroll to position [0, 1335]
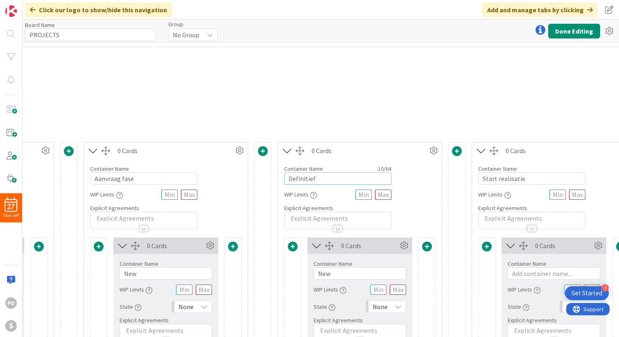
click at [333, 179] on input "Definitief" at bounding box center [337, 178] width 107 height 12
type input "Definitief ontwerp"
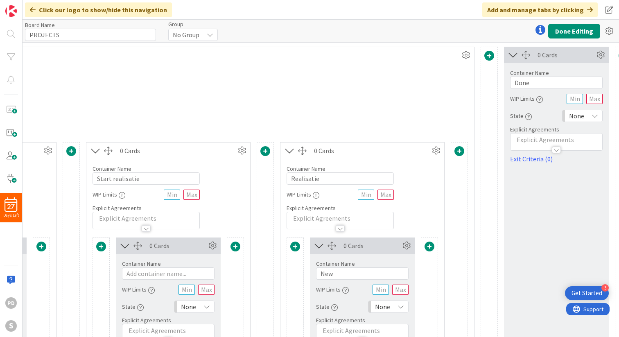
scroll to position [0, 1737]
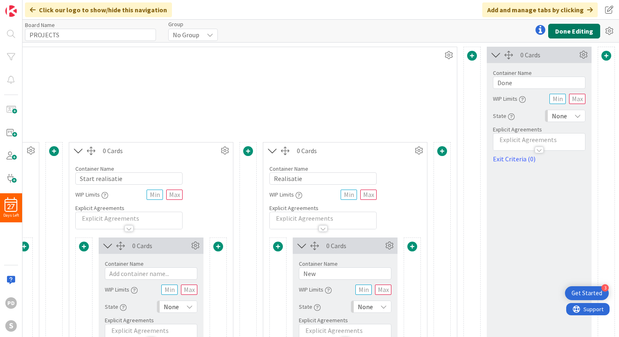
click at [576, 31] on button "Done Editing" at bounding box center [574, 31] width 52 height 15
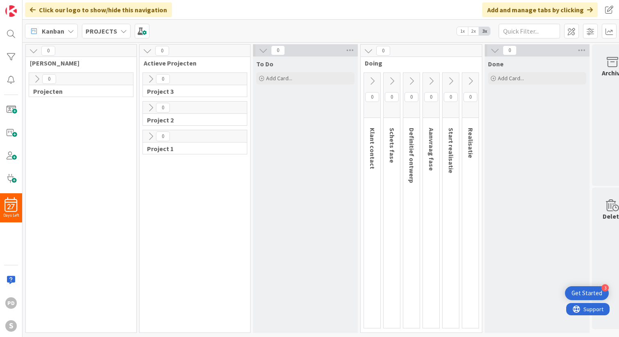
scroll to position [0, 17]
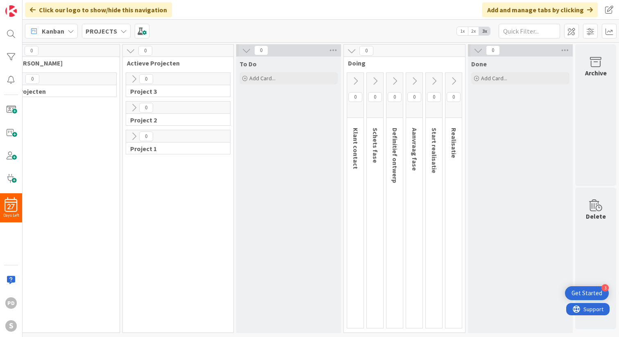
click at [355, 82] on icon at bounding box center [355, 80] width 9 height 9
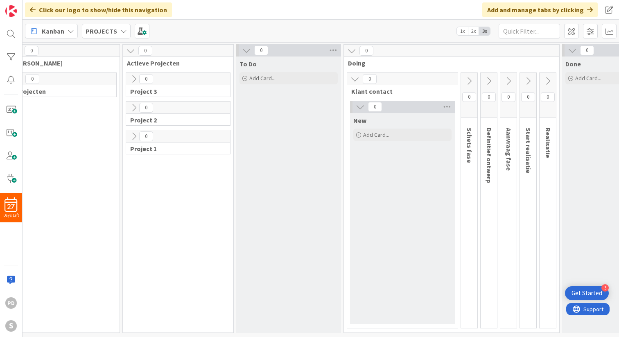
click at [467, 79] on icon at bounding box center [468, 80] width 9 height 9
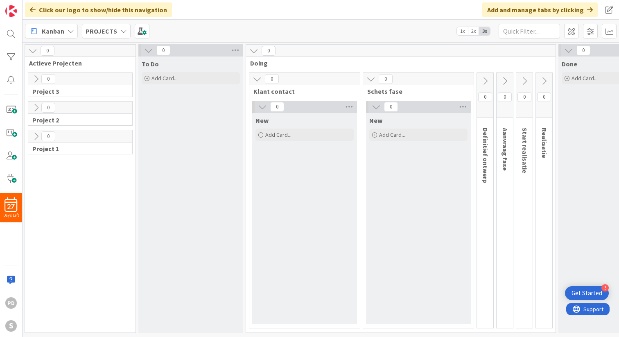
scroll to position [0, 124]
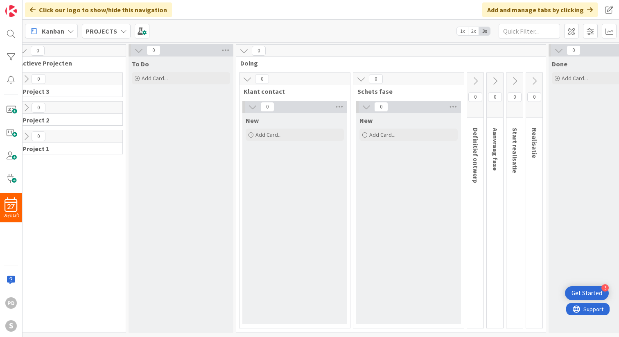
click at [475, 81] on icon at bounding box center [474, 80] width 9 height 9
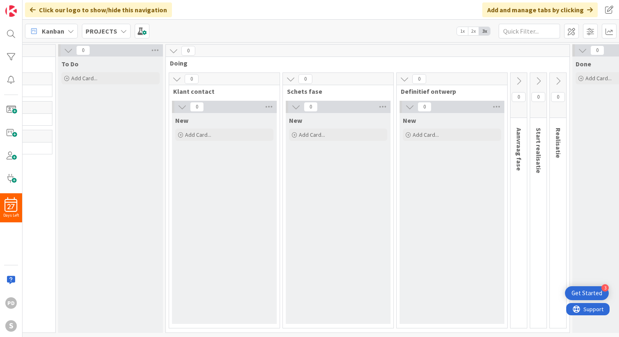
scroll to position [0, 299]
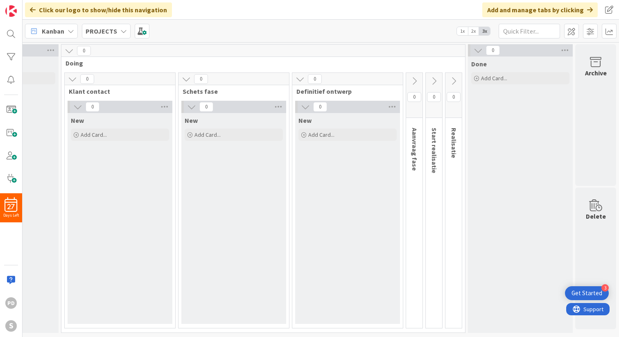
click at [415, 78] on icon at bounding box center [413, 80] width 9 height 9
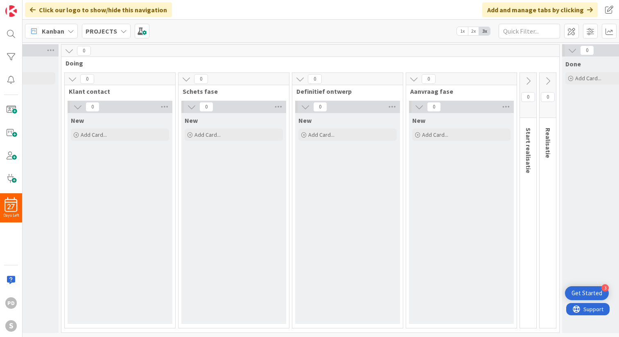
click at [528, 80] on icon at bounding box center [527, 80] width 9 height 9
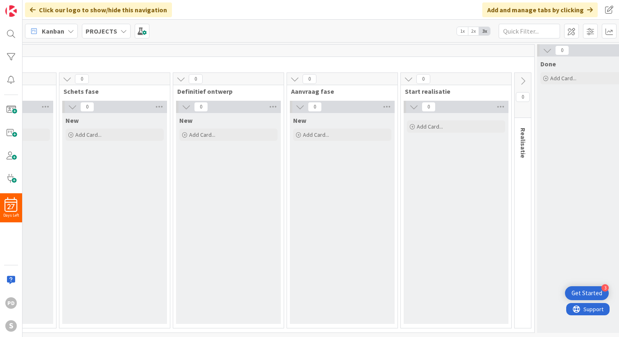
scroll to position [0, 487]
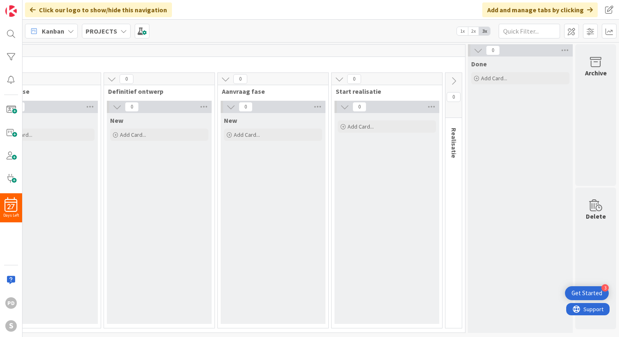
click at [451, 78] on icon at bounding box center [453, 80] width 9 height 9
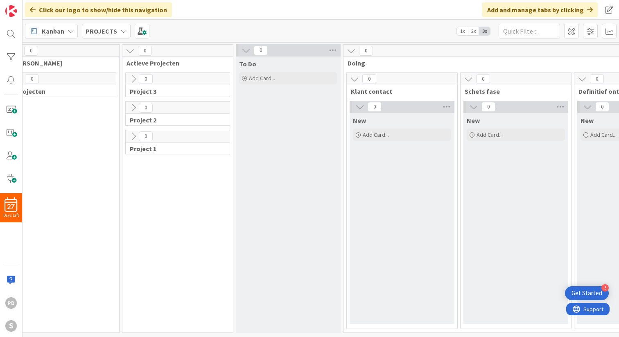
scroll to position [0, 0]
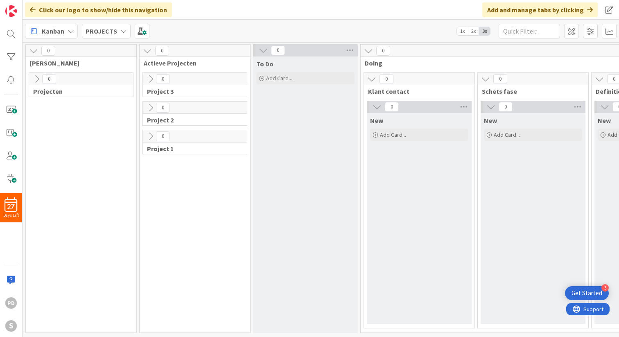
click at [371, 78] on icon at bounding box center [371, 78] width 9 height 9
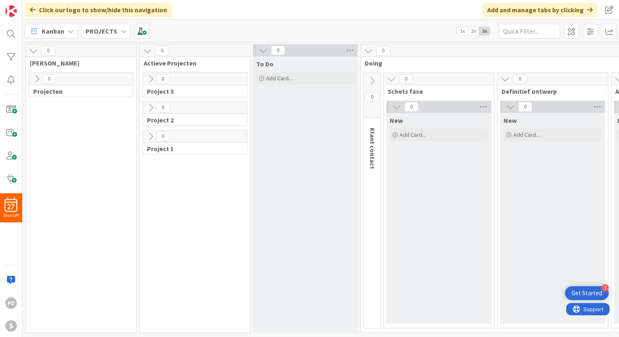
click at [391, 78] on icon at bounding box center [391, 78] width 9 height 9
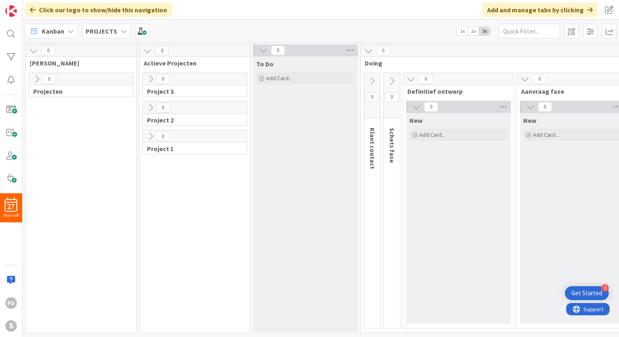
click at [409, 79] on icon at bounding box center [410, 78] width 9 height 9
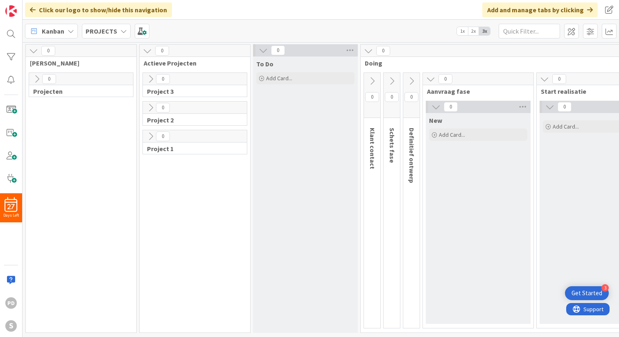
click at [428, 79] on icon at bounding box center [430, 78] width 9 height 9
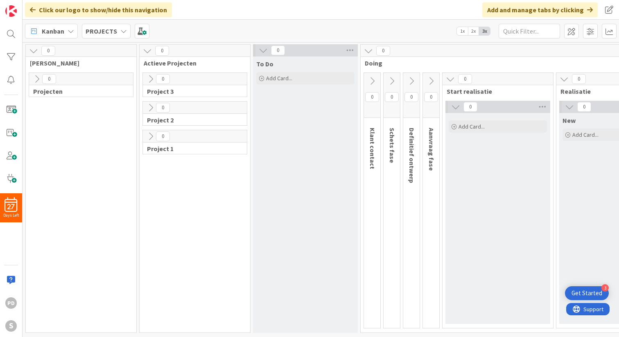
click at [450, 79] on icon at bounding box center [449, 78] width 9 height 9
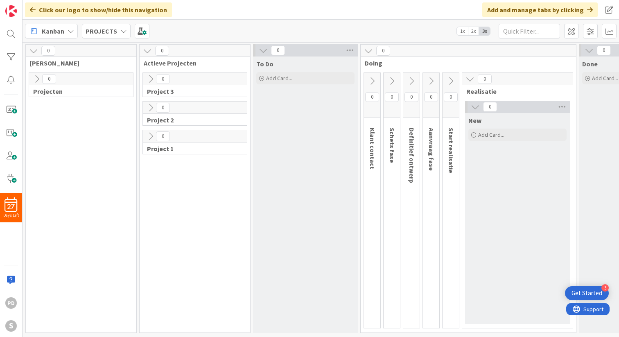
click at [472, 77] on icon at bounding box center [469, 78] width 9 height 9
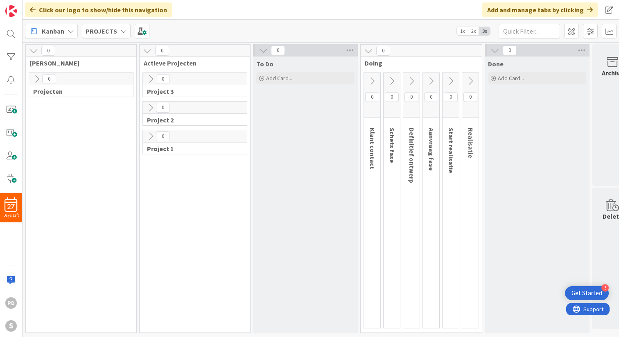
click at [36, 79] on icon at bounding box center [36, 78] width 9 height 9
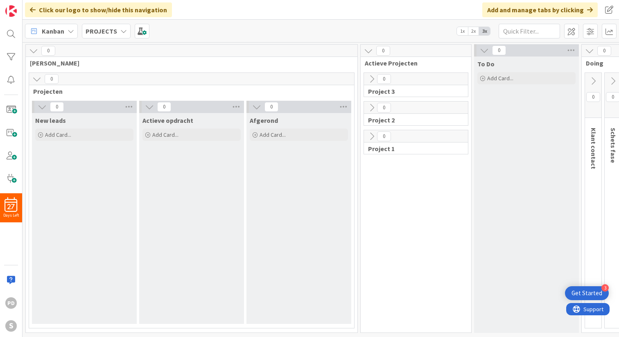
click at [36, 79] on icon at bounding box center [36, 78] width 9 height 9
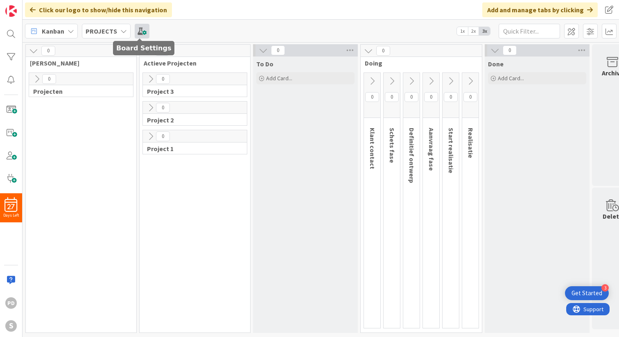
click at [138, 31] on span at bounding box center [142, 31] width 15 height 15
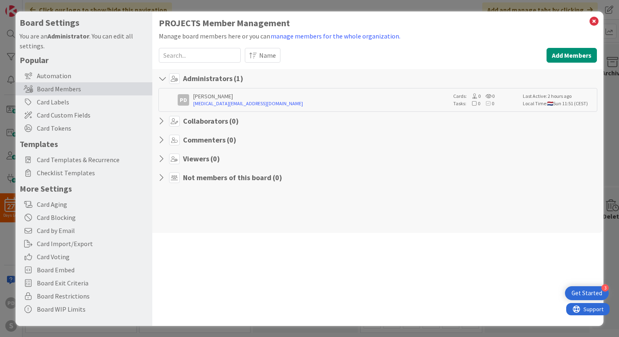
click at [176, 120] on icon at bounding box center [174, 121] width 11 height 11
click at [162, 119] on icon at bounding box center [163, 121] width 11 height 8
click at [567, 57] on button "Add Members" at bounding box center [571, 55] width 50 height 15
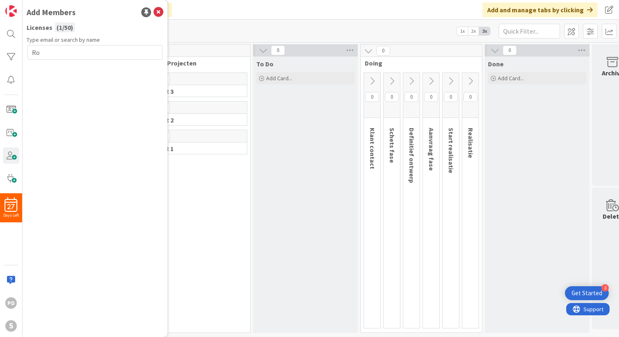
type input "R"
click at [78, 54] on input "text" at bounding box center [94, 52] width 135 height 15
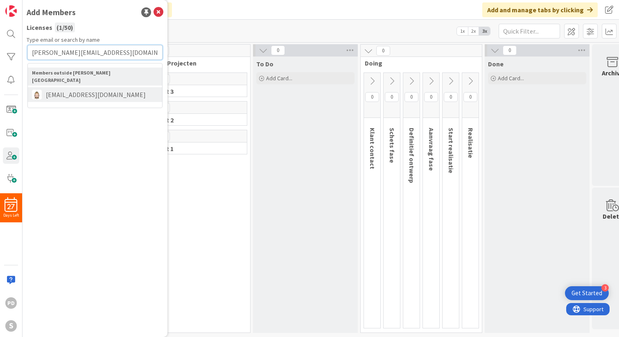
type input "[PERSON_NAME][EMAIL_ADDRESS][DOMAIN_NAME]"
click at [78, 90] on span "[EMAIL_ADDRESS][DOMAIN_NAME]" at bounding box center [96, 95] width 108 height 10
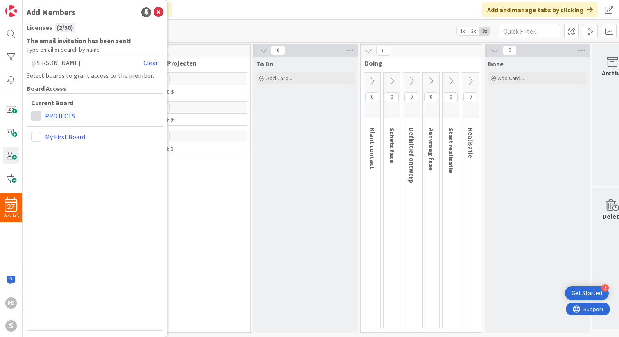
click at [38, 115] on span at bounding box center [36, 116] width 10 height 10
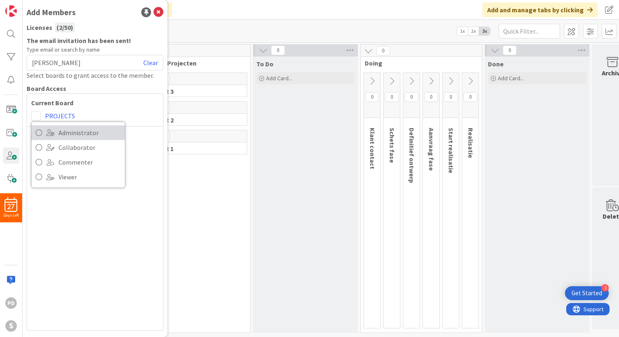
click at [38, 134] on icon at bounding box center [39, 132] width 7 height 12
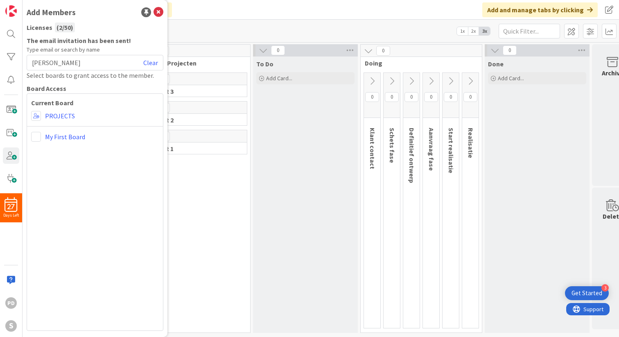
click at [143, 41] on b "The email invitation has been sent!" at bounding box center [95, 41] width 137 height 10
click at [159, 12] on icon at bounding box center [158, 12] width 10 height 10
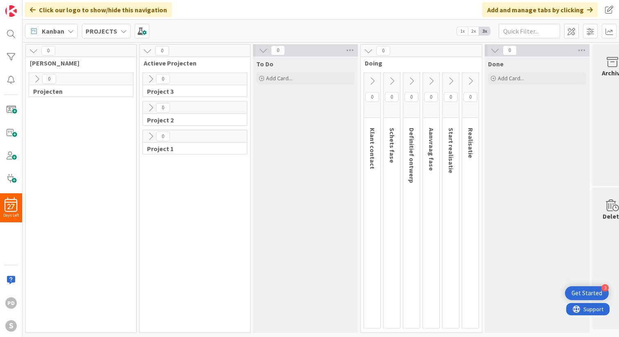
click at [38, 79] on icon at bounding box center [36, 78] width 9 height 9
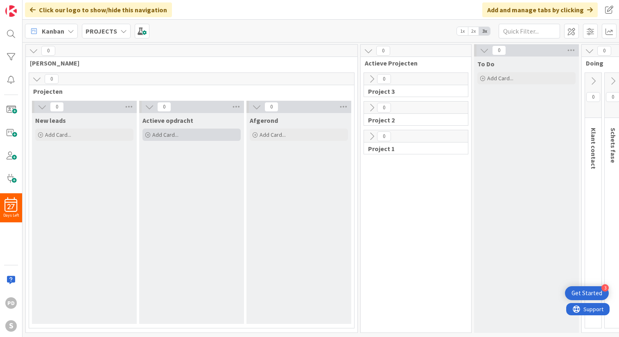
click at [159, 134] on span "Add Card..." at bounding box center [165, 134] width 26 height 7
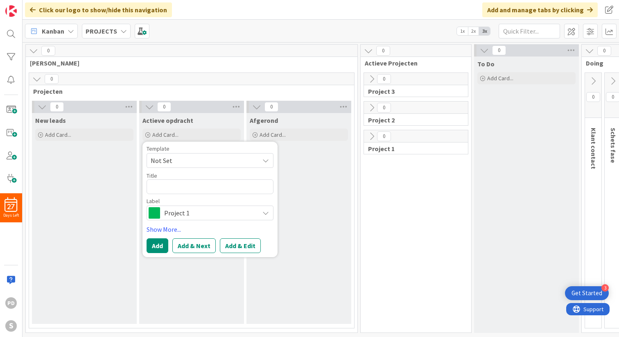
click at [209, 160] on span "Not Set" at bounding box center [202, 160] width 102 height 11
click at [191, 159] on span "Not Set" at bounding box center [202, 160] width 102 height 11
click at [173, 187] on textarea at bounding box center [209, 186] width 127 height 15
type textarea "x"
type textarea "D"
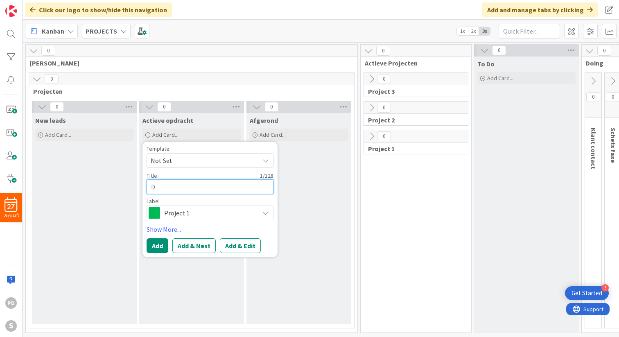
type textarea "x"
type textarea "Da"
type textarea "x"
type textarea "Dak"
type textarea "x"
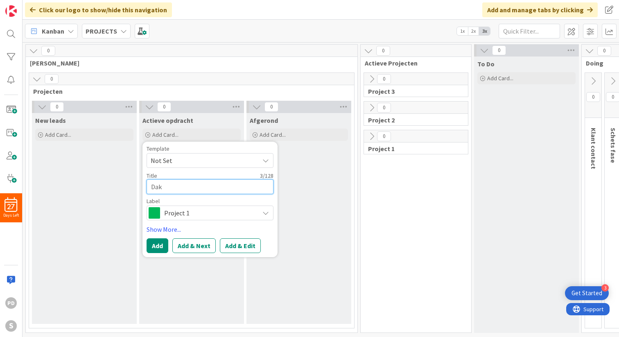
type textarea "Dako"
type textarea "x"
type textarea "Dakob"
type textarea "x"
type textarea "Dakobo"
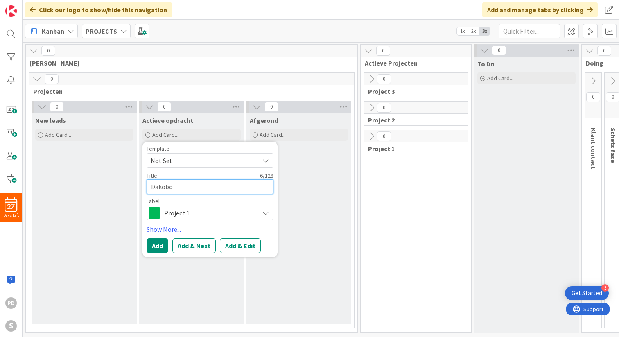
type textarea "x"
type textarea "Dakobou"
type textarea "x"
type textarea "Dakobouw"
click at [159, 248] on button "Add" at bounding box center [157, 245] width 22 height 15
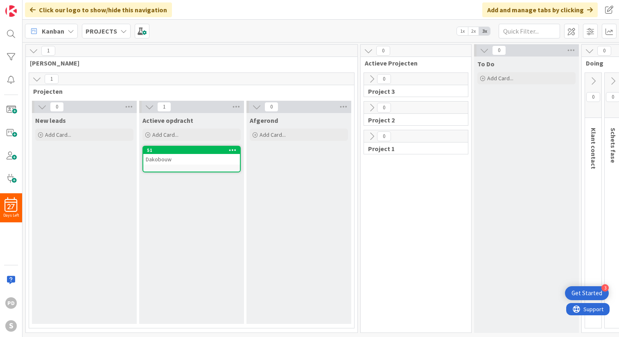
click at [176, 198] on div "Actieve opdracht Add Card... Template Not Set Not Set Schets ontwerp fase 1 Edi…" at bounding box center [191, 218] width 105 height 211
click at [162, 133] on span "Add Card..." at bounding box center [165, 134] width 26 height 7
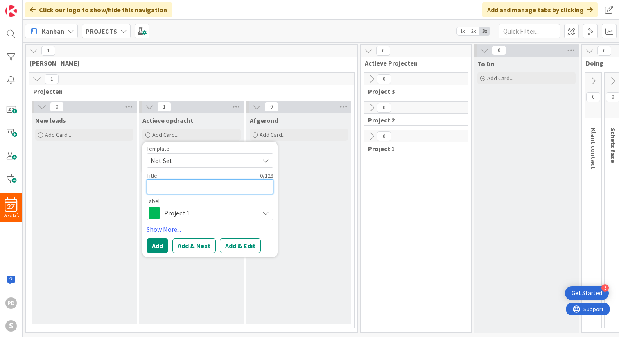
type textarea "x"
type textarea "V"
type textarea "x"
type textarea "Ve"
type textarea "x"
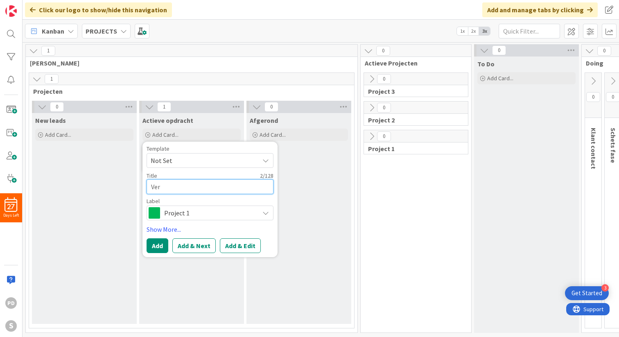
type textarea "Verb"
type textarea "x"
type textarea "Verbo"
type textarea "x"
type textarea "Verbou"
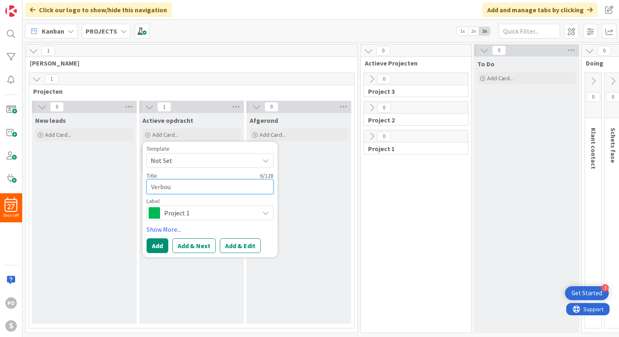
type textarea "x"
type textarea "Verbouw"
type textarea "x"
type textarea "Verbouwi"
type textarea "x"
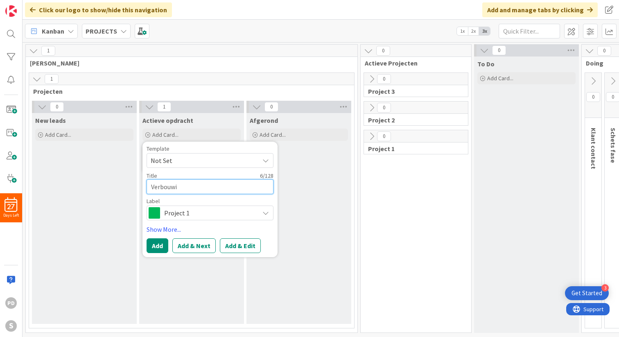
type textarea "Verbouwin"
type textarea "x"
type textarea "Verbouwing"
click at [199, 212] on span "Project 1" at bounding box center [209, 212] width 91 height 11
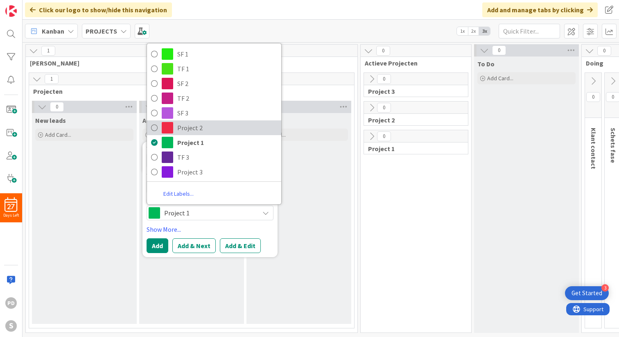
click at [201, 130] on span "Project 2" at bounding box center [227, 127] width 100 height 12
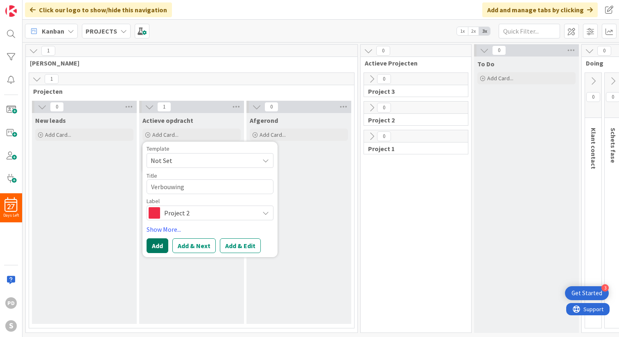
click at [160, 245] on button "Add" at bounding box center [157, 245] width 22 height 15
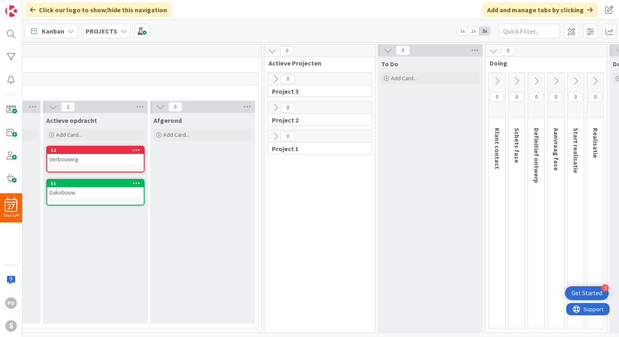
scroll to position [0, 97]
click at [274, 137] on icon at bounding box center [274, 136] width 9 height 9
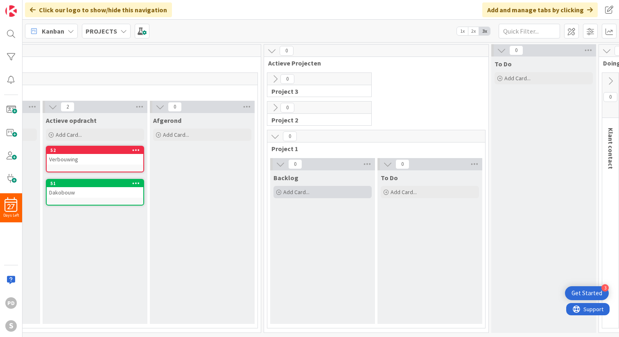
click at [295, 194] on span "Add Card..." at bounding box center [296, 191] width 26 height 7
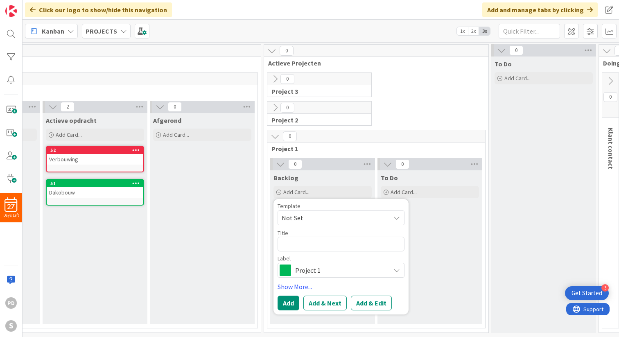
click at [324, 270] on span "Project 1" at bounding box center [340, 269] width 91 height 11
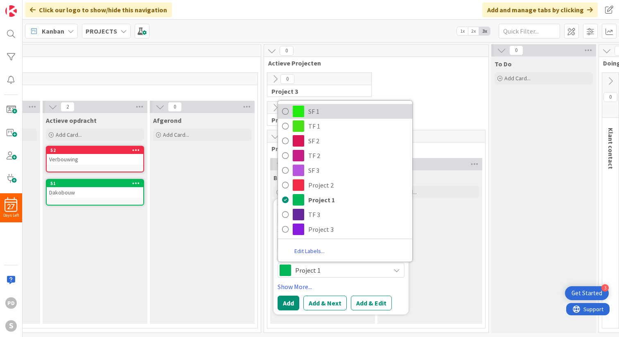
click at [334, 112] on span "SF 1" at bounding box center [358, 111] width 100 height 12
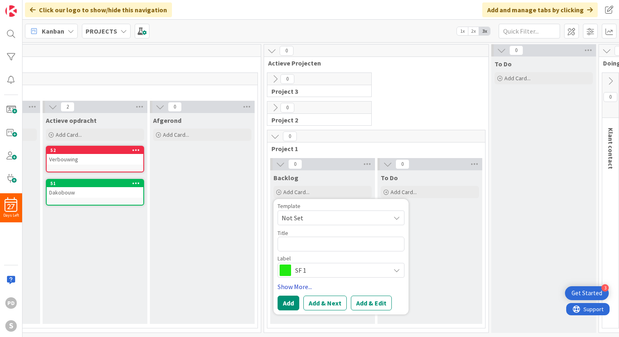
click at [297, 285] on link "Show More..." at bounding box center [340, 286] width 127 height 10
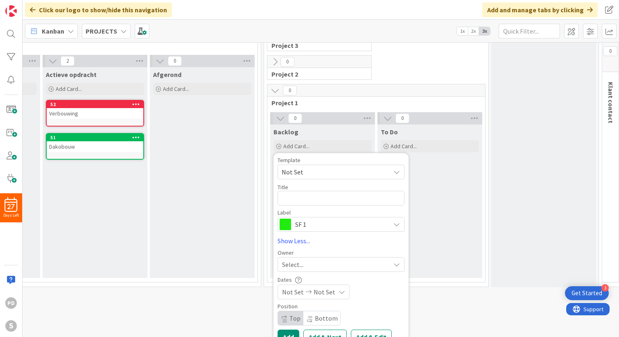
scroll to position [57, 97]
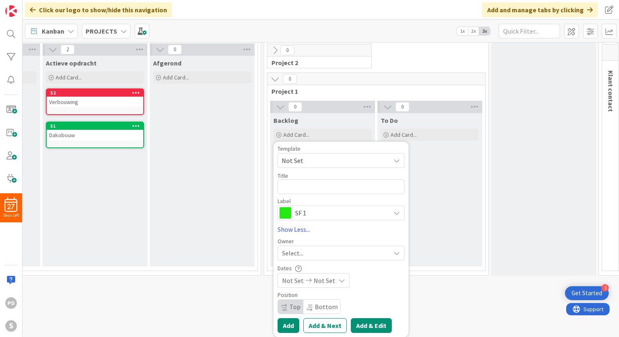
click at [364, 324] on button "Add & Edit" at bounding box center [371, 325] width 41 height 15
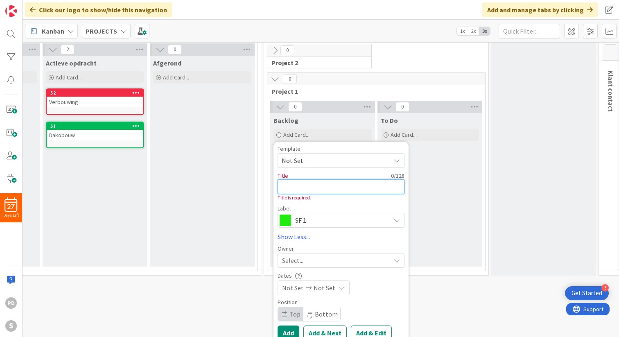
click at [304, 191] on textarea at bounding box center [340, 186] width 127 height 15
click at [360, 157] on span "Not Set" at bounding box center [332, 160] width 102 height 11
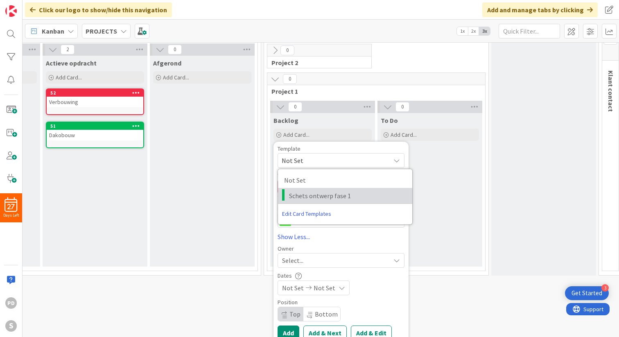
click at [328, 194] on span "Schets ontwerp fase 1" at bounding box center [347, 195] width 117 height 11
type textarea "x"
type textarea "Schets ontwerp fase 1"
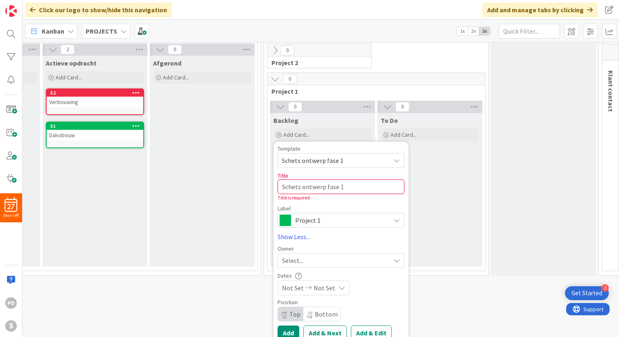
click at [328, 202] on div "Template Schets ontwerp fase 1 Not Set Schets ontwerp fase 1 Edit Card Template…" at bounding box center [340, 187] width 127 height 82
click at [327, 241] on link "Show Less..." at bounding box center [340, 237] width 127 height 10
type textarea "x"
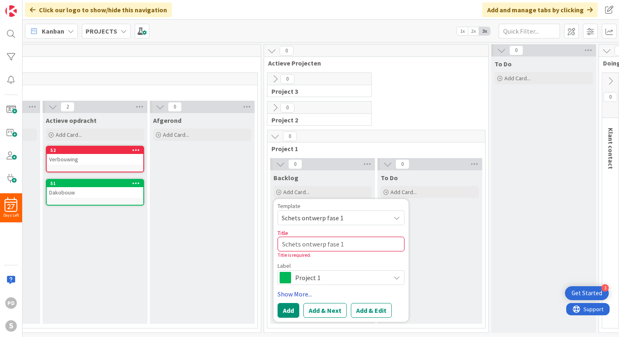
scroll to position [0, 97]
click at [371, 311] on button "Add & Edit" at bounding box center [371, 310] width 41 height 15
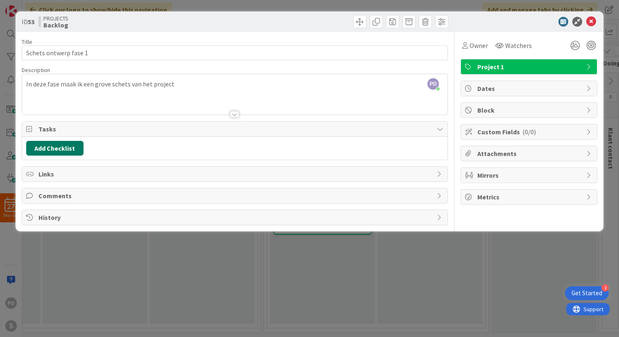
click at [59, 148] on button "Add Checklist" at bounding box center [54, 148] width 57 height 15
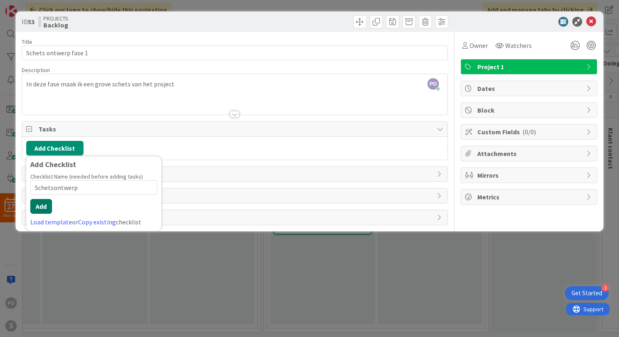
type input "Schetsontwerp"
click at [43, 206] on button "Add" at bounding box center [41, 206] width 22 height 15
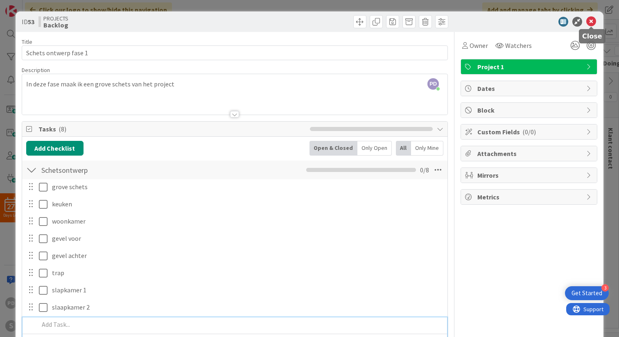
click at [589, 22] on icon at bounding box center [591, 22] width 10 height 10
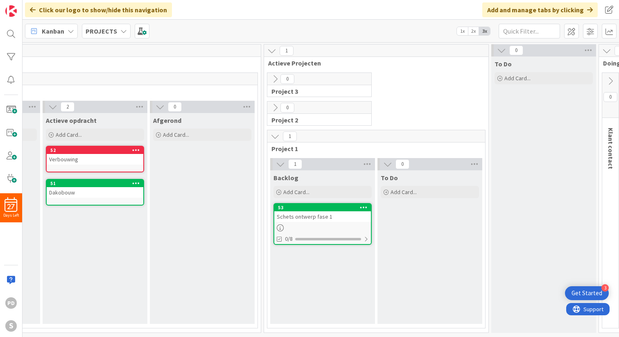
click at [364, 207] on icon at bounding box center [364, 207] width 8 height 6
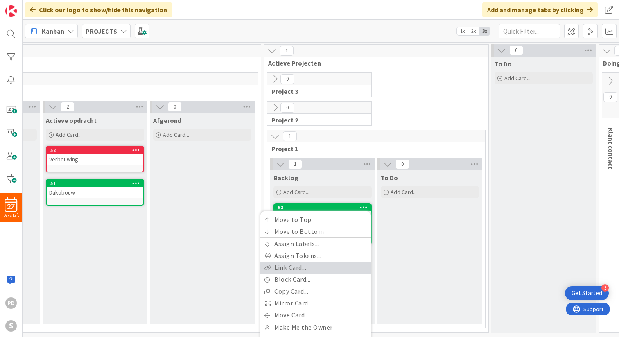
click at [313, 271] on link "Link Card..." at bounding box center [315, 267] width 110 height 12
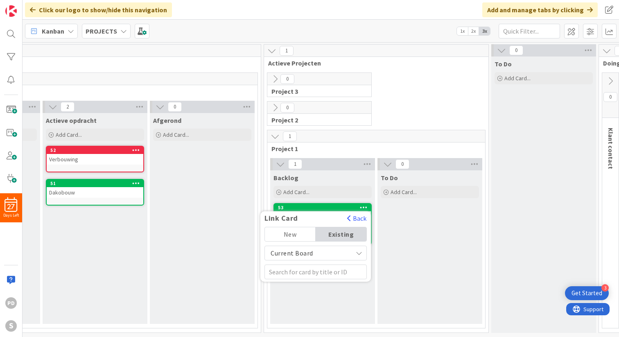
click at [340, 250] on span "Current Board" at bounding box center [308, 252] width 79 height 11
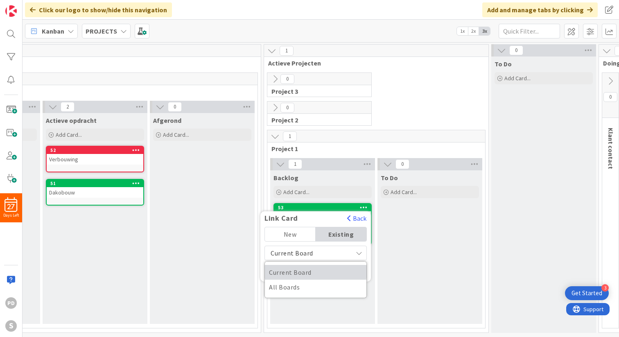
click at [327, 272] on span "Current Board" at bounding box center [315, 272] width 93 height 12
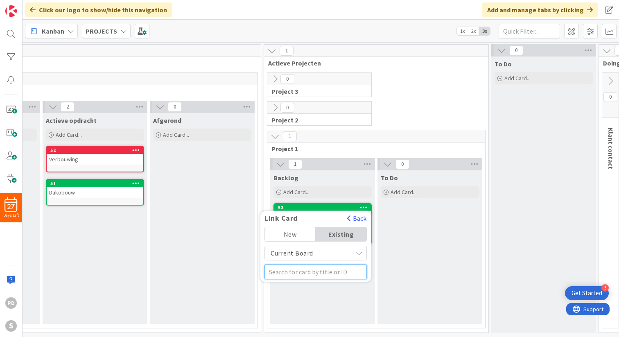
click at [319, 274] on input "text" at bounding box center [315, 271] width 102 height 15
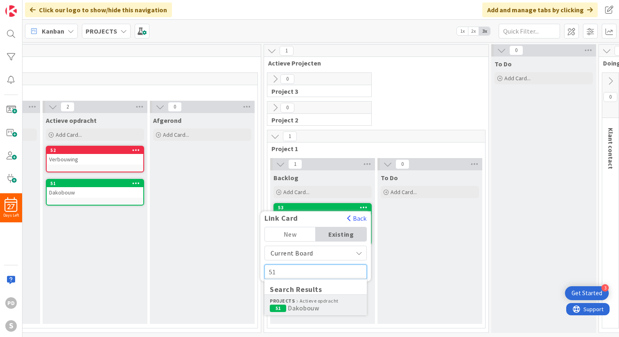
type input "51"
click at [300, 307] on span "Dakobouw" at bounding box center [303, 308] width 31 height 8
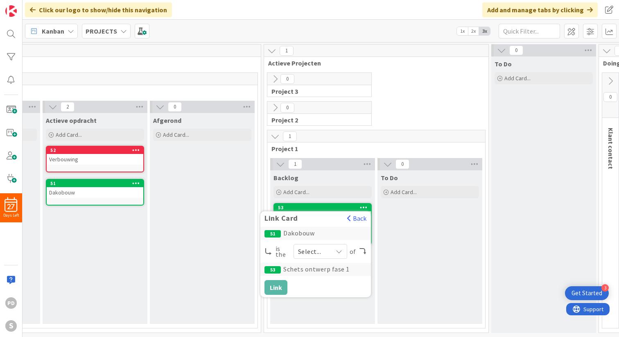
click at [338, 248] on icon at bounding box center [338, 251] width 7 height 7
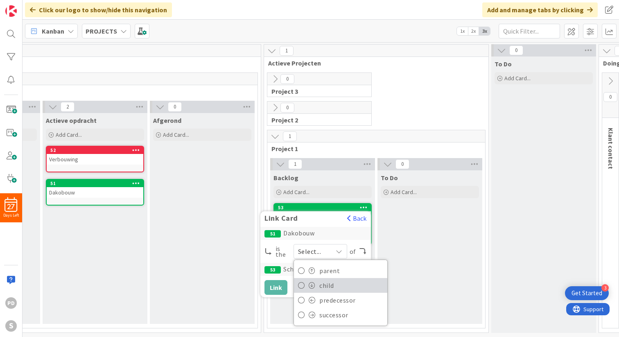
click at [323, 288] on span "child" at bounding box center [351, 285] width 64 height 12
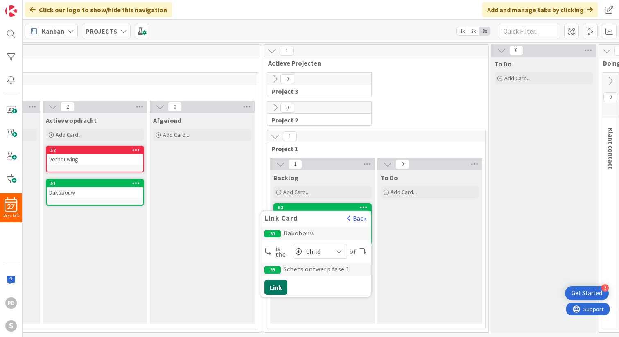
click at [276, 288] on button "Link" at bounding box center [275, 287] width 23 height 15
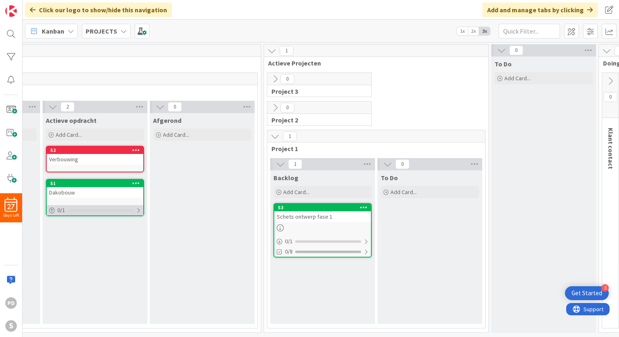
click at [139, 211] on div at bounding box center [138, 210] width 5 height 7
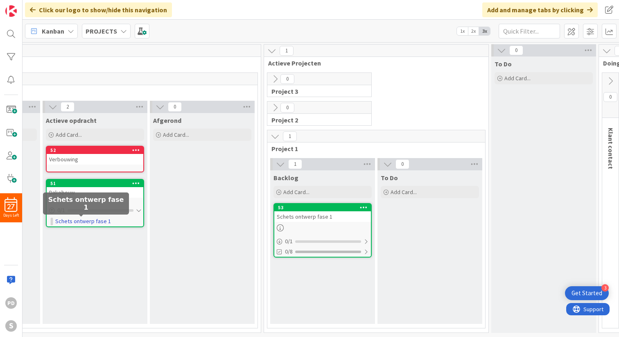
click at [93, 220] on link "Schets ontwerp fase 1" at bounding box center [83, 221] width 56 height 9
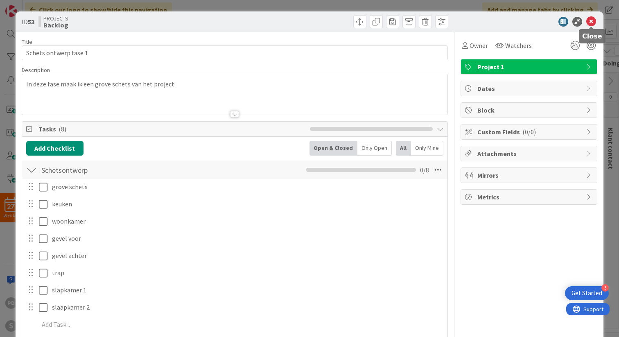
click at [589, 20] on icon at bounding box center [591, 22] width 10 height 10
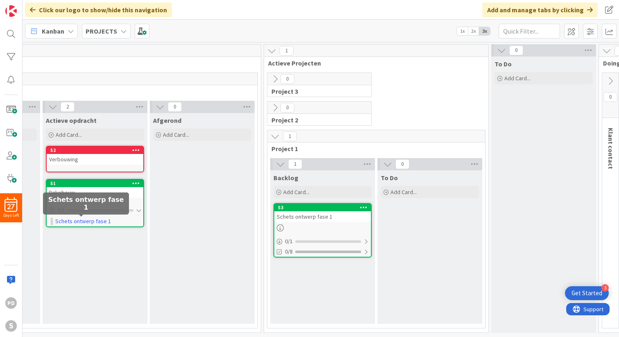
click at [365, 177] on div "Backlog" at bounding box center [322, 177] width 98 height 8
click at [368, 162] on icon at bounding box center [367, 164] width 11 height 12
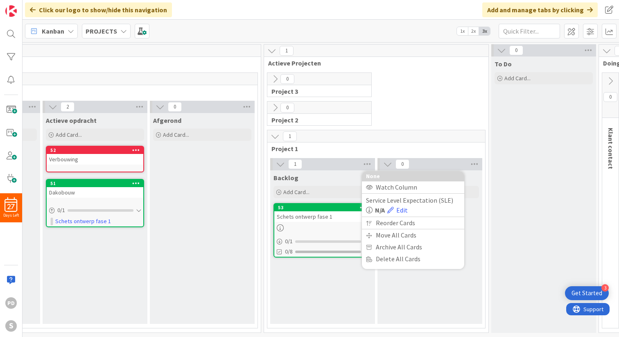
click at [346, 176] on div "Backlog" at bounding box center [322, 177] width 98 height 8
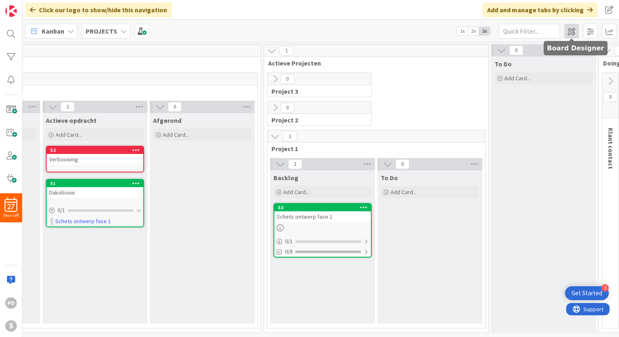
click at [573, 29] on span at bounding box center [571, 31] width 15 height 15
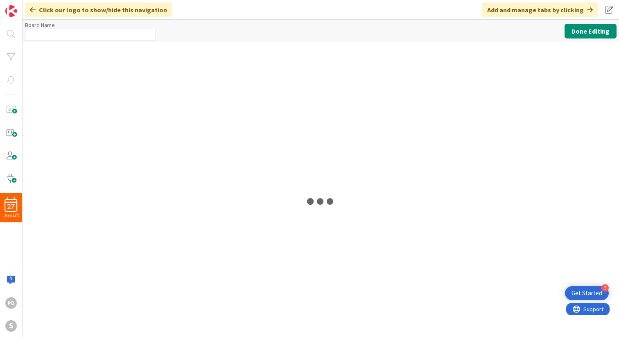
type input "PROJECTS"
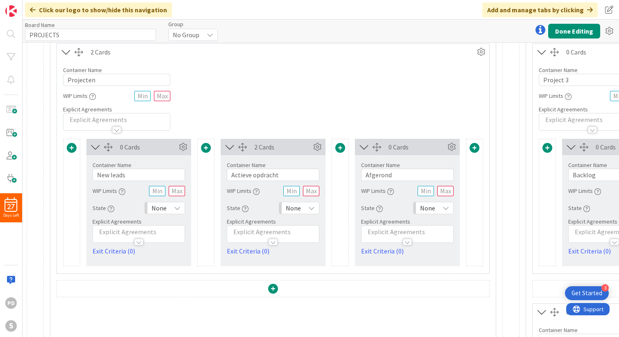
scroll to position [122, 0]
click at [177, 207] on icon at bounding box center [177, 207] width 7 height 7
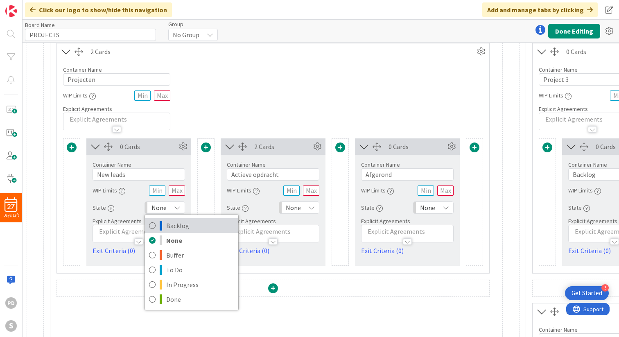
click at [173, 223] on span "Backlog" at bounding box center [200, 225] width 68 height 12
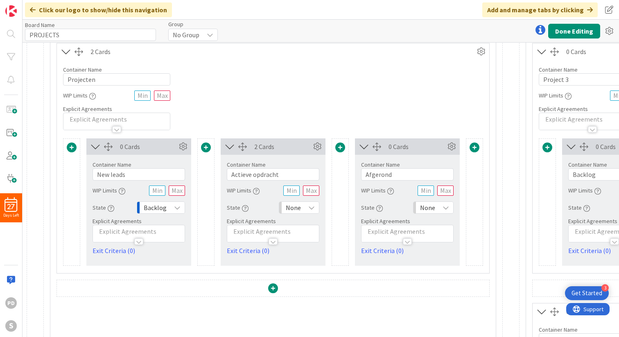
click at [311, 206] on icon at bounding box center [311, 207] width 7 height 7
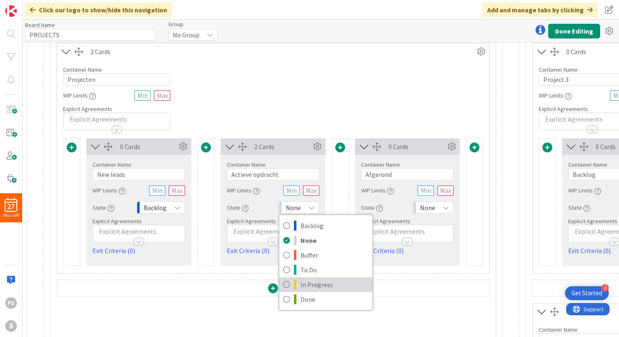
click at [309, 283] on span "In Progress" at bounding box center [334, 284] width 68 height 12
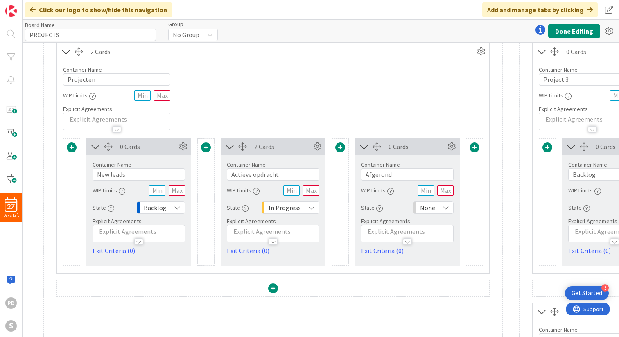
click at [448, 207] on icon at bounding box center [445, 207] width 7 height 7
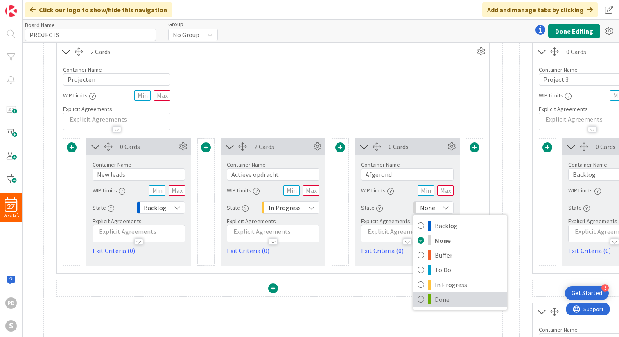
click at [435, 299] on span "Done" at bounding box center [468, 299] width 68 height 12
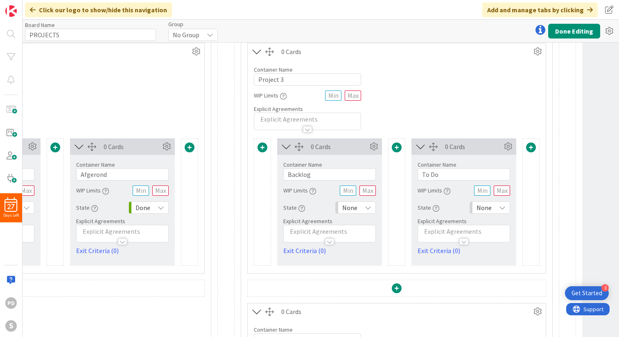
scroll to position [122, 287]
click at [367, 207] on icon at bounding box center [365, 207] width 7 height 7
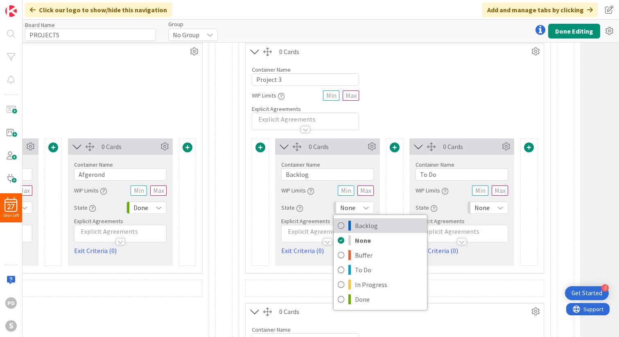
click at [359, 223] on span "Backlog" at bounding box center [389, 225] width 68 height 12
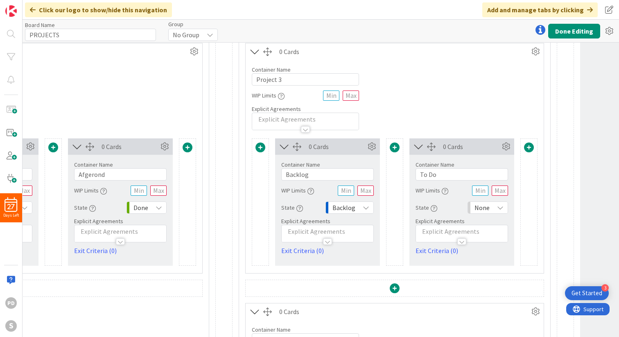
click at [500, 207] on icon at bounding box center [500, 207] width 7 height 7
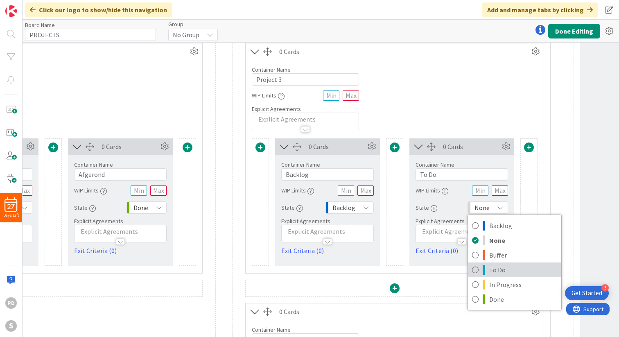
click at [497, 268] on span "To Do" at bounding box center [523, 269] width 68 height 12
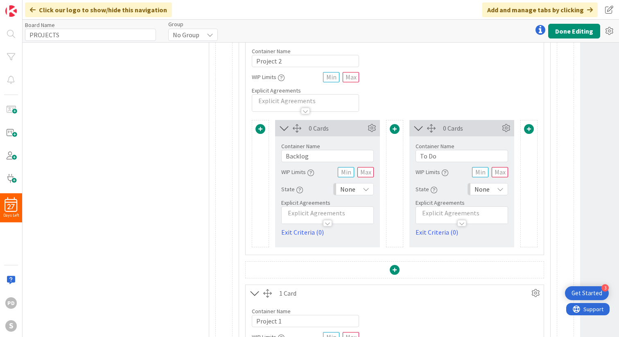
scroll to position [410, 287]
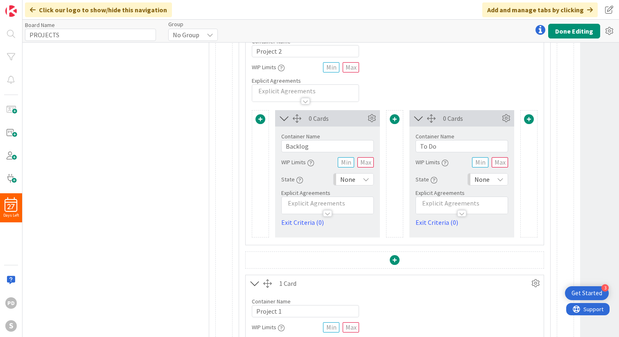
click at [367, 178] on icon at bounding box center [365, 179] width 7 height 7
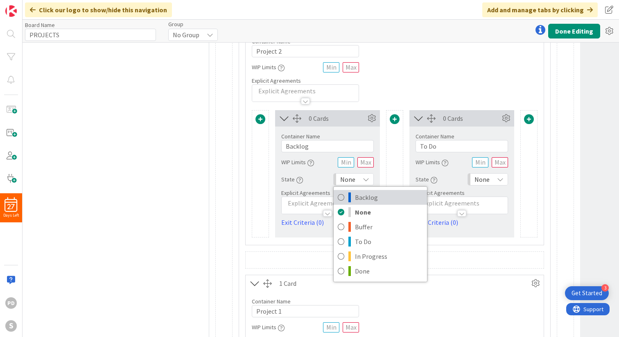
click at [362, 195] on span "Backlog" at bounding box center [389, 197] width 68 height 12
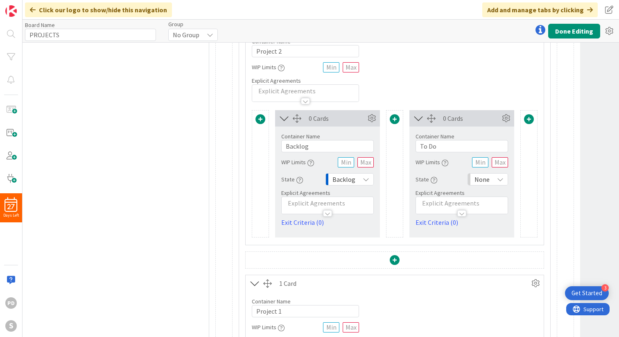
click at [502, 180] on icon at bounding box center [500, 179] width 7 height 7
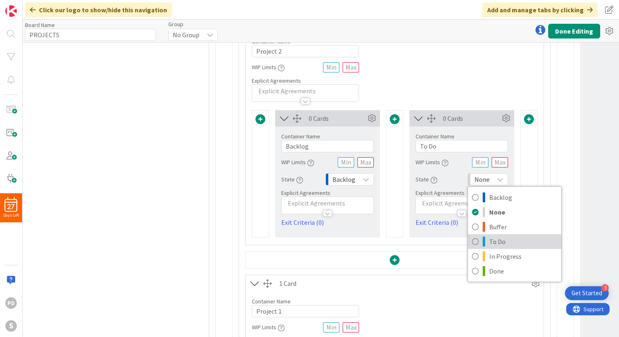
click at [504, 239] on span "To Do" at bounding box center [523, 241] width 68 height 12
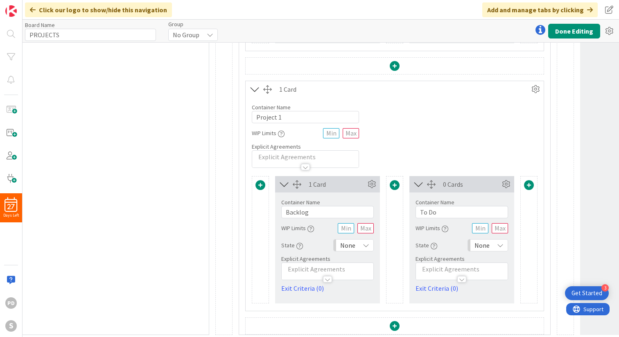
scroll to position [605, 287]
click at [367, 241] on icon at bounding box center [365, 244] width 7 height 7
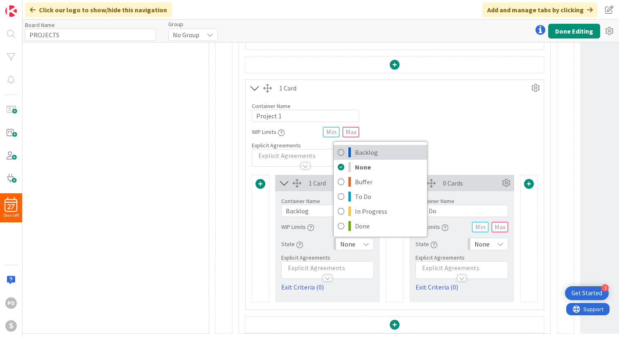
click at [371, 153] on span "Backlog" at bounding box center [389, 152] width 68 height 12
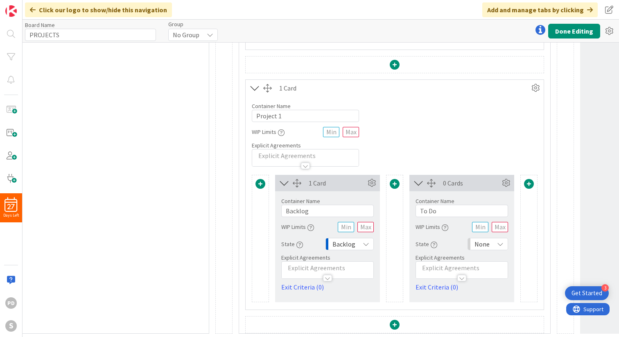
click at [501, 244] on icon at bounding box center [500, 244] width 7 height 7
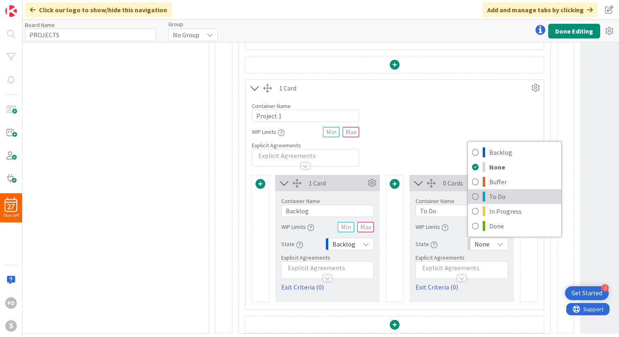
click at [511, 195] on span "To Do" at bounding box center [523, 196] width 68 height 12
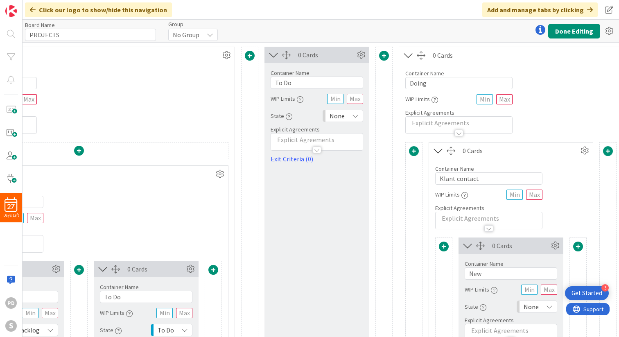
scroll to position [0, 583]
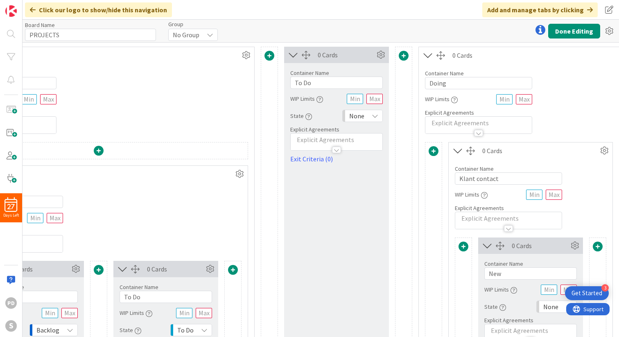
click at [375, 117] on icon at bounding box center [374, 115] width 7 height 7
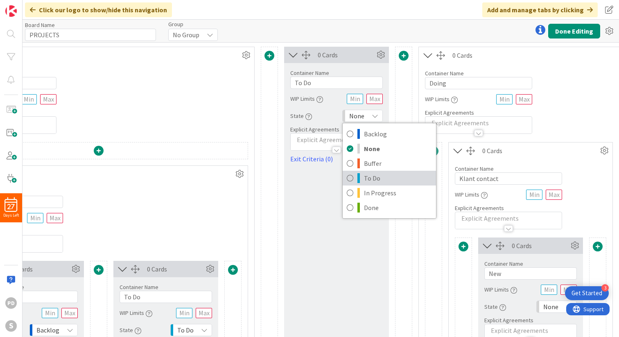
click at [373, 180] on span "To Do" at bounding box center [398, 178] width 68 height 12
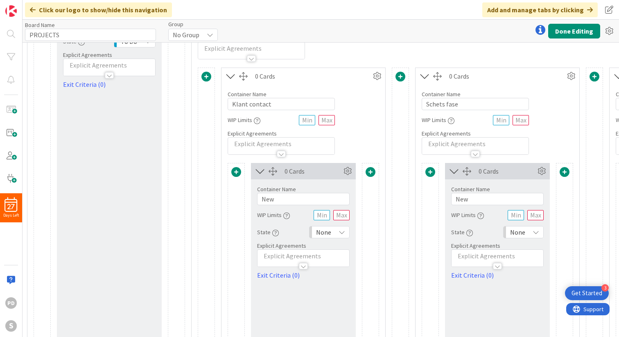
scroll to position [75, 810]
click at [342, 233] on icon at bounding box center [341, 231] width 7 height 7
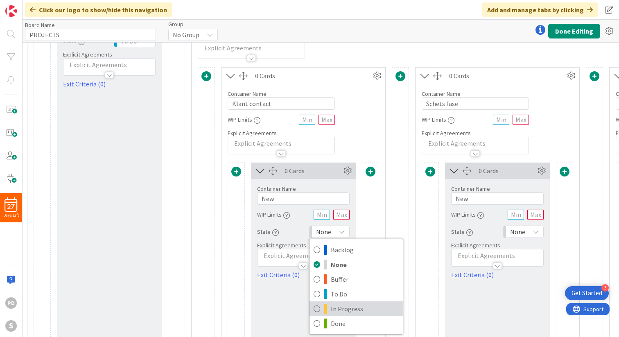
click at [336, 310] on span "In Progress" at bounding box center [365, 308] width 68 height 12
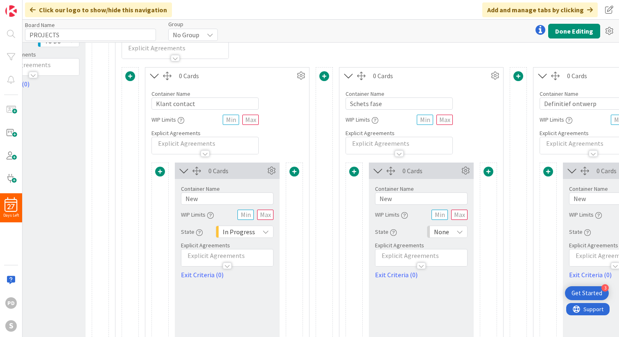
scroll to position [75, 923]
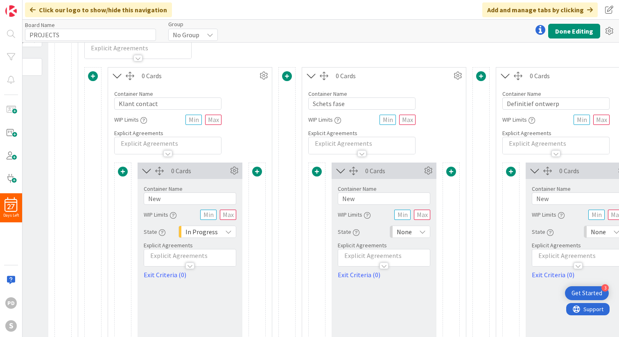
click at [425, 231] on icon at bounding box center [422, 231] width 7 height 7
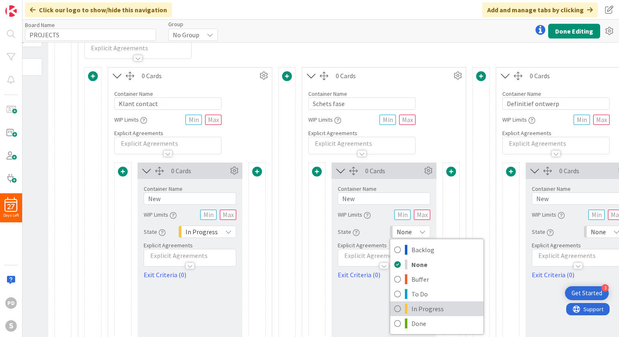
click at [430, 309] on span "In Progress" at bounding box center [445, 308] width 68 height 12
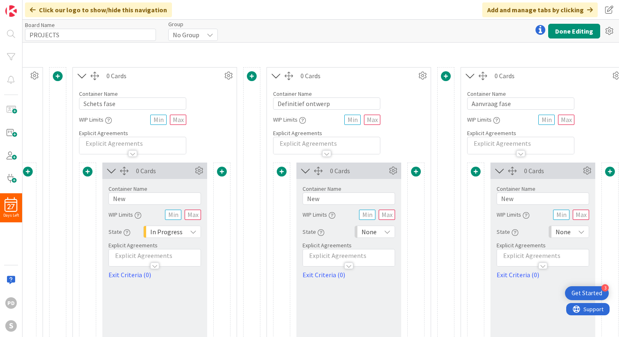
scroll to position [75, 1166]
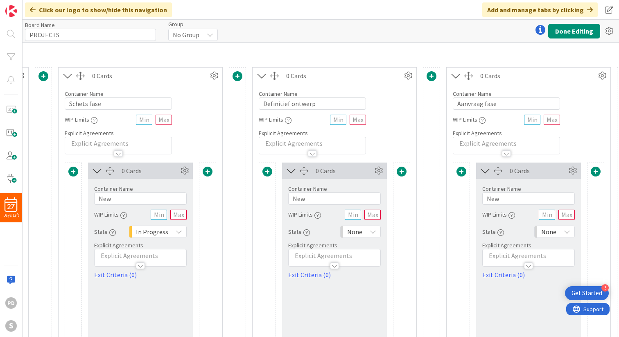
click at [374, 229] on icon at bounding box center [372, 231] width 7 height 7
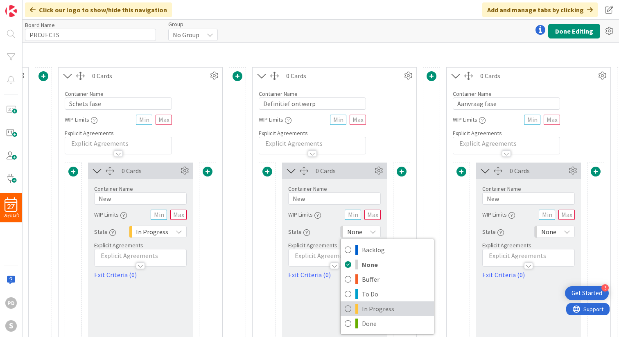
click at [372, 309] on span "In Progress" at bounding box center [396, 308] width 68 height 12
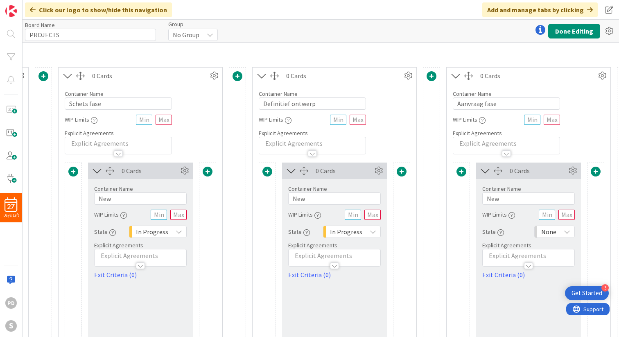
click at [569, 230] on icon at bounding box center [566, 231] width 7 height 7
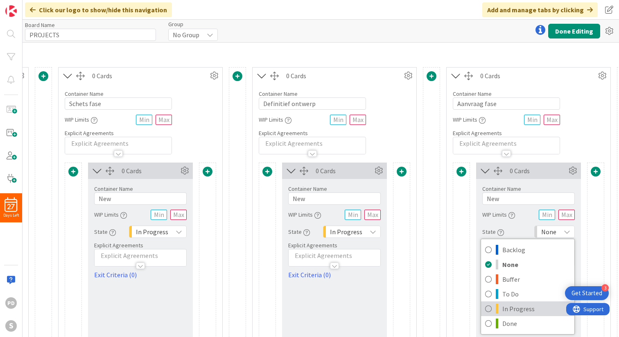
click at [526, 307] on span "In Progress" at bounding box center [536, 308] width 68 height 12
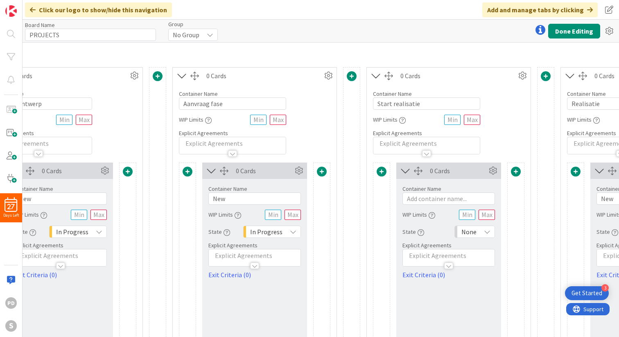
scroll to position [75, 1446]
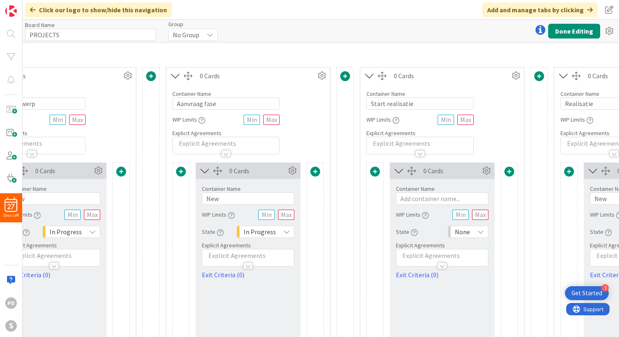
click at [481, 232] on icon at bounding box center [480, 231] width 7 height 7
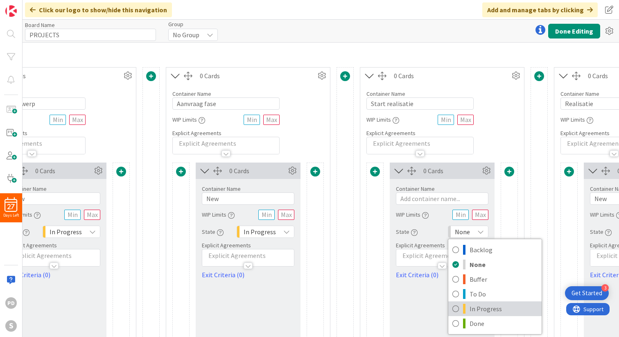
click at [486, 307] on span "In Progress" at bounding box center [503, 308] width 68 height 12
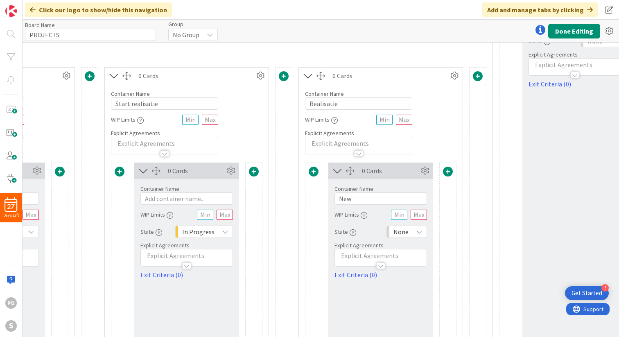
scroll to position [75, 1736]
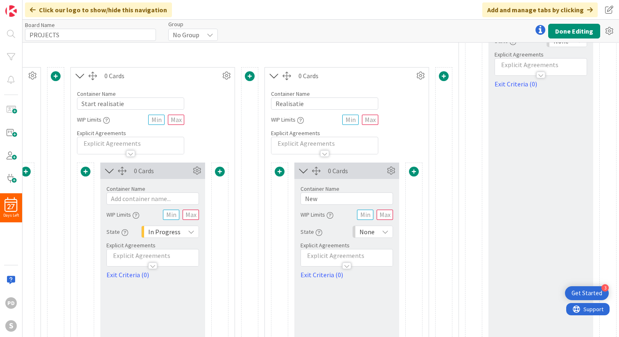
click at [385, 231] on icon at bounding box center [385, 231] width 7 height 7
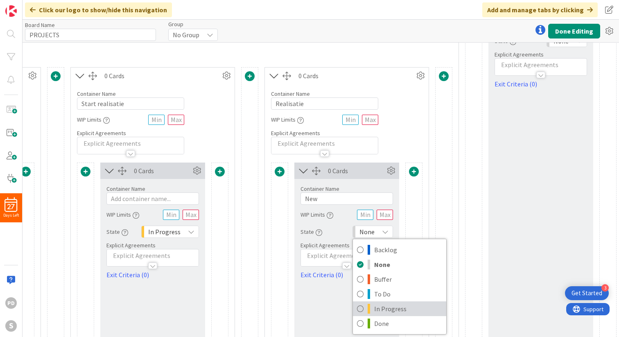
click at [382, 307] on span "In Progress" at bounding box center [408, 308] width 68 height 12
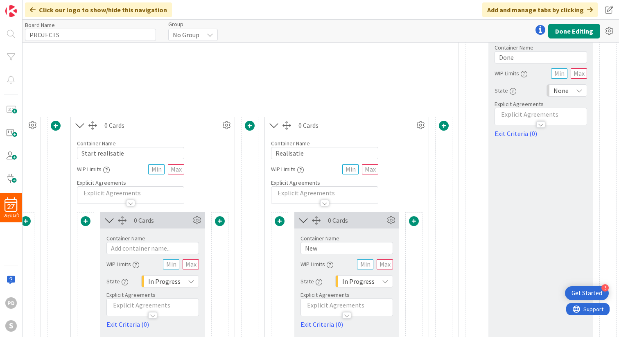
scroll to position [0, 1736]
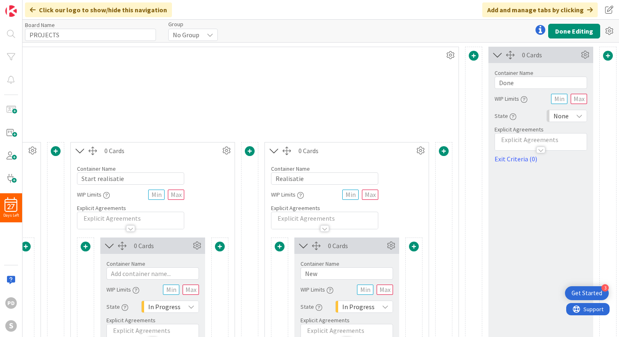
click at [581, 115] on icon at bounding box center [579, 115] width 7 height 7
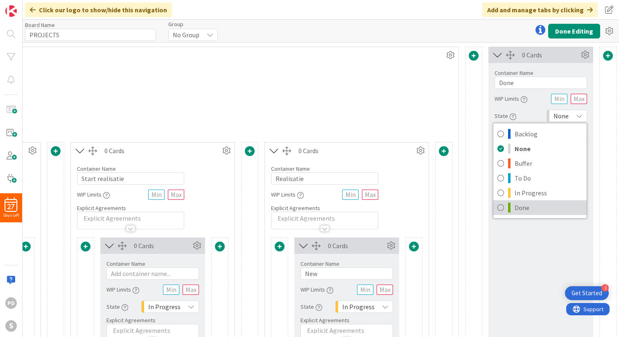
click at [527, 207] on span "Done" at bounding box center [548, 207] width 68 height 12
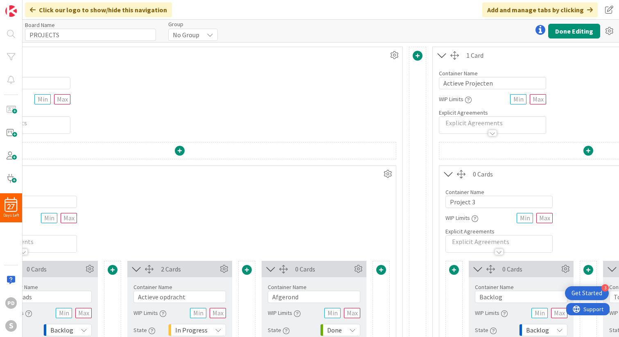
scroll to position [0, 0]
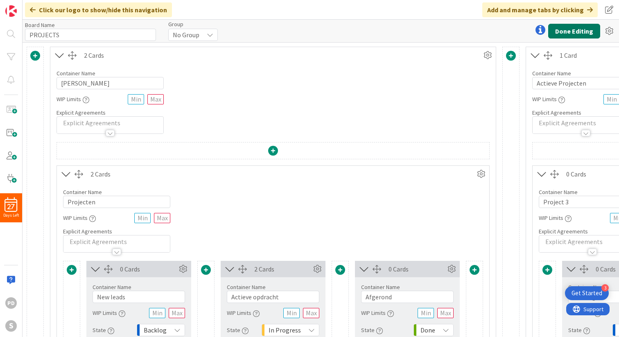
click at [566, 30] on button "Done Editing" at bounding box center [574, 31] width 52 height 15
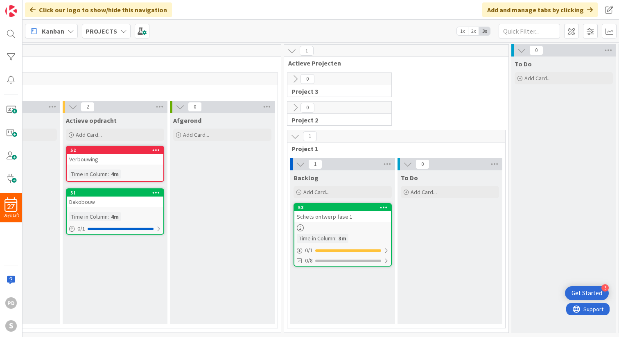
scroll to position [0, 84]
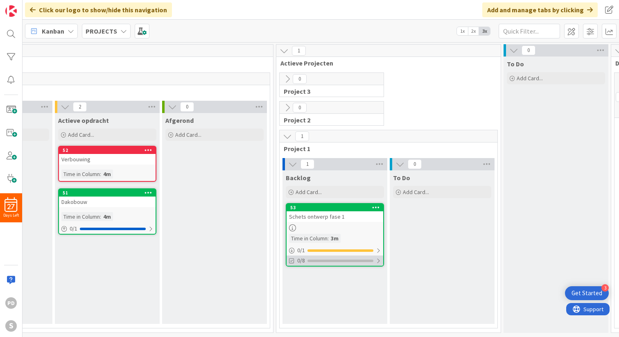
click at [377, 259] on div at bounding box center [378, 260] width 5 height 7
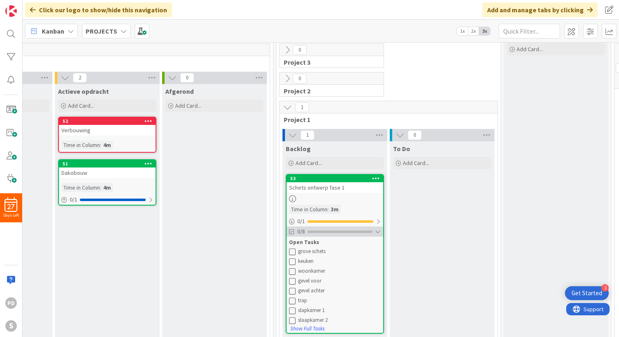
scroll to position [45, 84]
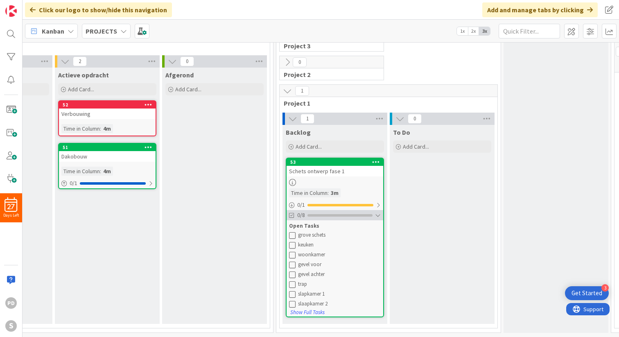
click at [379, 216] on div at bounding box center [378, 215] width 6 height 7
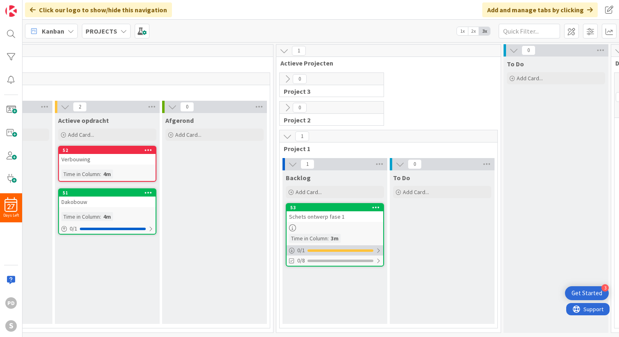
click at [378, 250] on div at bounding box center [378, 250] width 5 height 7
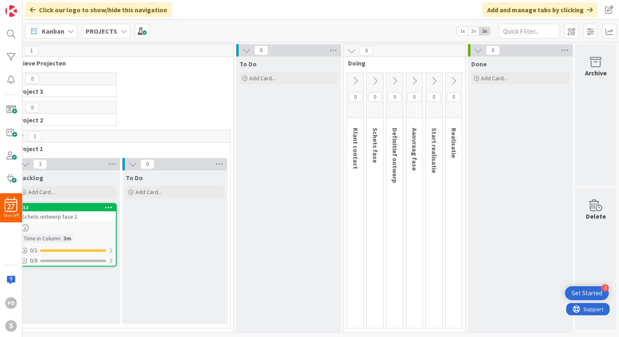
scroll to position [0, 0]
